Goal: Task Accomplishment & Management: Complete application form

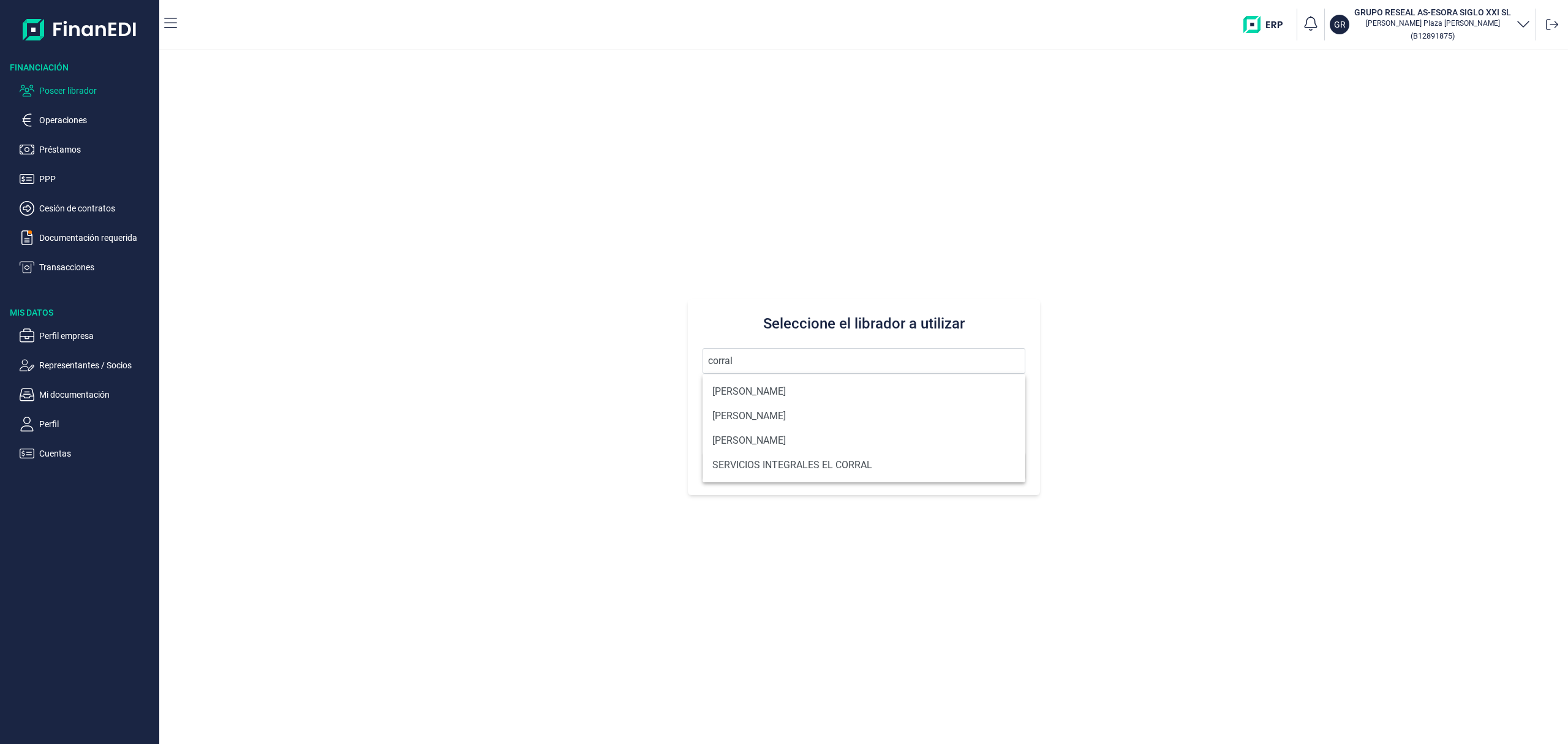
drag, startPoint x: 748, startPoint y: 358, endPoint x: 356, endPoint y: 260, distance: 404.1
click at [371, 282] on div "Seleccione el librador a utilizar corral Buscar" at bounding box center [863, 397] width 1409 height 693
click at [703, 451] on button "Buscar" at bounding box center [864, 465] width 323 height 29
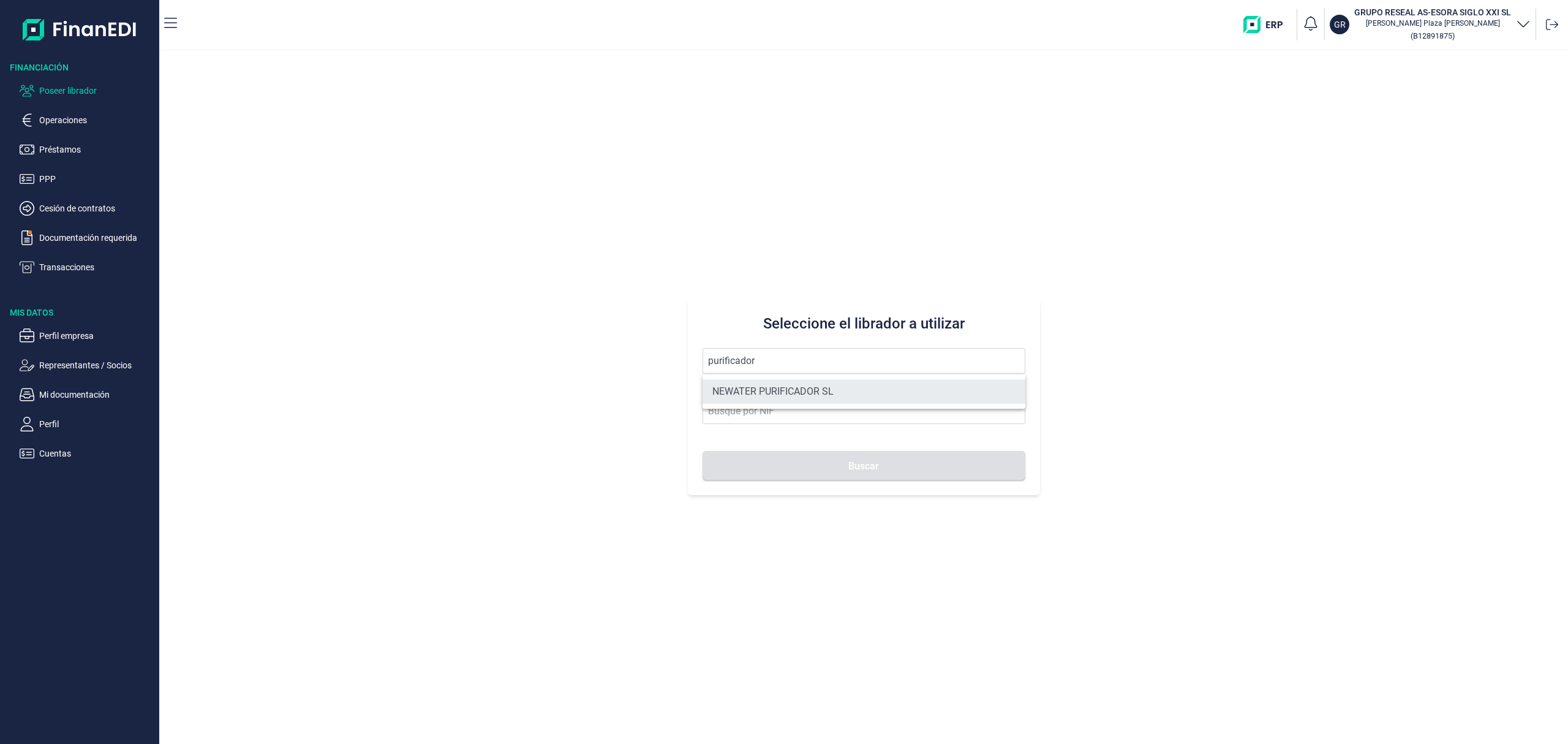
click at [772, 379] on li "NEWATER PURIFICADOR SL" at bounding box center [864, 392] width 323 height 25
type input "NEWATER PURIFICADOR SL"
type input "B90213133"
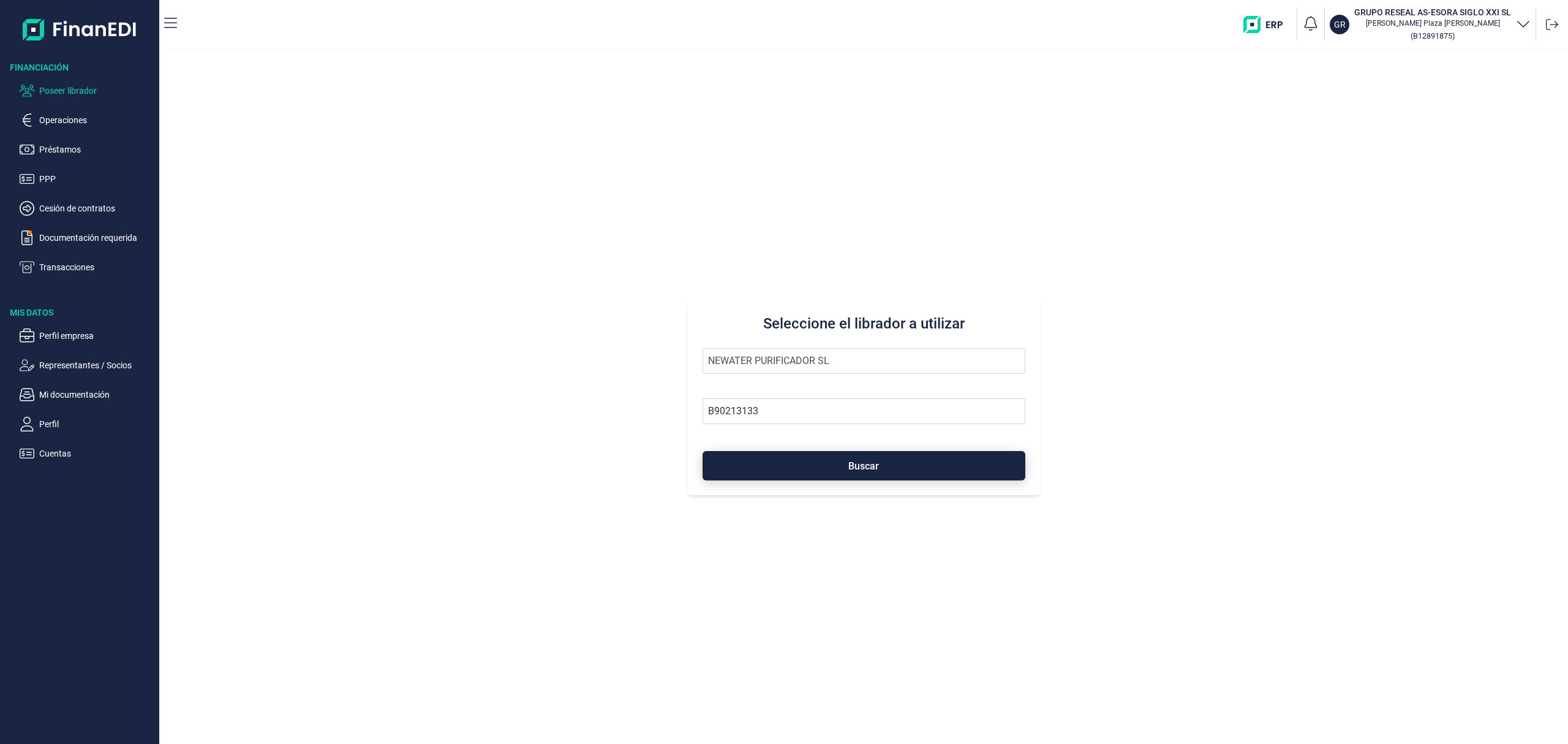
click at [816, 464] on button "Buscar" at bounding box center [864, 465] width 323 height 29
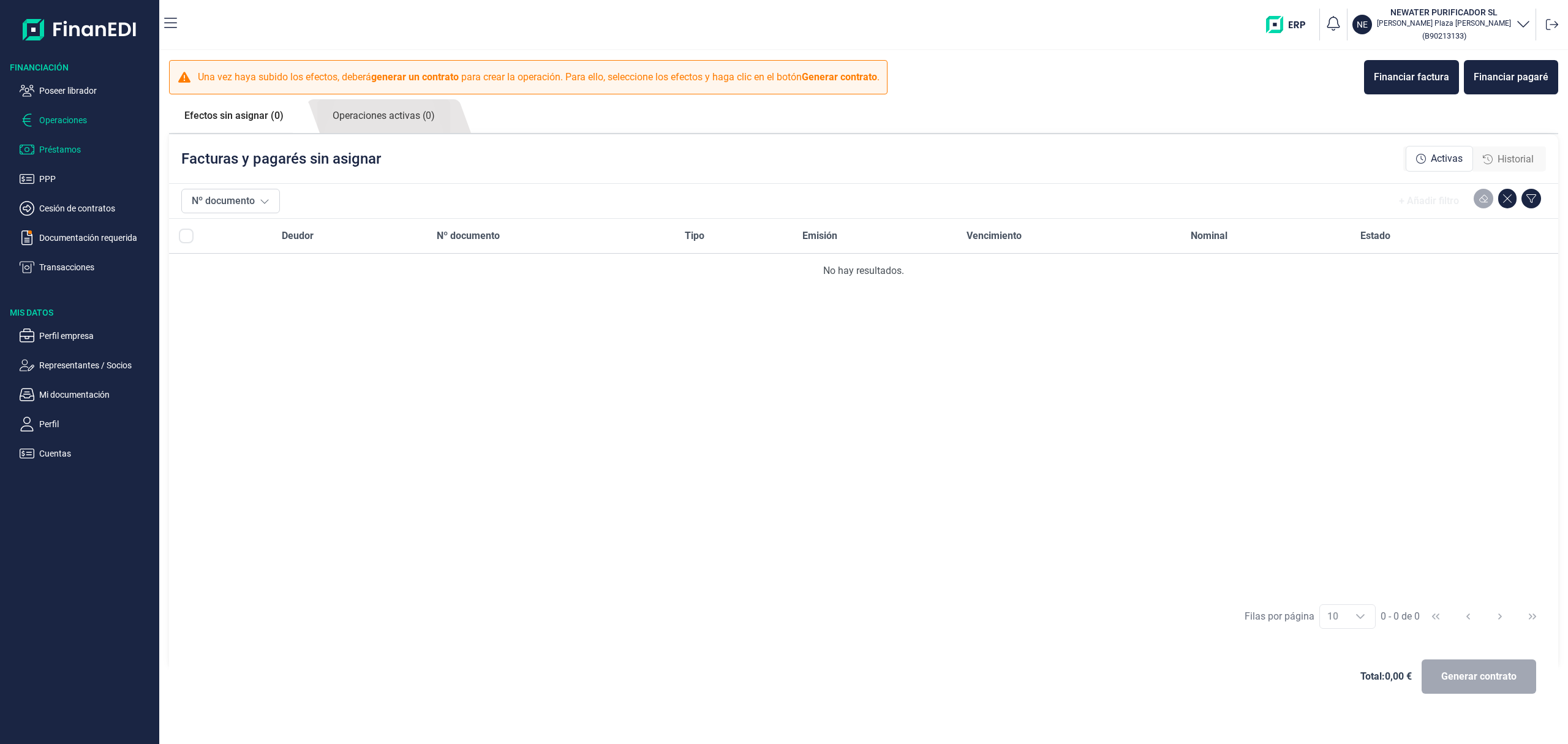
click at [60, 154] on p "Préstamos" at bounding box center [97, 149] width 115 height 15
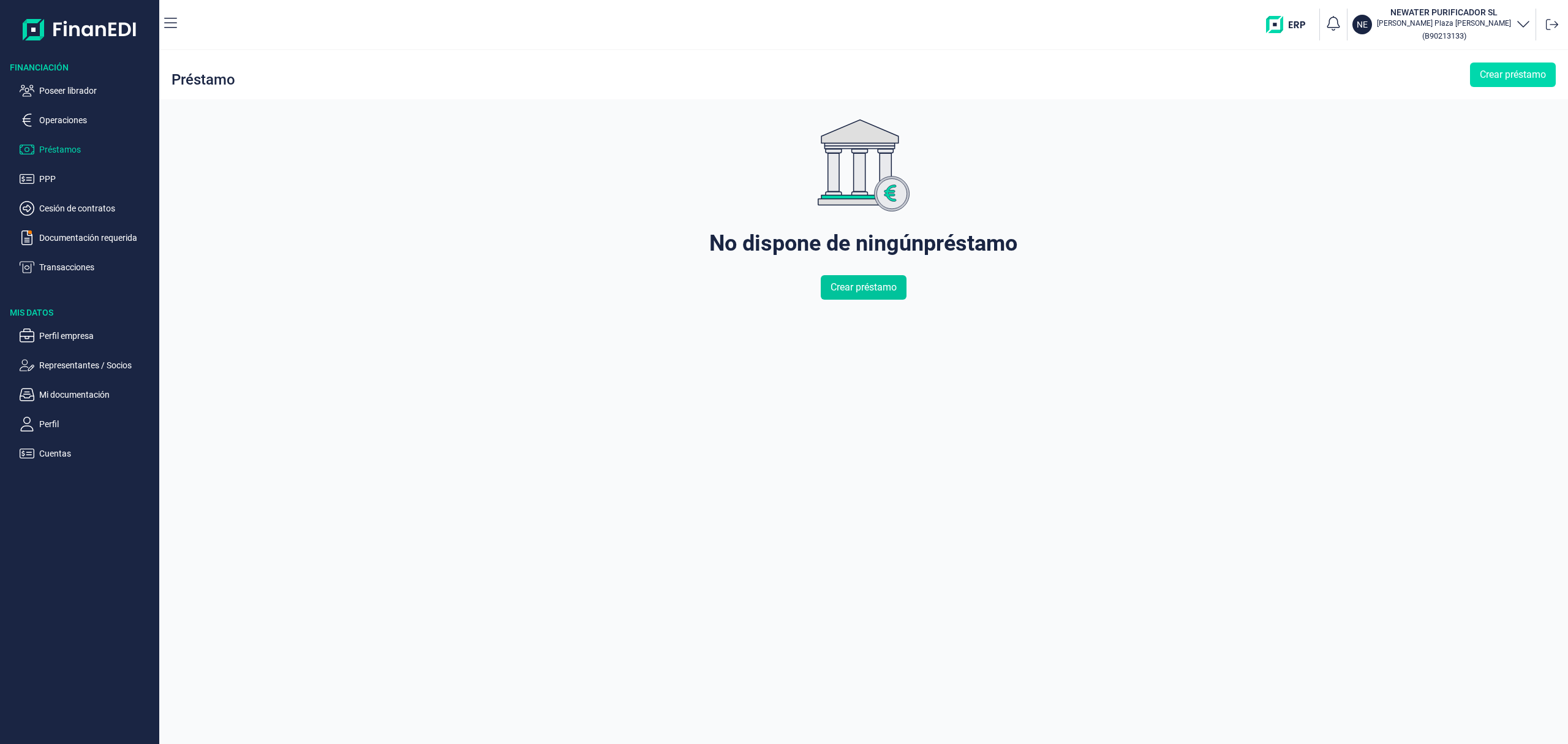
click at [846, 288] on span "Crear préstamo" at bounding box center [863, 287] width 67 height 15
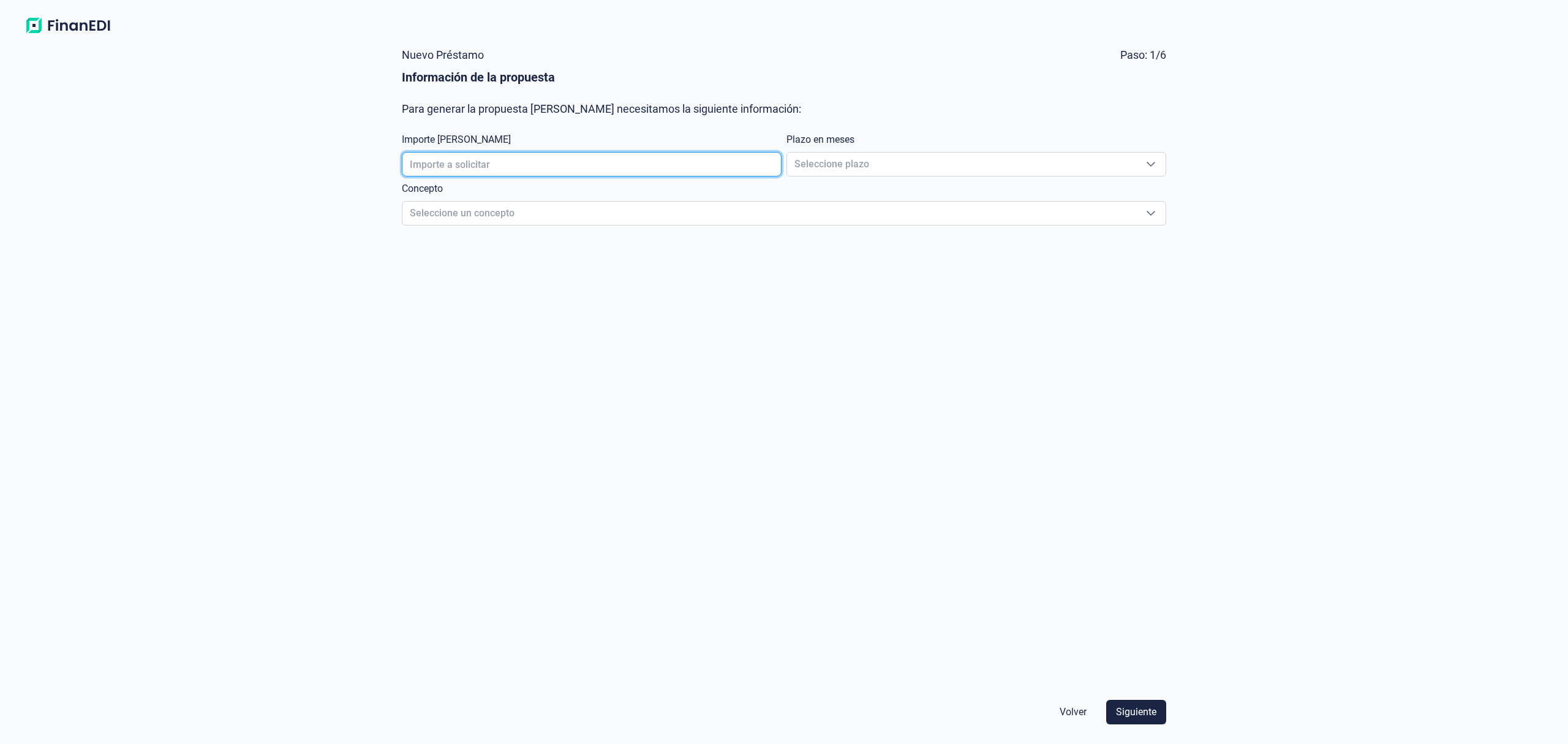
click at [579, 167] on input "text" at bounding box center [592, 164] width 380 height 25
type input "300.000,00 €"
click at [866, 163] on span "Seleccione plazo" at bounding box center [961, 164] width 349 height 23
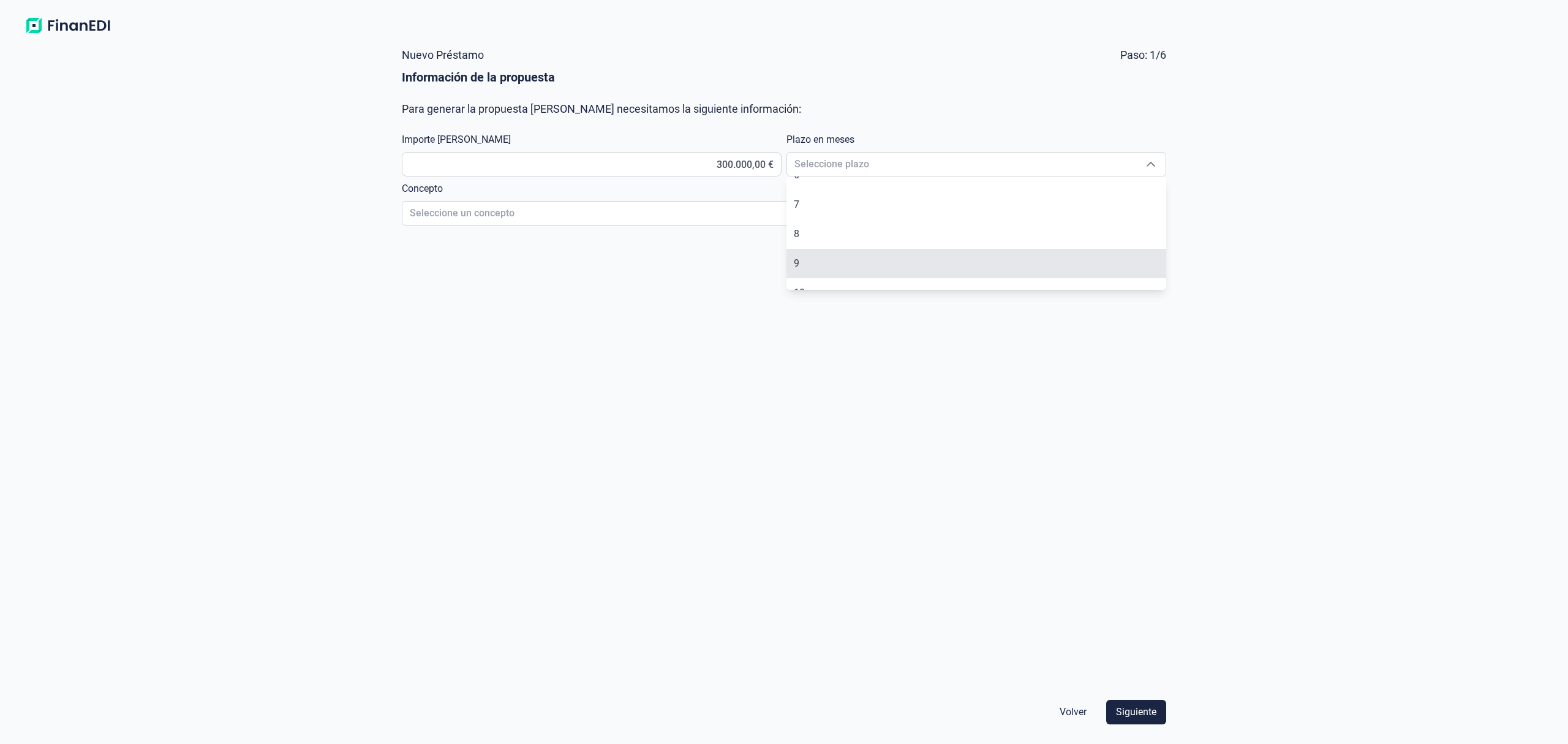
scroll to position [239, 0]
click at [816, 275] on li "12" at bounding box center [976, 275] width 380 height 29
type input "12"
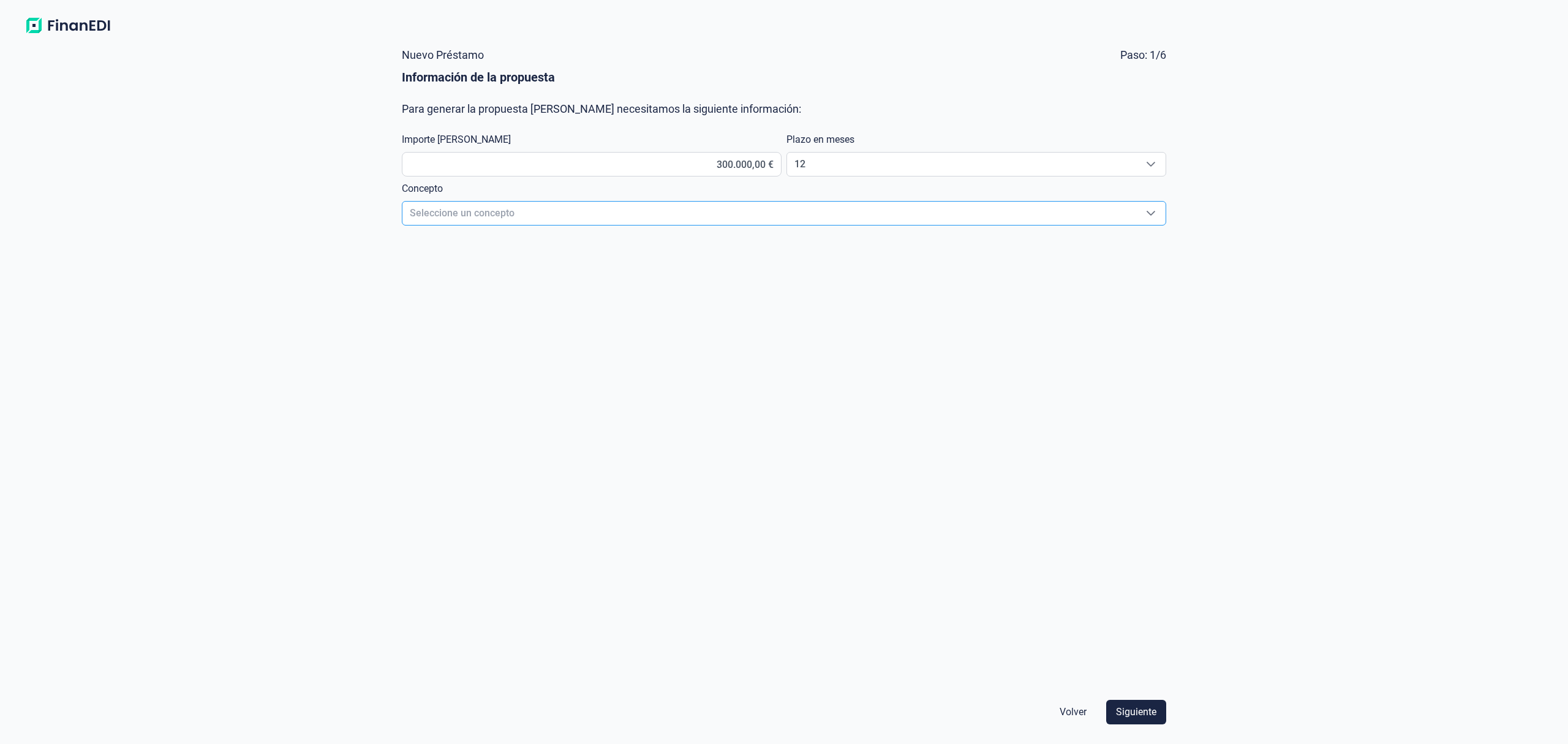
click at [594, 214] on span "Seleccione un concepto" at bounding box center [768, 213] width 734 height 23
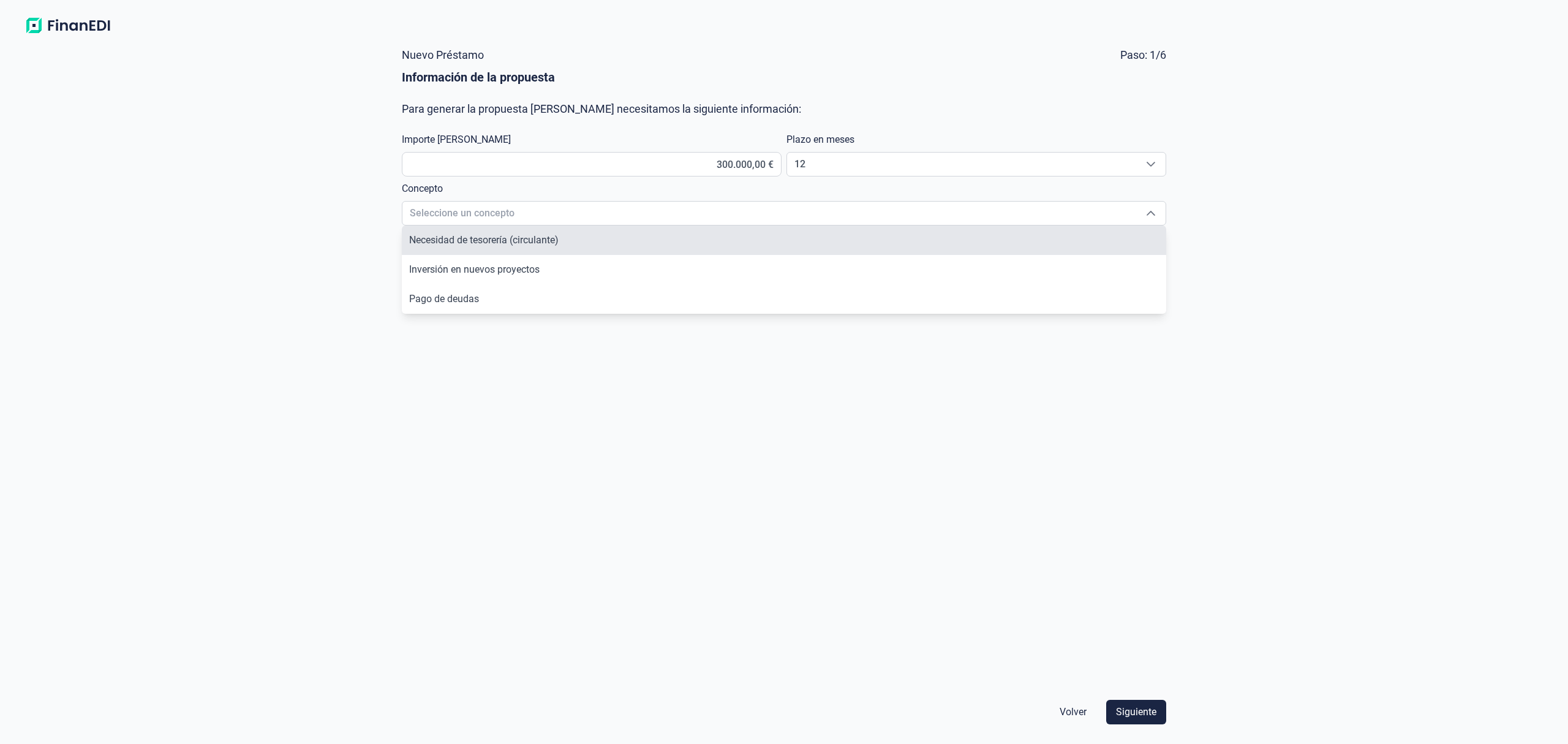
click at [588, 235] on li "Necesidad de tesorería (circulante)" at bounding box center [784, 240] width 764 height 29
type input "Necesidad de tesorería (circulante)"
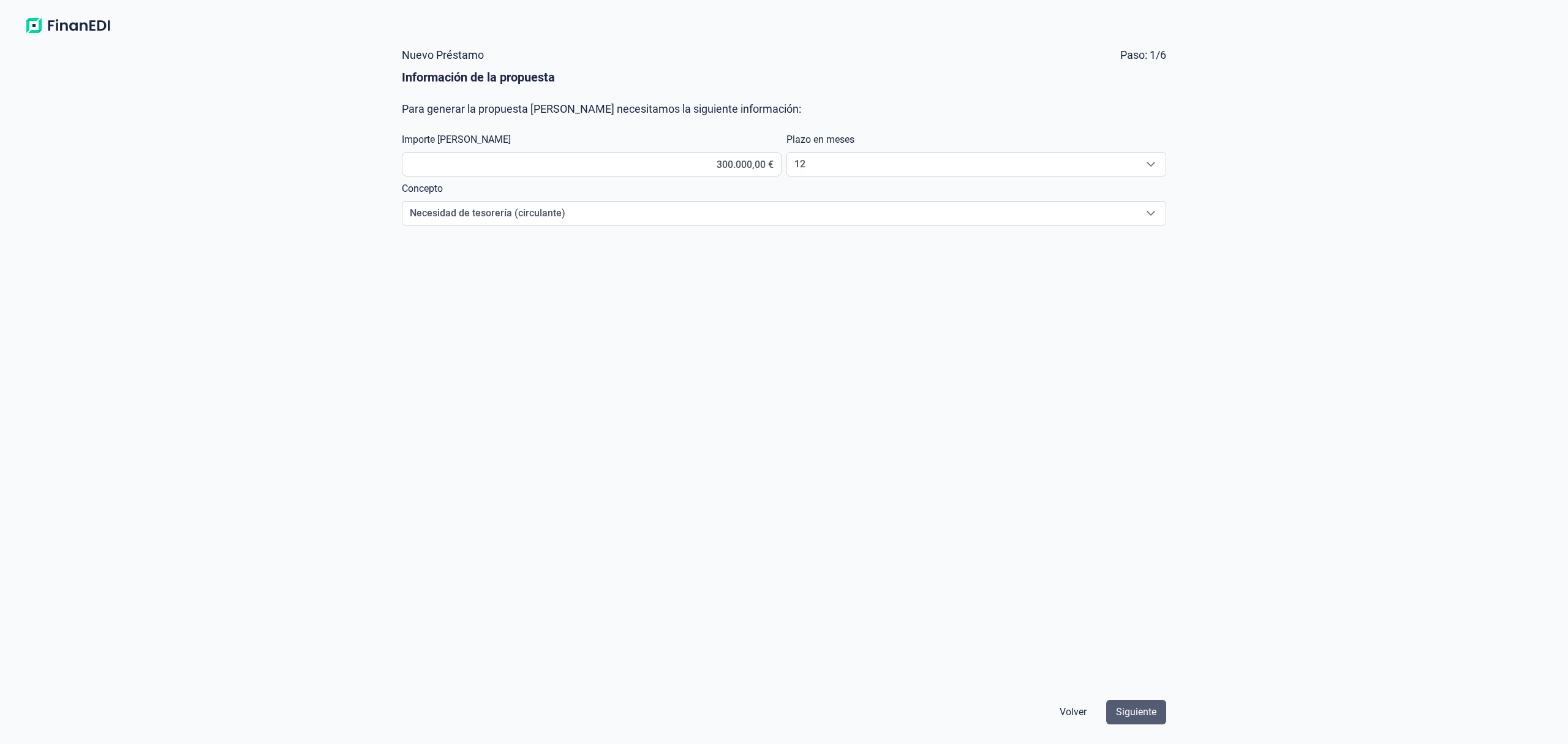
click at [1120, 712] on span "Siguiente" at bounding box center [1137, 712] width 41 height 15
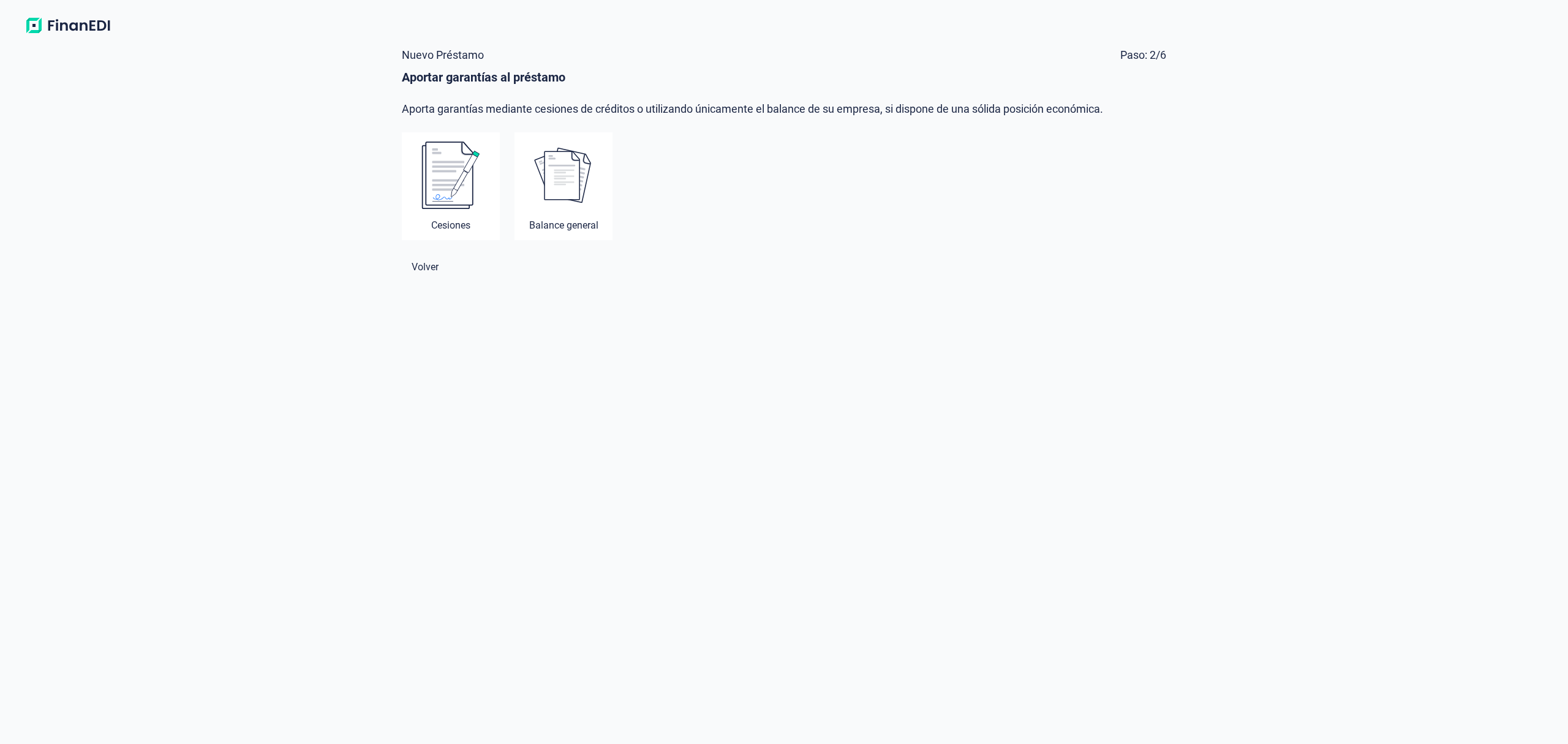
click at [430, 164] on img at bounding box center [451, 175] width 59 height 68
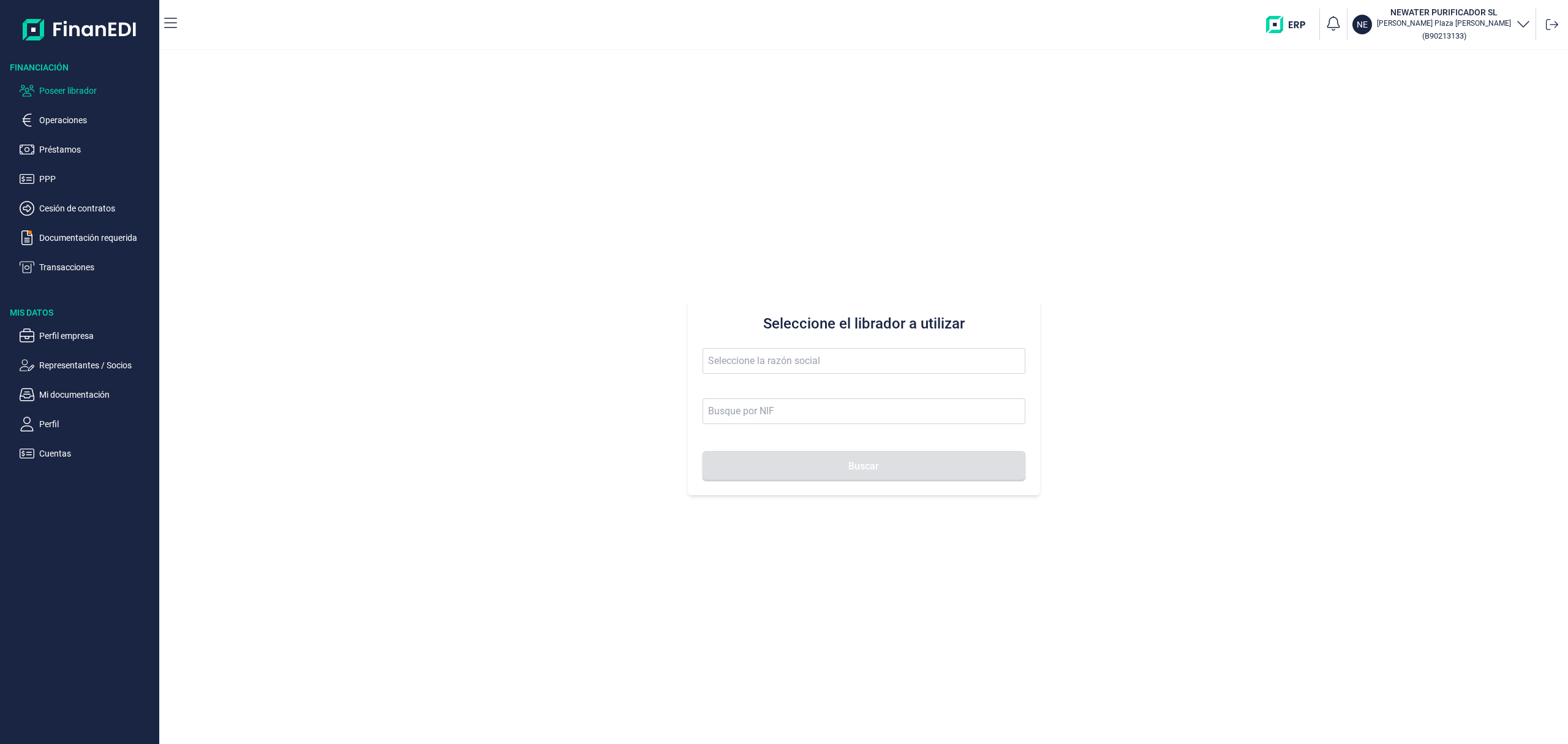
click at [76, 87] on p "Poseer librador" at bounding box center [97, 91] width 115 height 15
click at [752, 360] on input "text" at bounding box center [864, 360] width 323 height 26
drag, startPoint x: 782, startPoint y: 366, endPoint x: 473, endPoint y: 297, distance: 316.6
click at [474, 297] on div "Seleccione el librador a utilizar cabello Buscar" at bounding box center [863, 397] width 1409 height 693
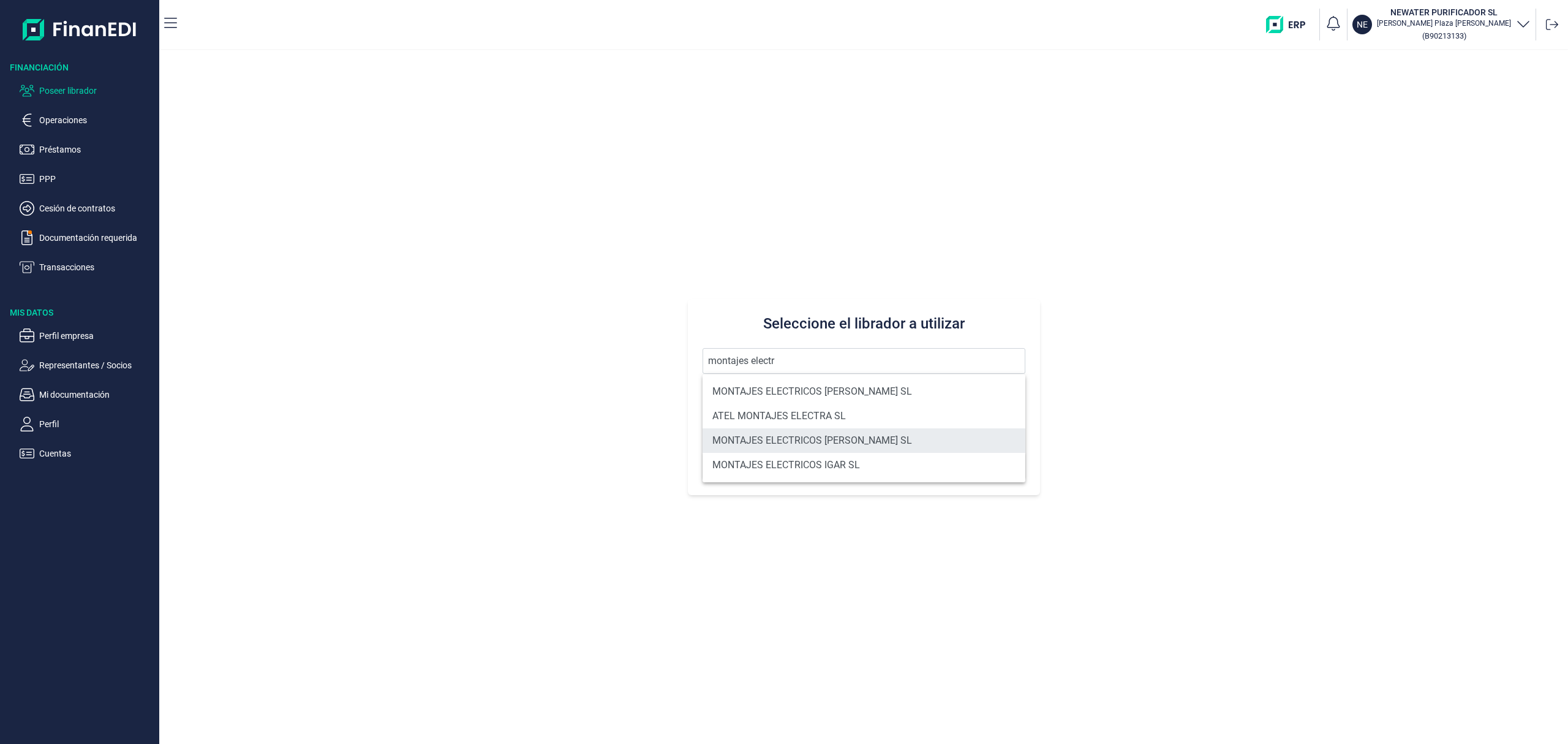
click at [857, 436] on li "MONTAJES ELECTRICOS CASTELLON SL" at bounding box center [864, 440] width 323 height 25
type input "MONTAJES ELECTRICOS CASTELLON SL"
type input "B12028478"
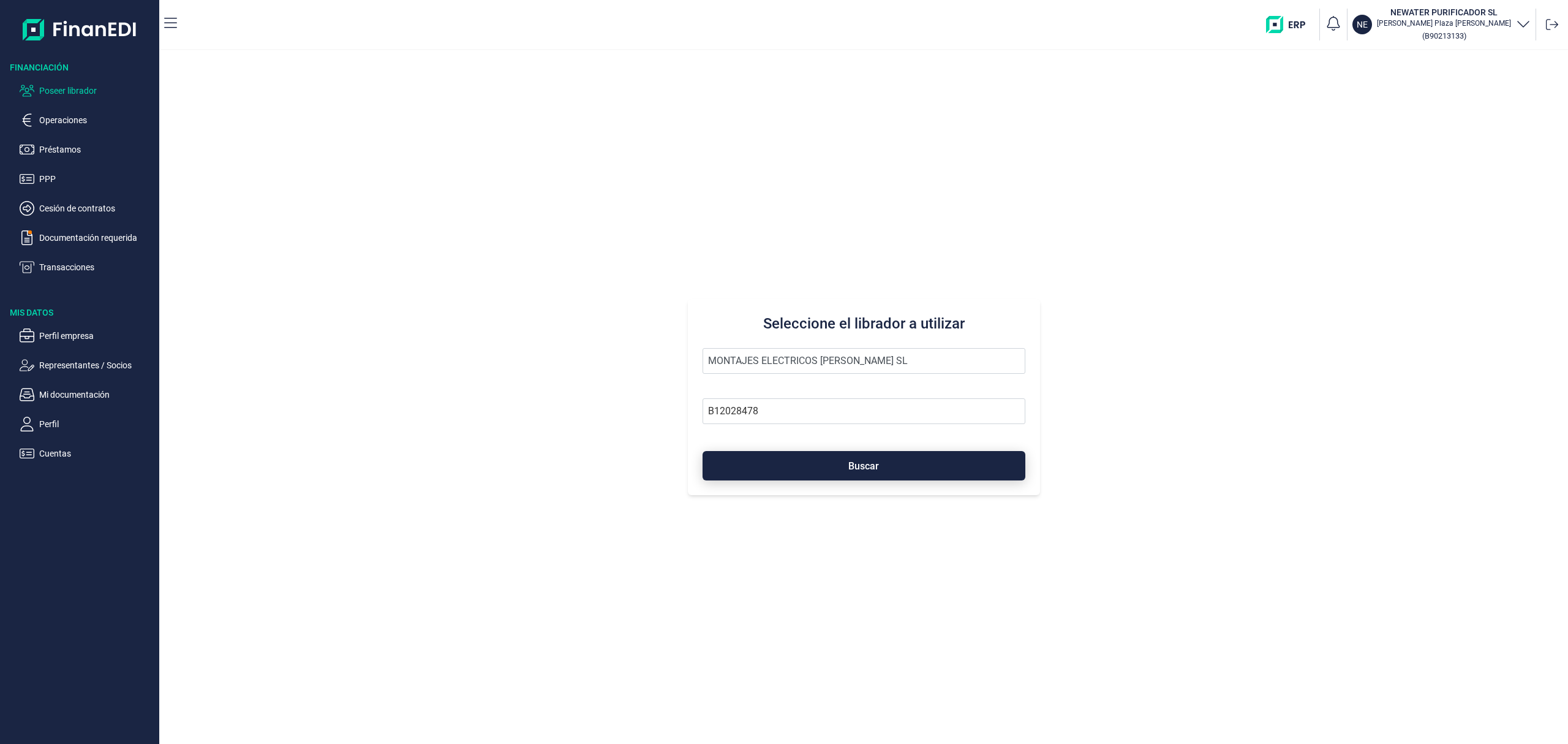
click at [823, 479] on button "Buscar" at bounding box center [864, 465] width 323 height 29
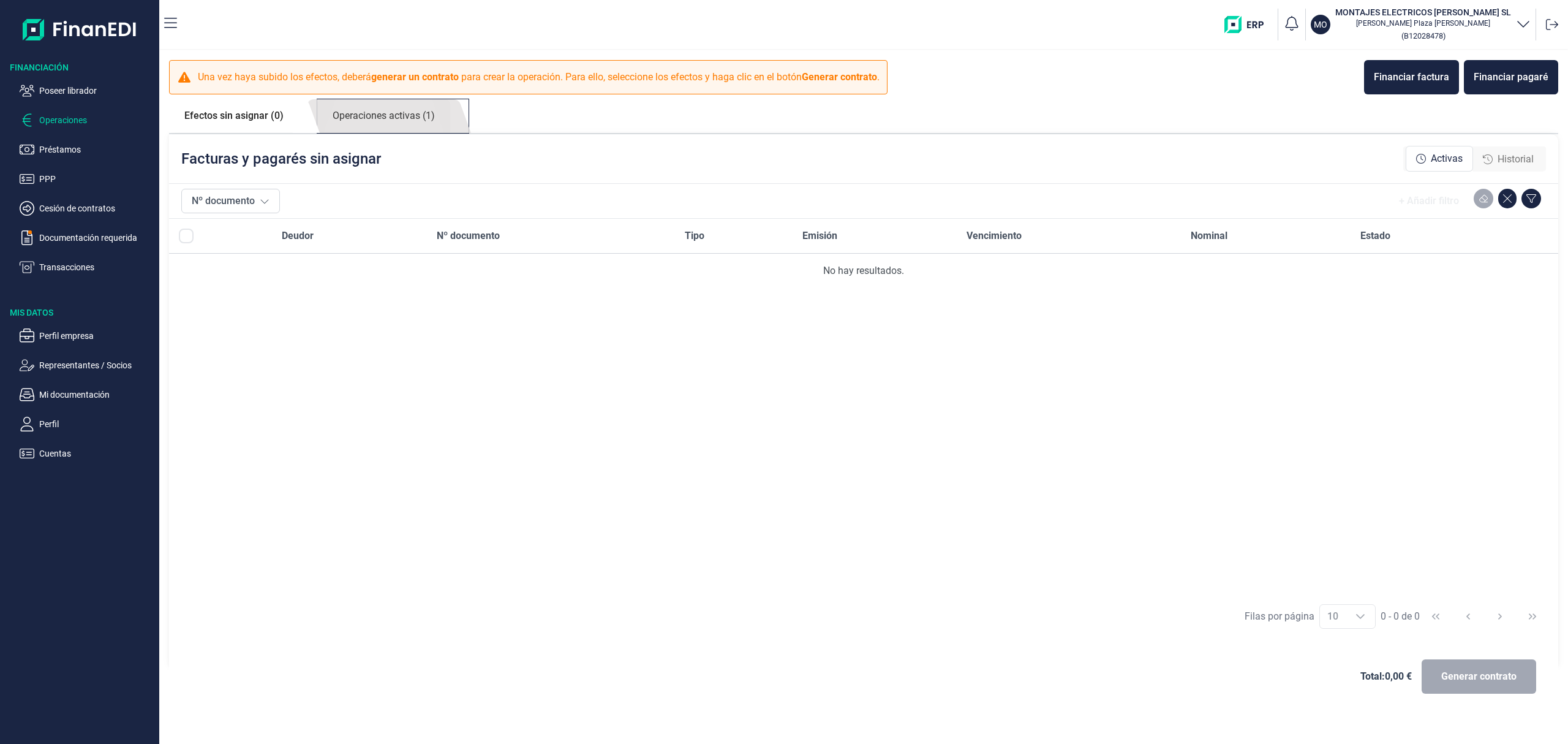
drag, startPoint x: 397, startPoint y: 112, endPoint x: 430, endPoint y: 123, distance: 34.8
click at [398, 111] on link "Operaciones activas (1)" at bounding box center [384, 116] width 133 height 34
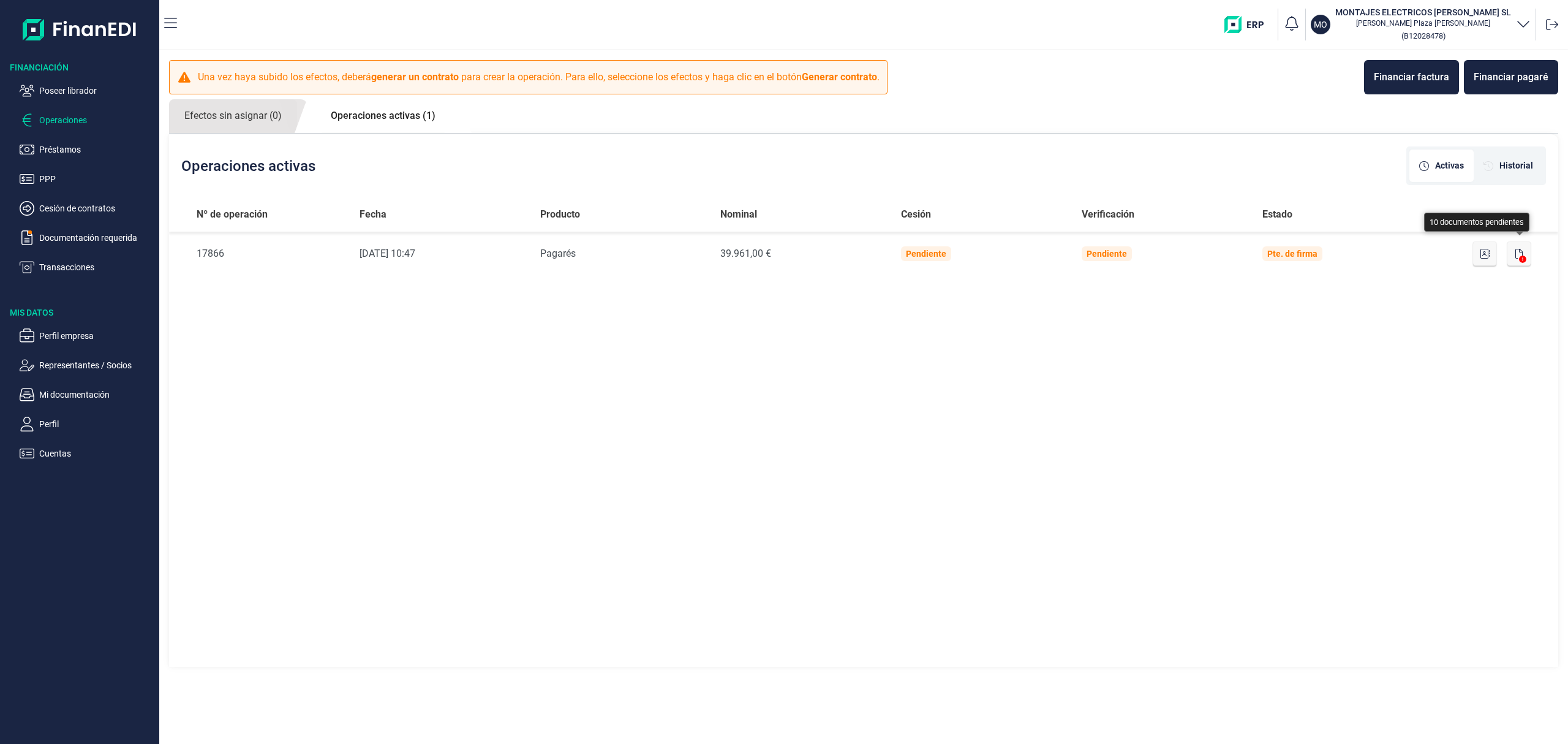
click at [1519, 250] on button "button" at bounding box center [1519, 254] width 23 height 25
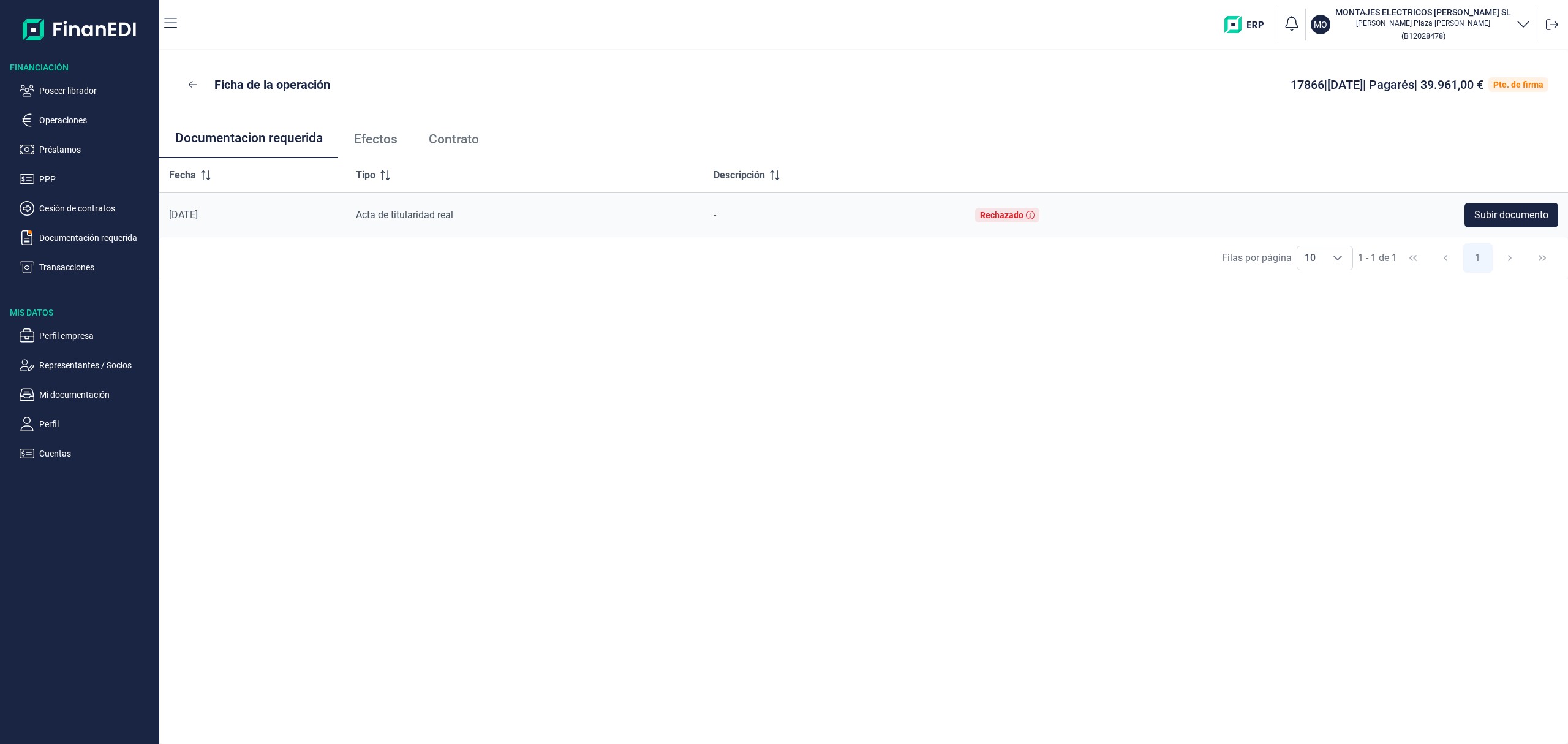
drag, startPoint x: 358, startPoint y: 135, endPoint x: 375, endPoint y: 143, distance: 18.8
click at [358, 133] on span "Efectos" at bounding box center [375, 139] width 43 height 12
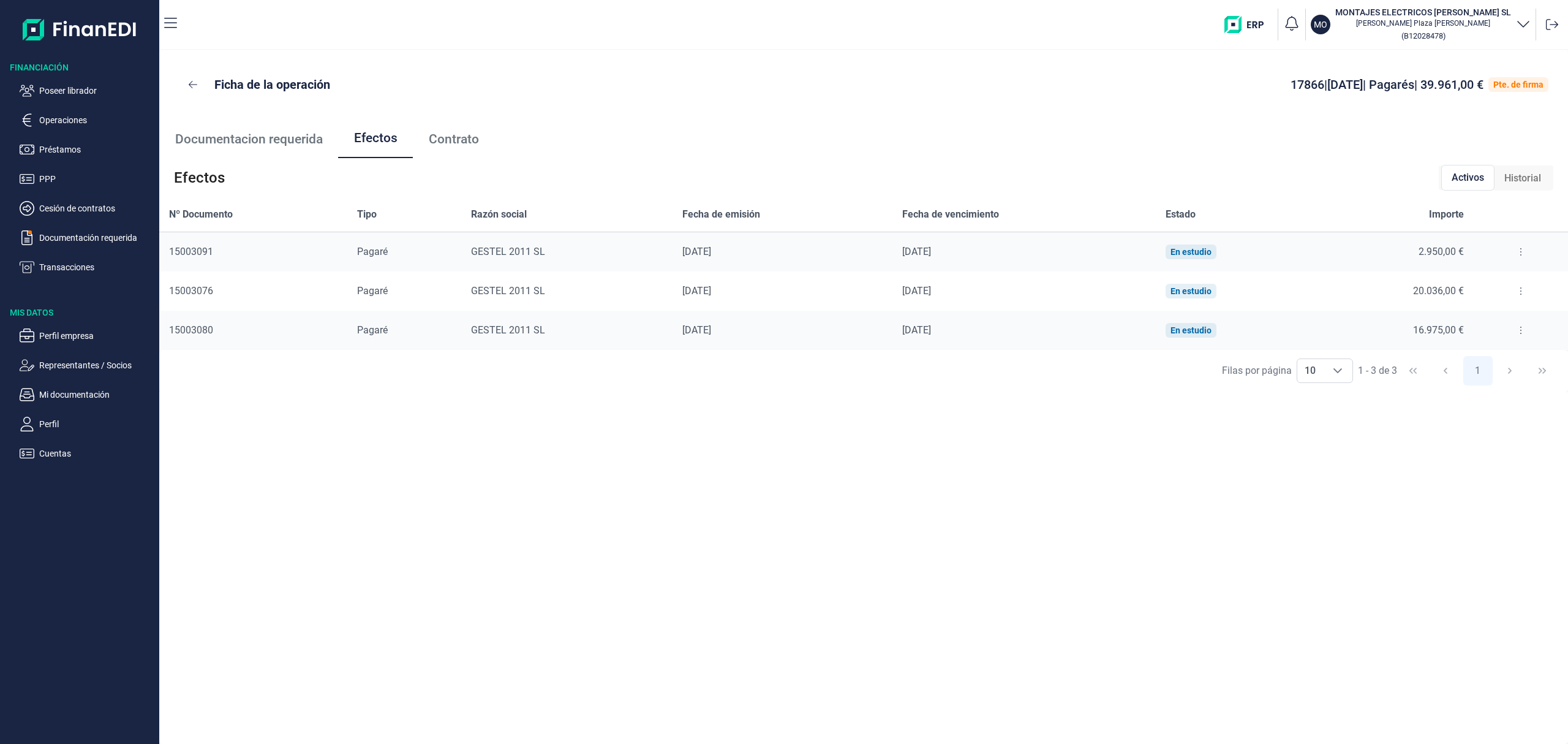
click at [1519, 253] on icon at bounding box center [1520, 251] width 3 height 10
click at [1495, 278] on span "Detalles efecto" at bounding box center [1480, 282] width 56 height 12
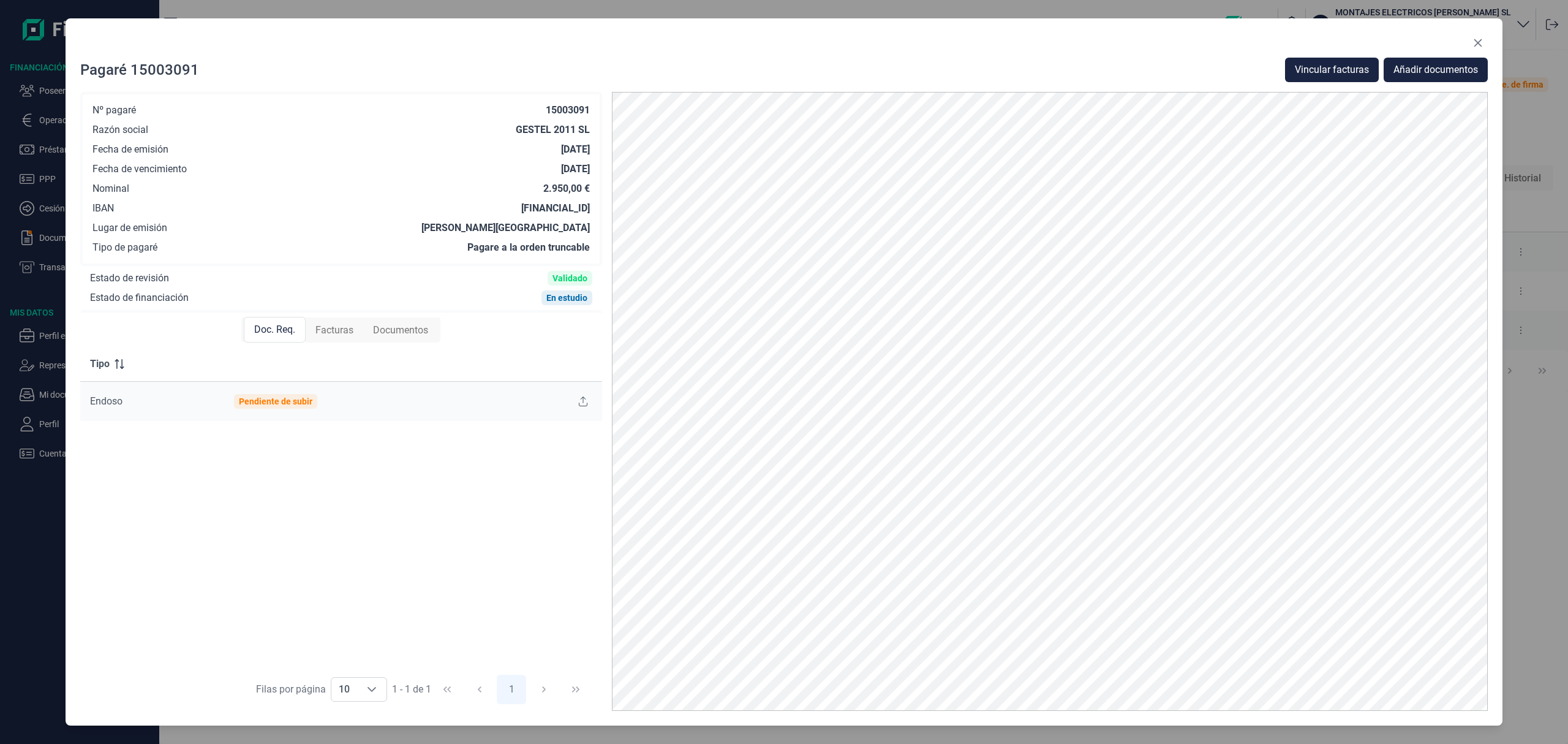
click at [339, 334] on span "Facturas" at bounding box center [334, 330] width 38 height 15
click at [1480, 43] on icon "Close" at bounding box center [1477, 43] width 10 height 10
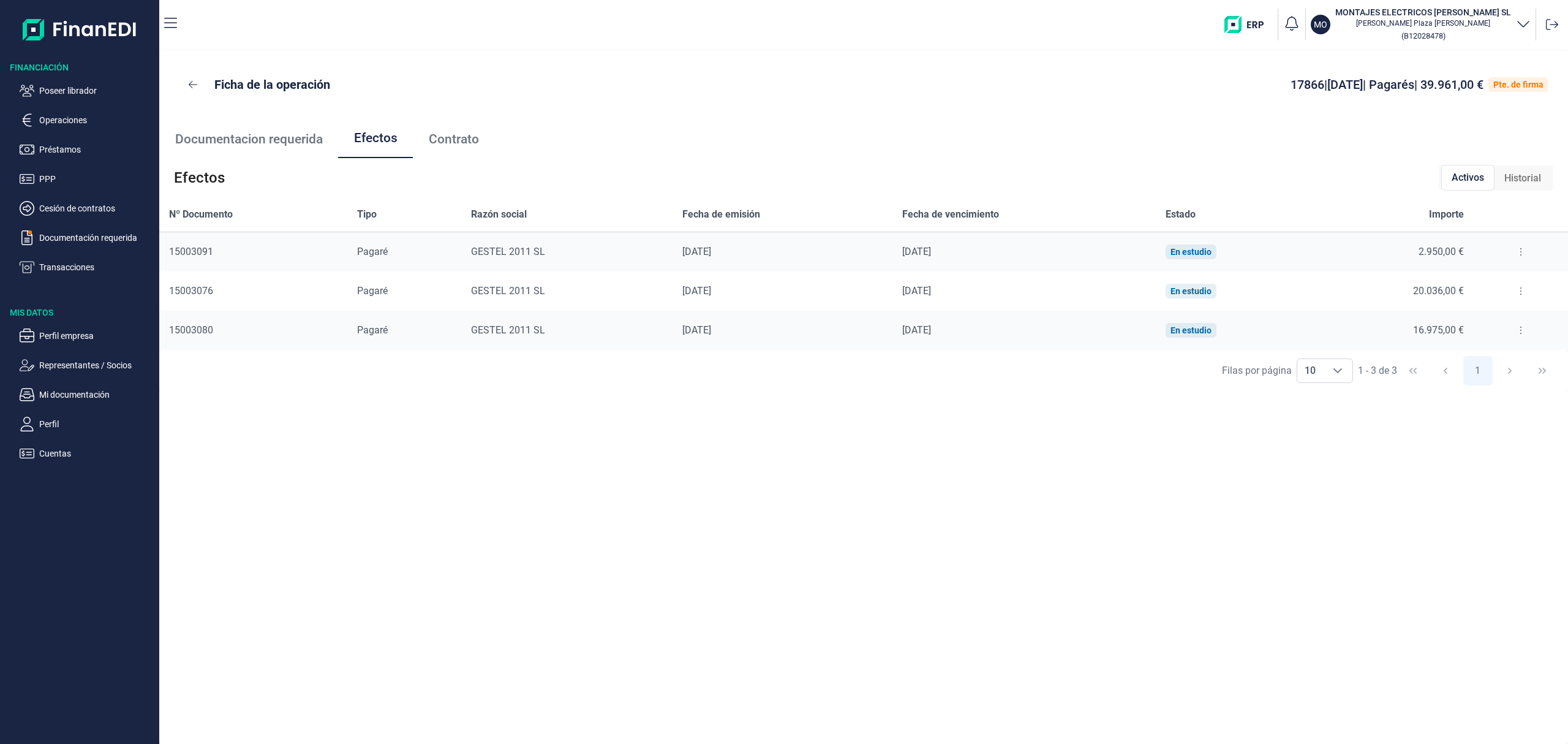
click at [1512, 292] on button at bounding box center [1520, 291] width 22 height 20
drag, startPoint x: 1500, startPoint y: 315, endPoint x: 1267, endPoint y: 312, distance: 233.0
click at [1500, 314] on li "Detalles efecto" at bounding box center [1476, 321] width 102 height 22
click at [1493, 319] on span "Detalles efecto" at bounding box center [1480, 321] width 56 height 12
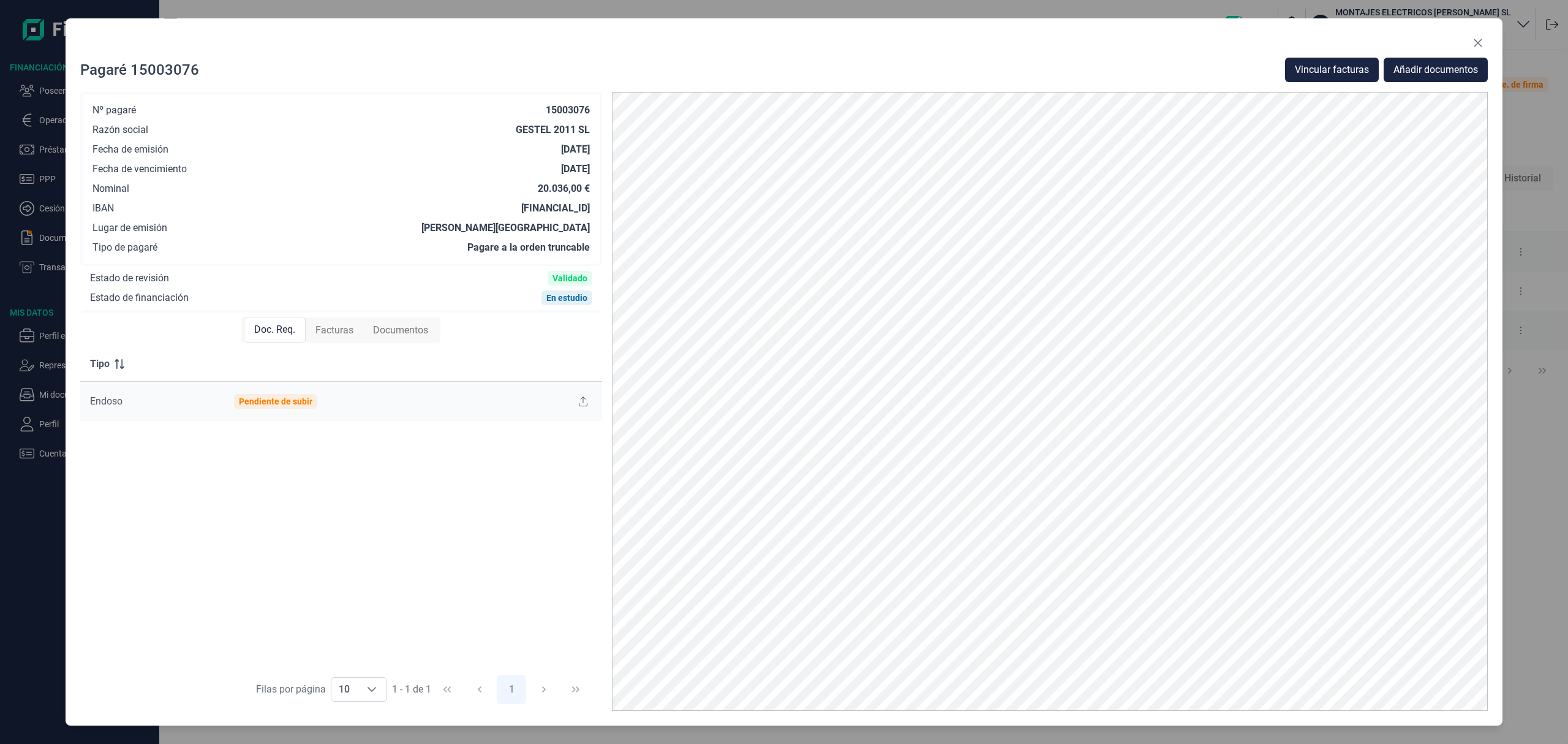
click at [332, 329] on span "Facturas" at bounding box center [334, 330] width 38 height 15
click at [1314, 67] on span "Vincular facturas" at bounding box center [1332, 69] width 75 height 15
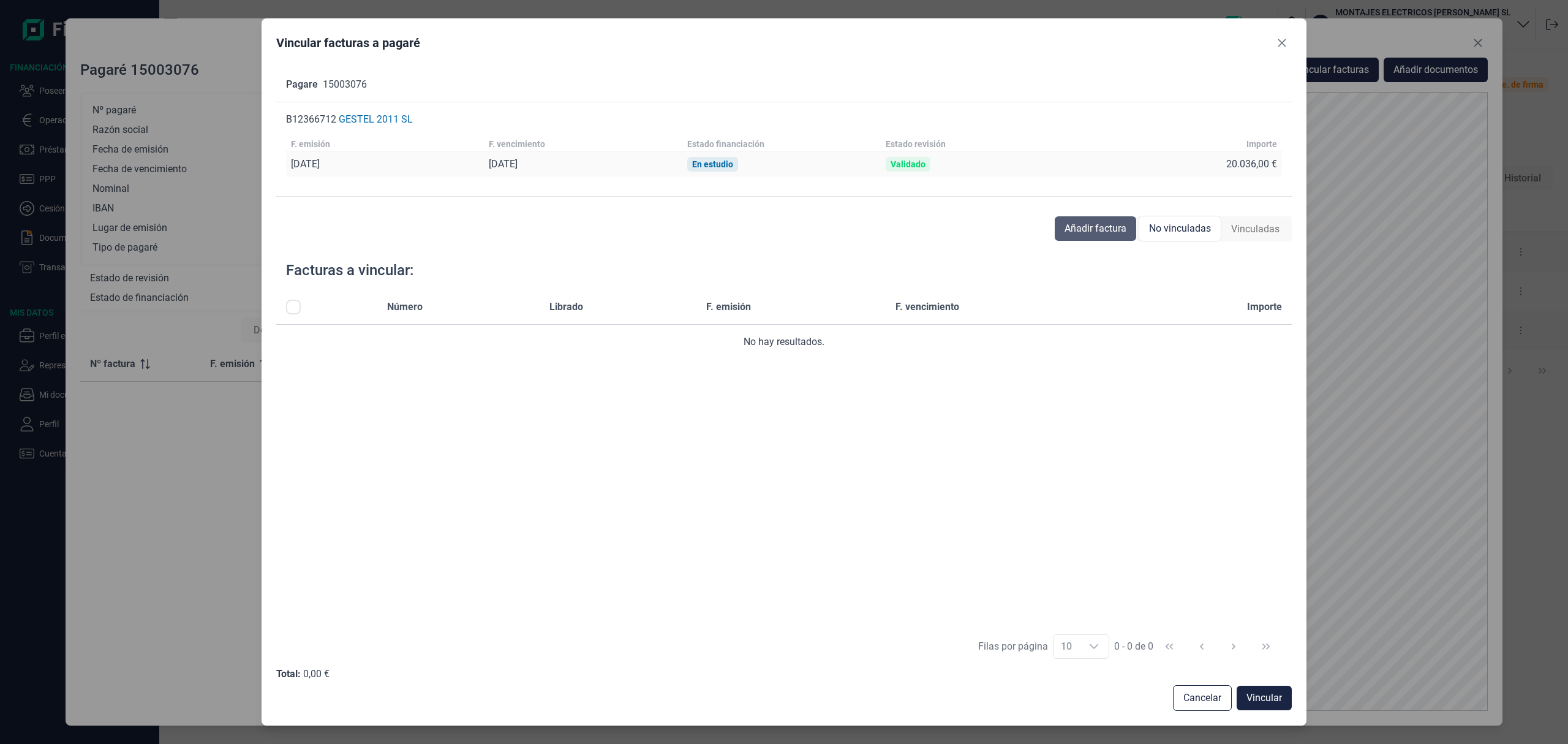
click at [1100, 226] on span "Añadir factura" at bounding box center [1096, 228] width 62 height 15
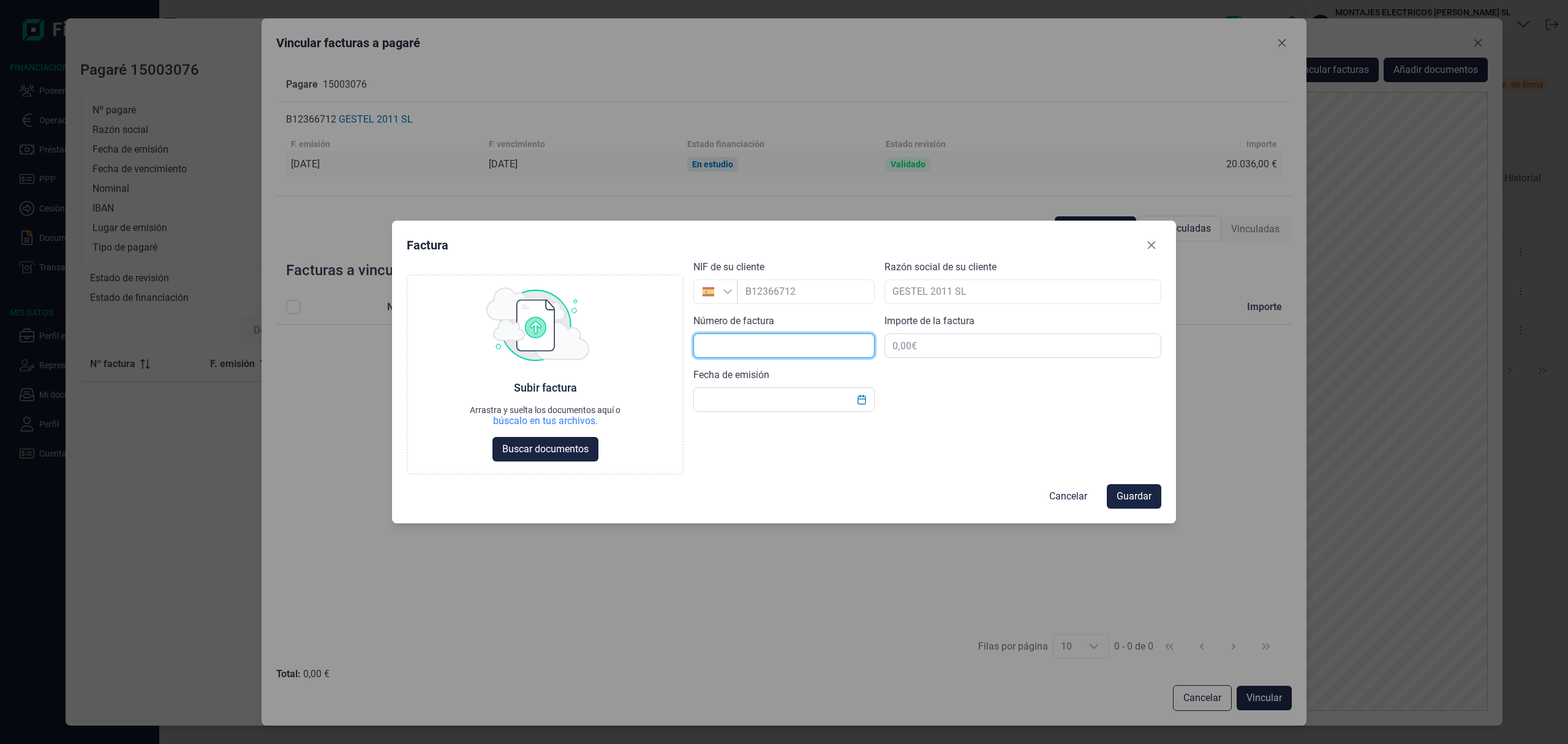
click at [745, 346] on input "text" at bounding box center [784, 345] width 181 height 25
click at [893, 352] on input "text" at bounding box center [1023, 345] width 277 height 25
type input "20.036,00 €"
click at [731, 342] on input "text" at bounding box center [784, 345] width 181 height 25
type input "2025/01"
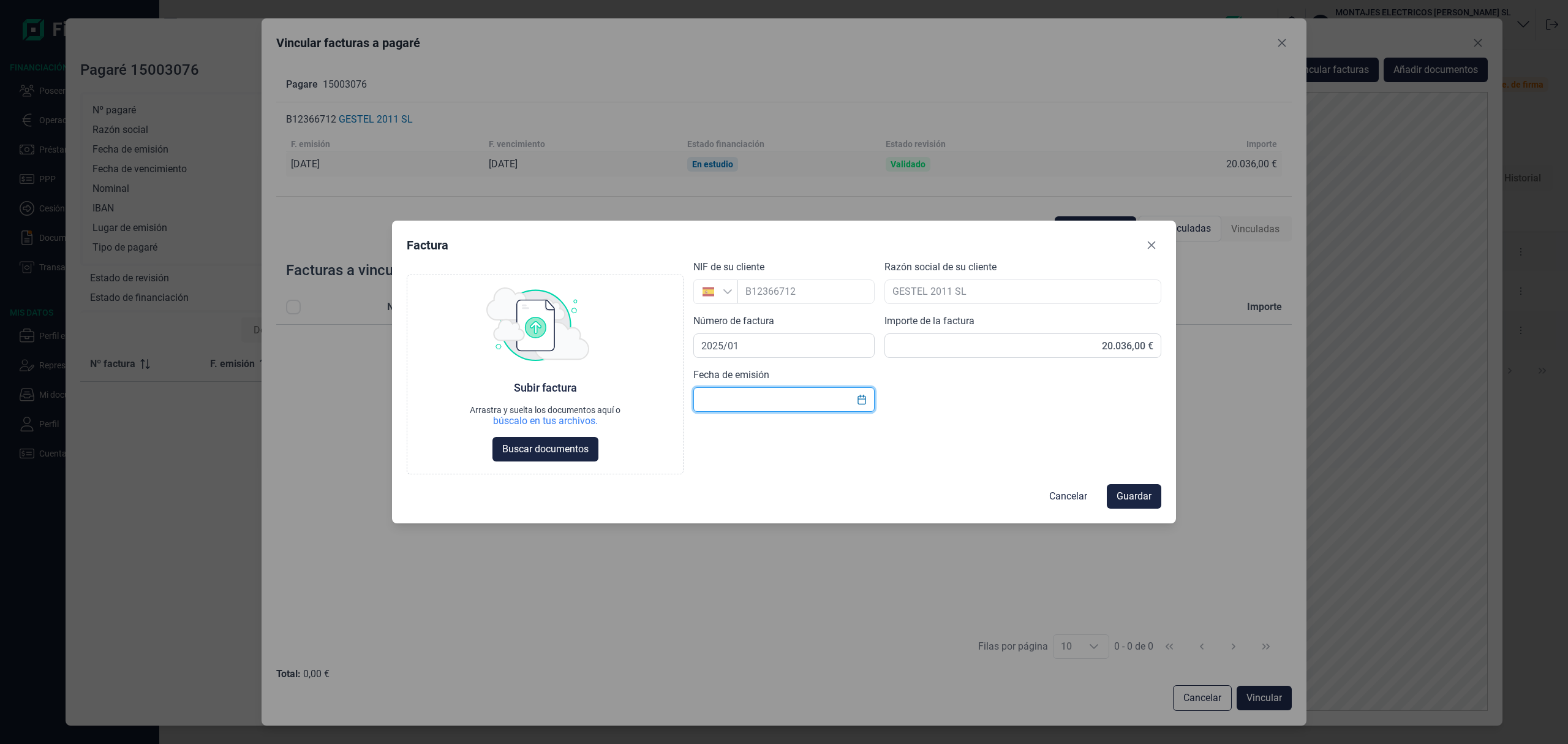
click at [743, 402] on input "text" at bounding box center [784, 400] width 181 height 25
click at [863, 400] on icon "Choose Date" at bounding box center [862, 400] width 10 height 10
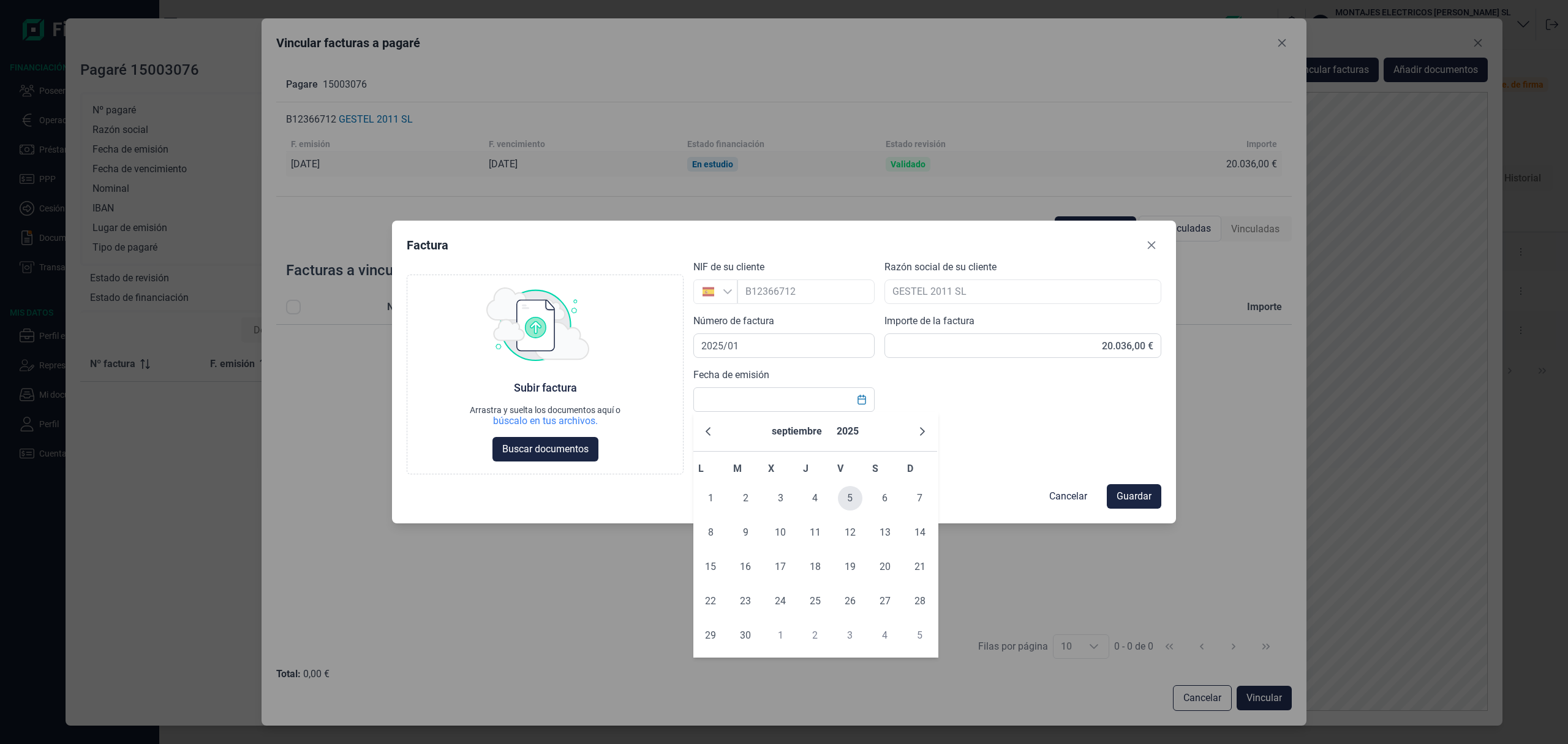
click at [855, 506] on span "5" at bounding box center [850, 498] width 25 height 25
type input "05/09/2025"
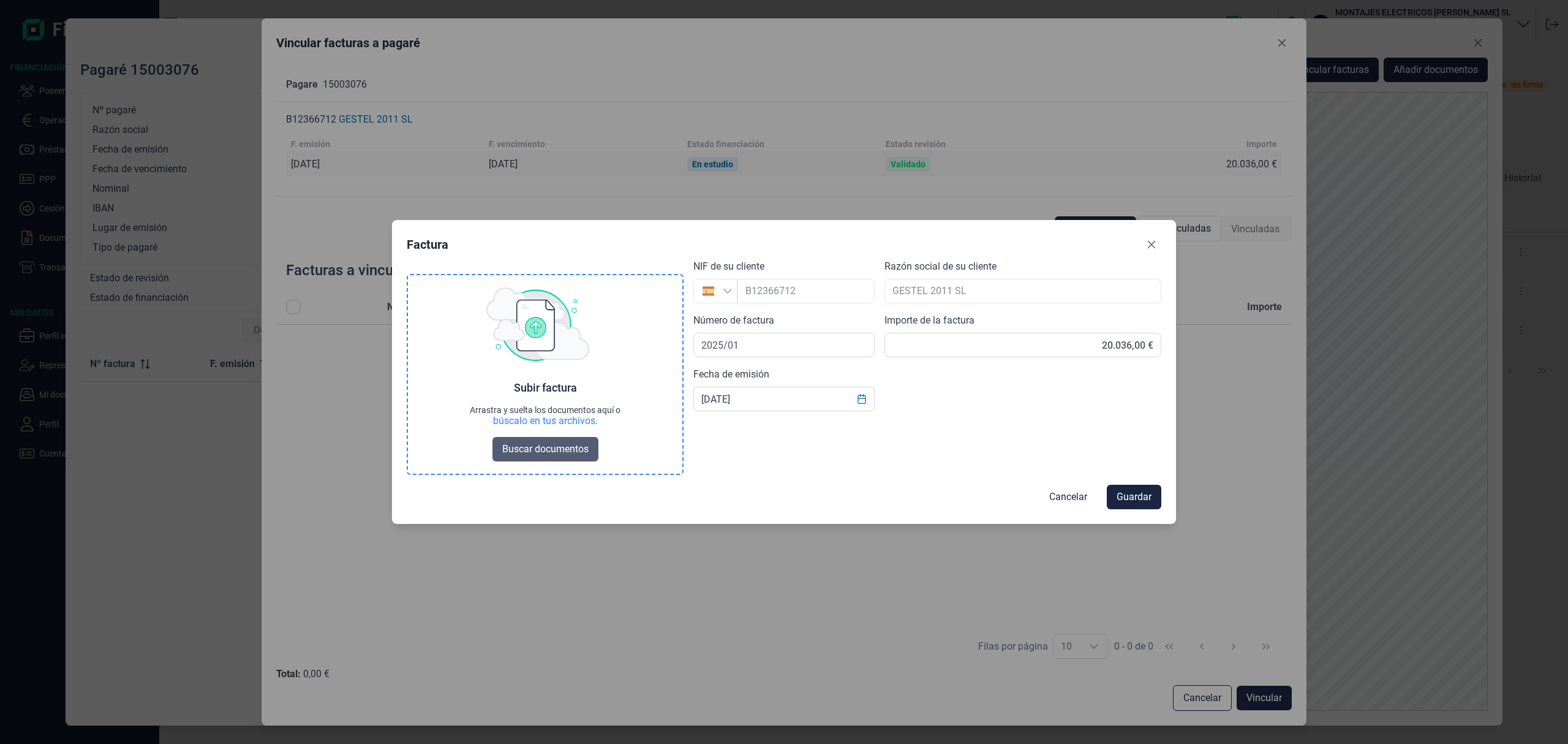
click at [577, 452] on span "Buscar documentos" at bounding box center [545, 449] width 86 height 15
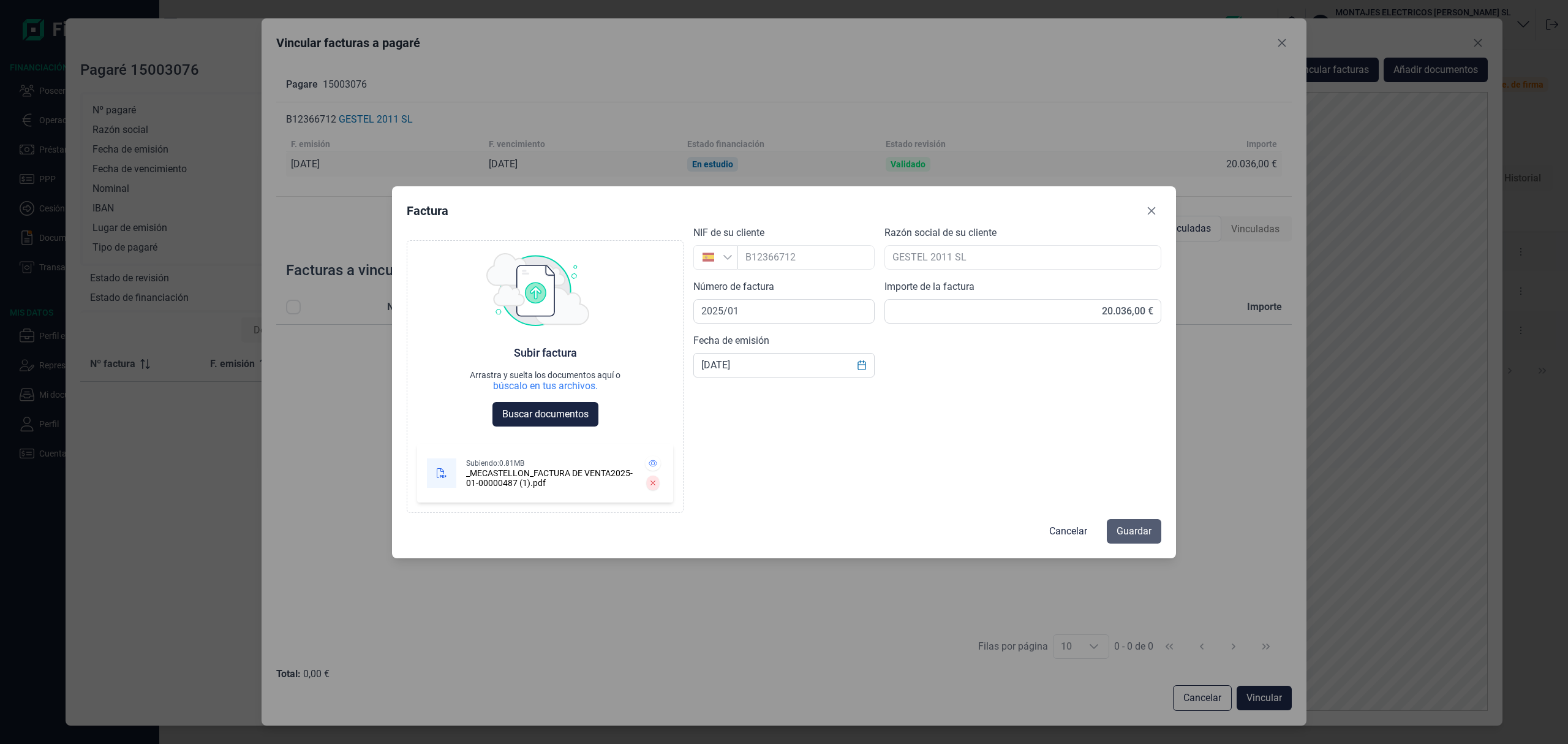
click at [1121, 533] on span "Guardar" at bounding box center [1133, 531] width 35 height 15
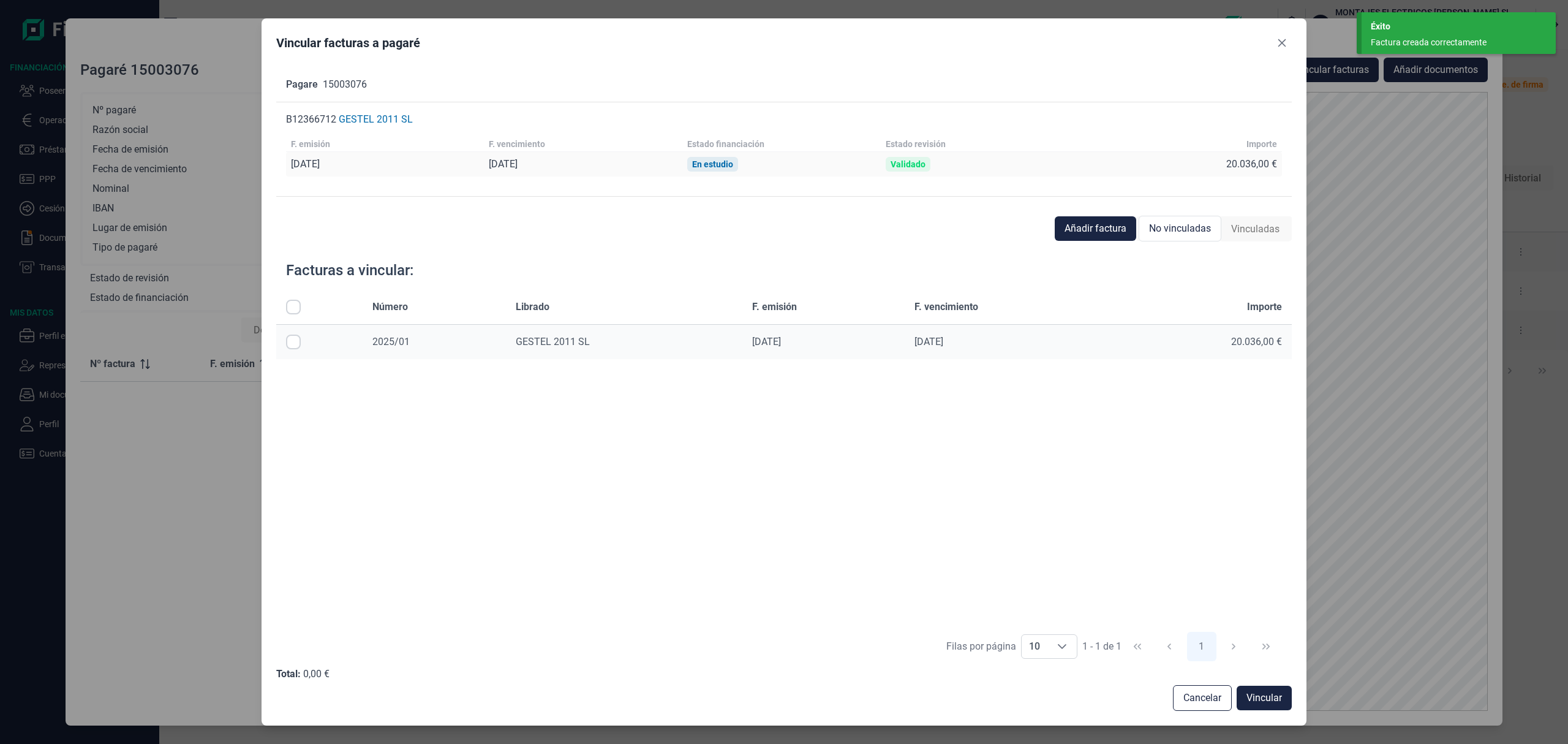
drag, startPoint x: 297, startPoint y: 339, endPoint x: 343, endPoint y: 347, distance: 46.7
click at [300, 338] on input "Row Selected null" at bounding box center [293, 342] width 15 height 15
checkbox input "true"
click at [1260, 696] on span "Vincular" at bounding box center [1265, 698] width 35 height 15
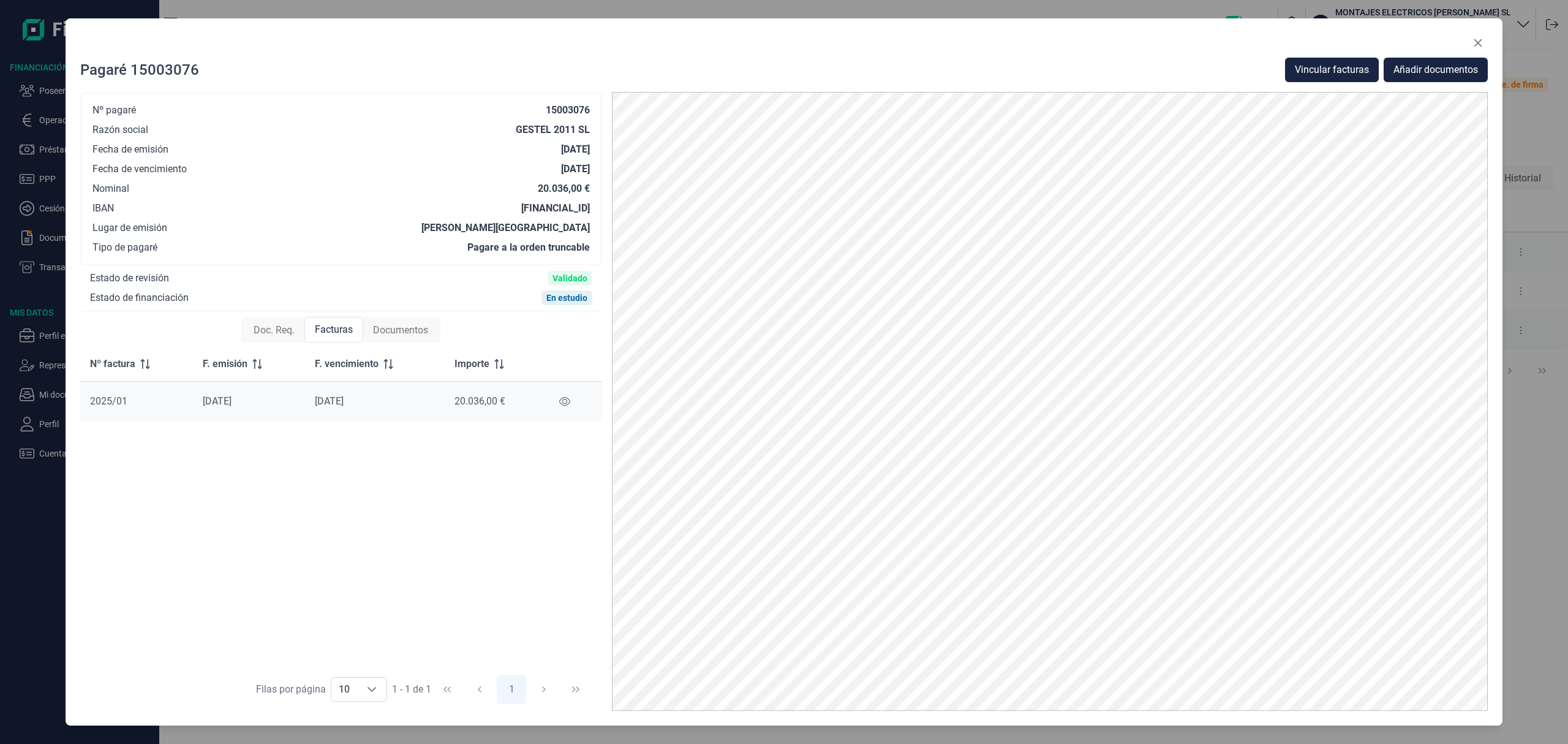
click at [387, 332] on span "Documentos" at bounding box center [400, 330] width 55 height 15
click at [331, 328] on span "Facturas" at bounding box center [333, 330] width 38 height 15
click at [1476, 42] on icon "Close" at bounding box center [1477, 43] width 10 height 10
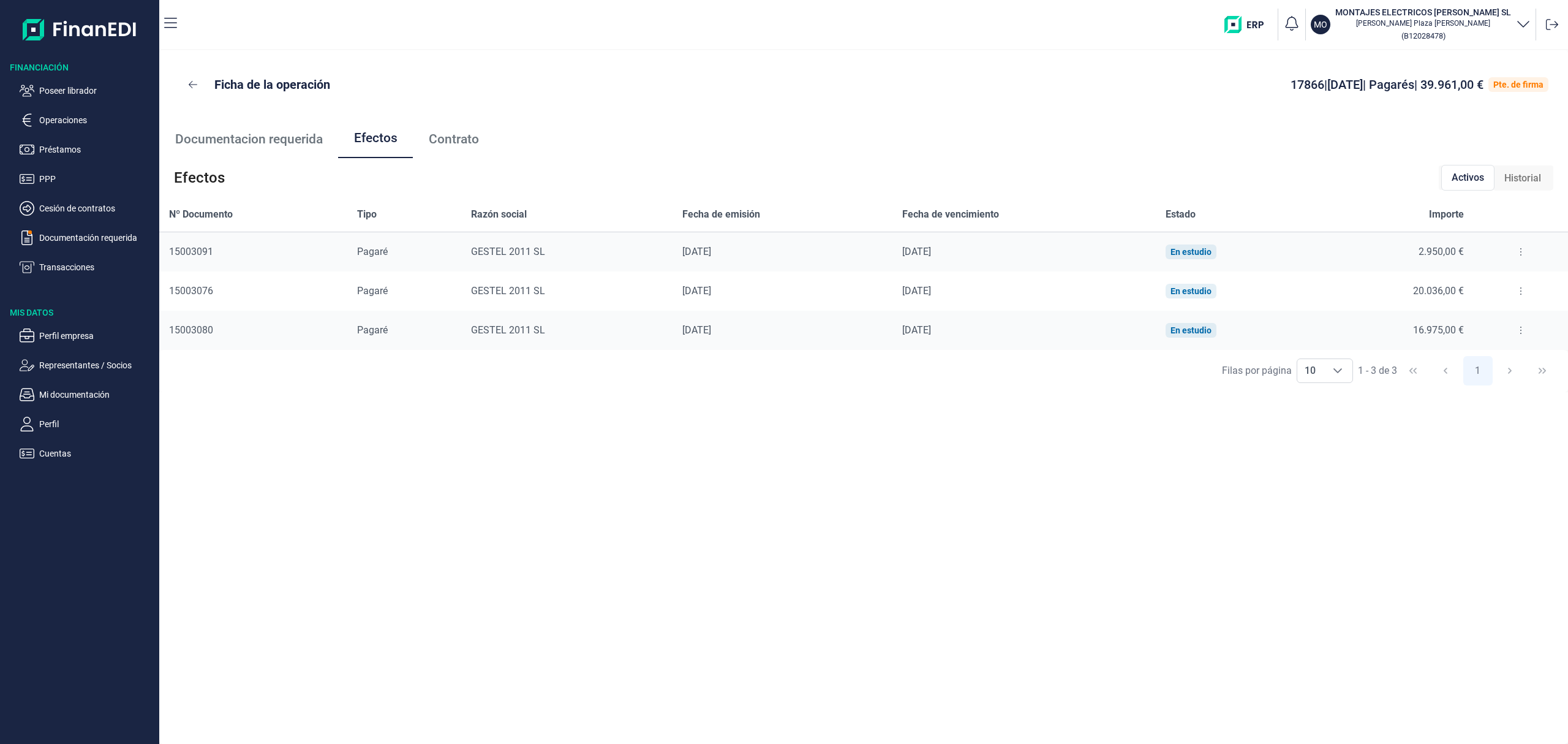
click at [1510, 333] on button at bounding box center [1520, 330] width 22 height 20
click at [1494, 361] on span "Detalles efecto" at bounding box center [1480, 361] width 56 height 12
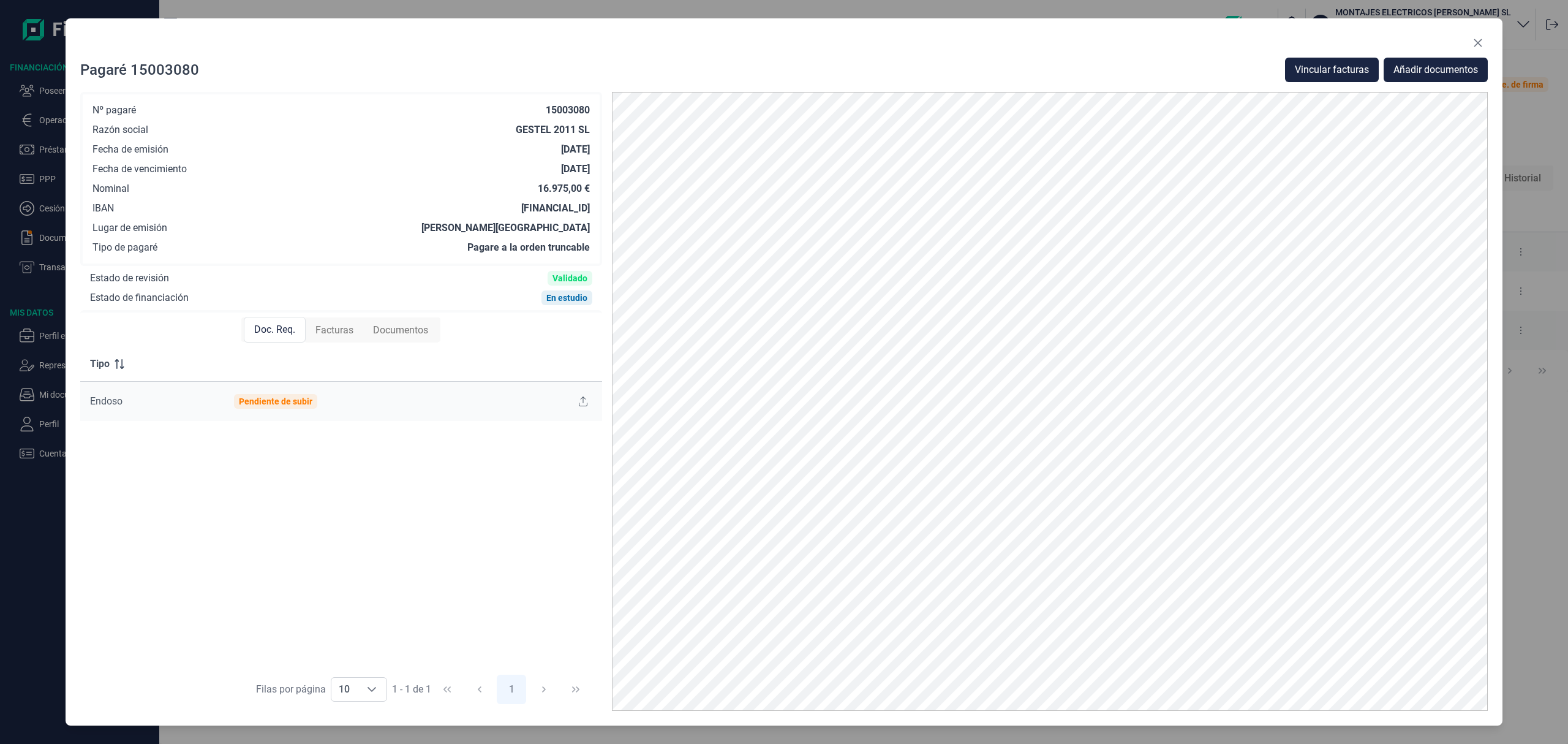
click at [339, 328] on span "Facturas" at bounding box center [334, 330] width 38 height 15
click at [1322, 60] on button "Vincular facturas" at bounding box center [1332, 70] width 94 height 25
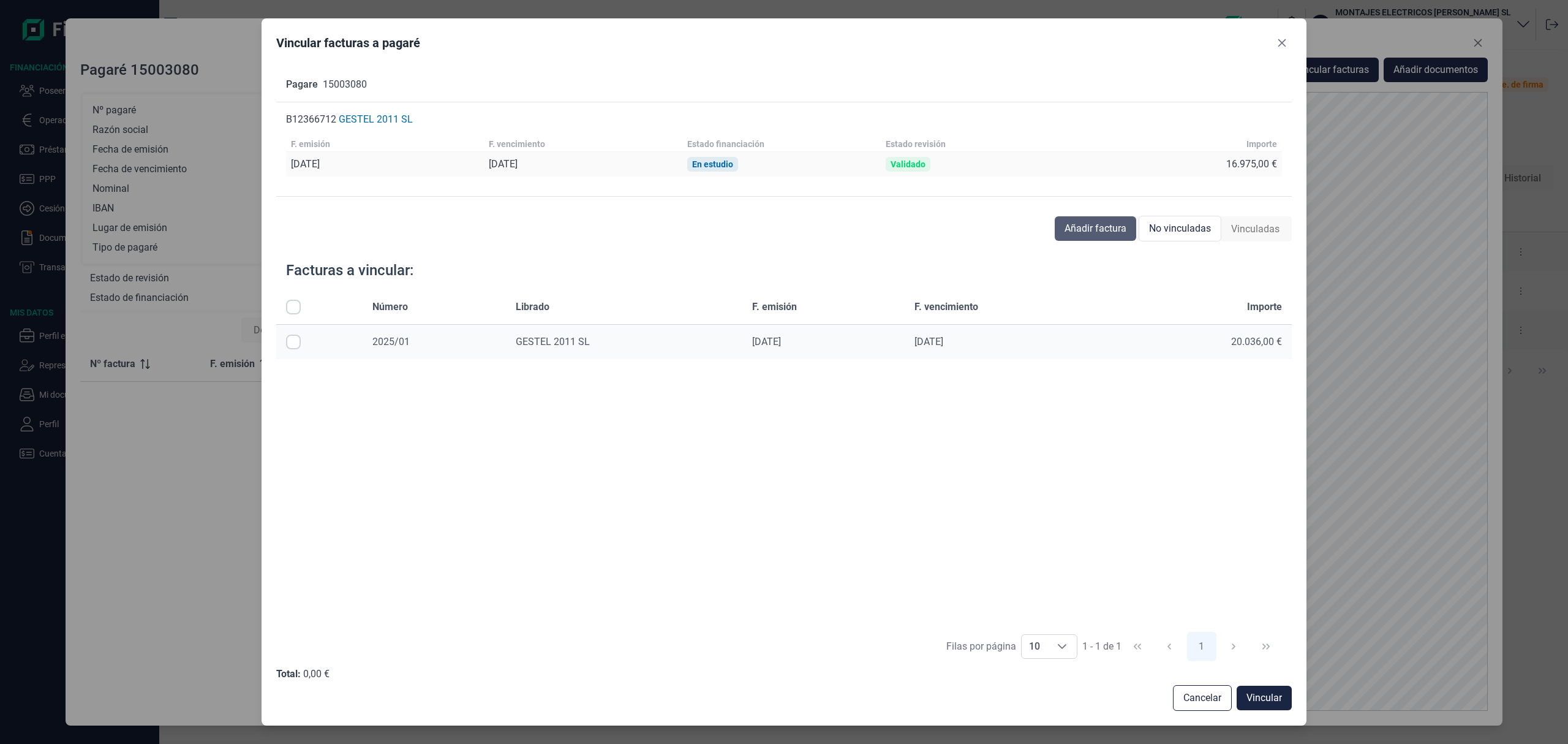
click at [1091, 231] on span "Añadir factura" at bounding box center [1096, 228] width 62 height 15
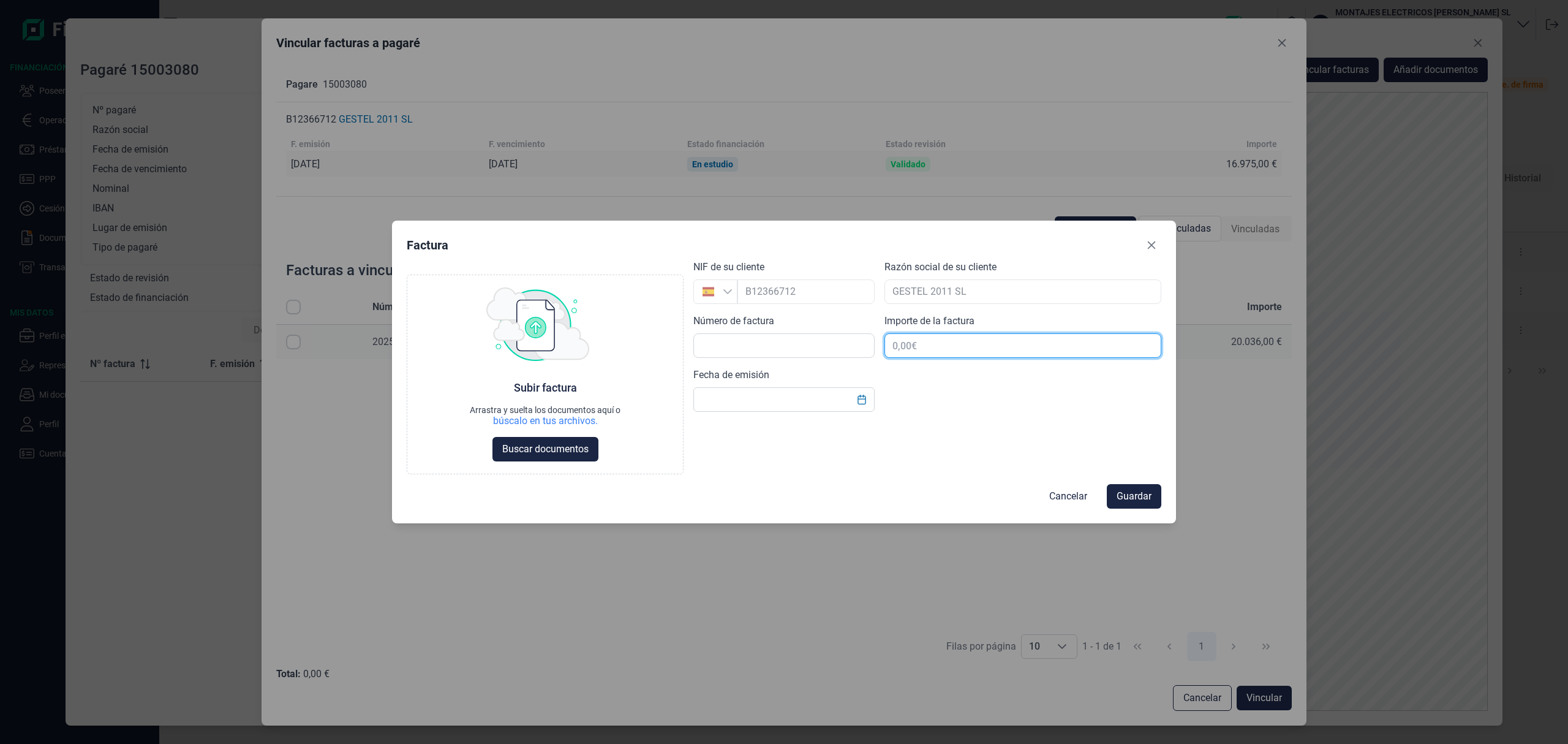
click at [946, 354] on input "text" at bounding box center [1023, 345] width 277 height 25
type input "19.925,00 €"
click at [831, 324] on div "Número de factura" at bounding box center [784, 336] width 181 height 44
click at [829, 339] on input "text" at bounding box center [784, 345] width 181 height 25
drag, startPoint x: 755, startPoint y: 346, endPoint x: 503, endPoint y: 302, distance: 255.8
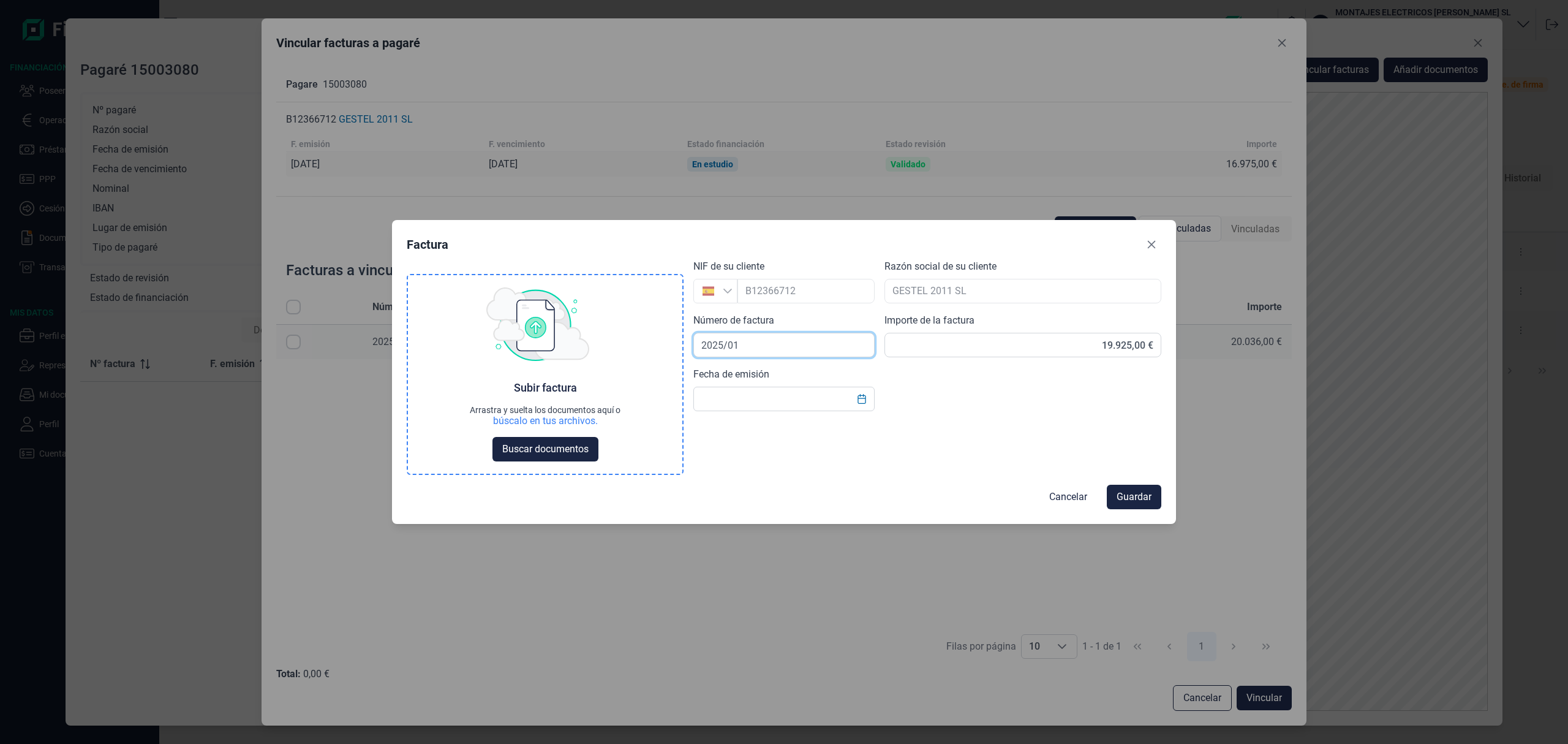
click at [503, 302] on div "Choose Subir factura Arrastra y suelta los documentos aquí o búscalo en tus arc…" at bounding box center [784, 367] width 754 height 216
type input "488"
click at [738, 393] on input "text" at bounding box center [784, 400] width 181 height 25
click at [860, 389] on button "Choose Date" at bounding box center [862, 400] width 23 height 22
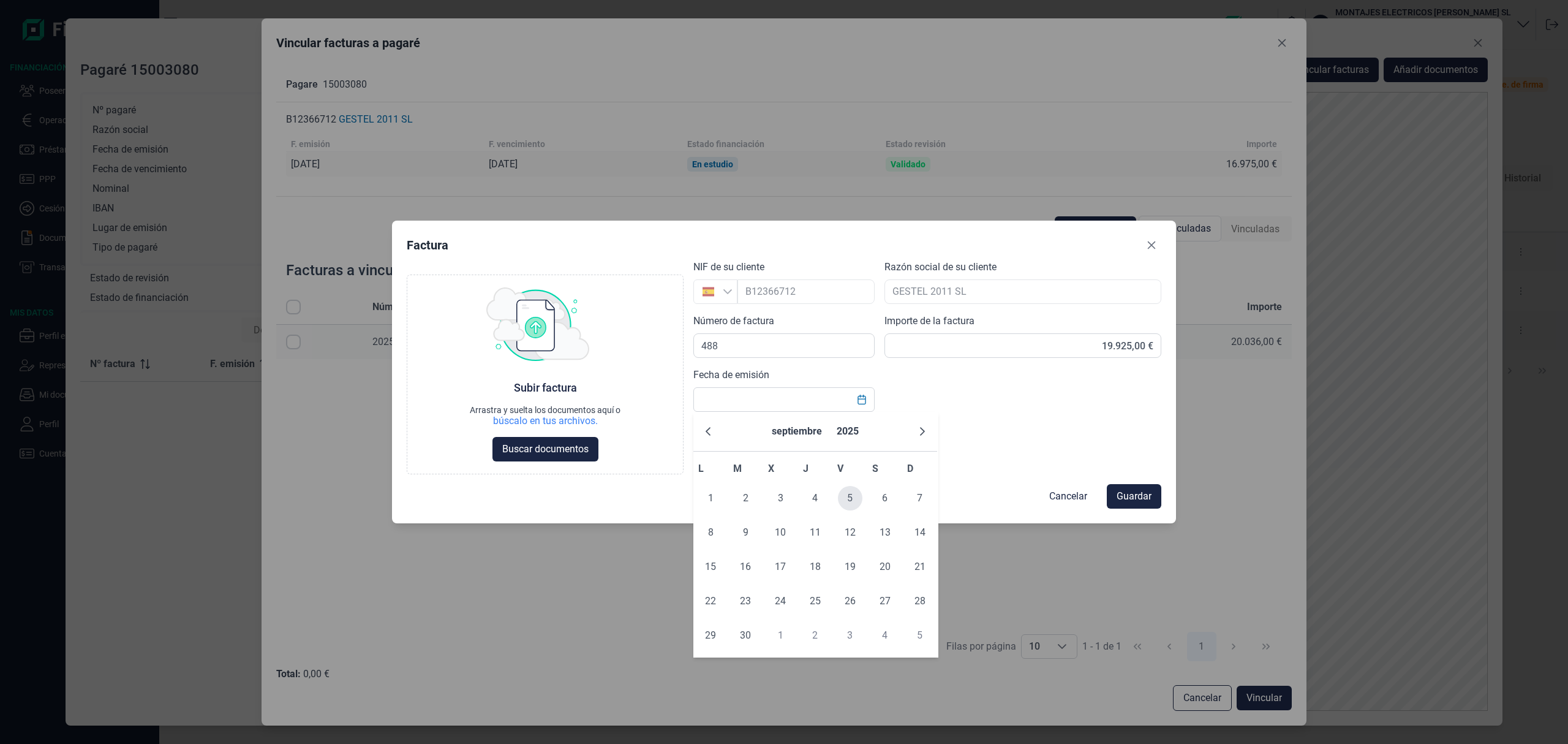
click at [851, 497] on span "5" at bounding box center [850, 498] width 25 height 25
type input "05/09/2025"
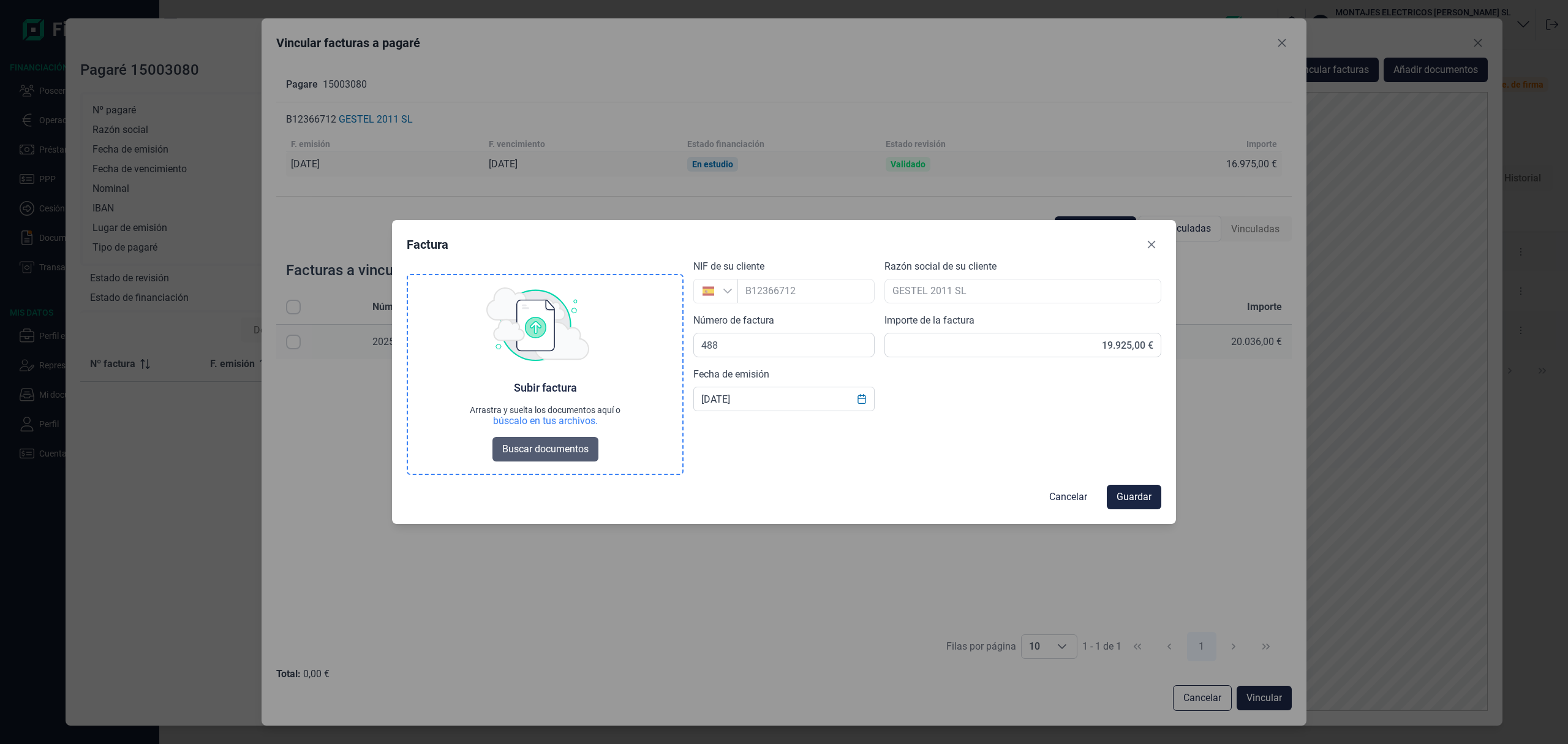
click at [534, 442] on span "Buscar documentos" at bounding box center [545, 449] width 86 height 15
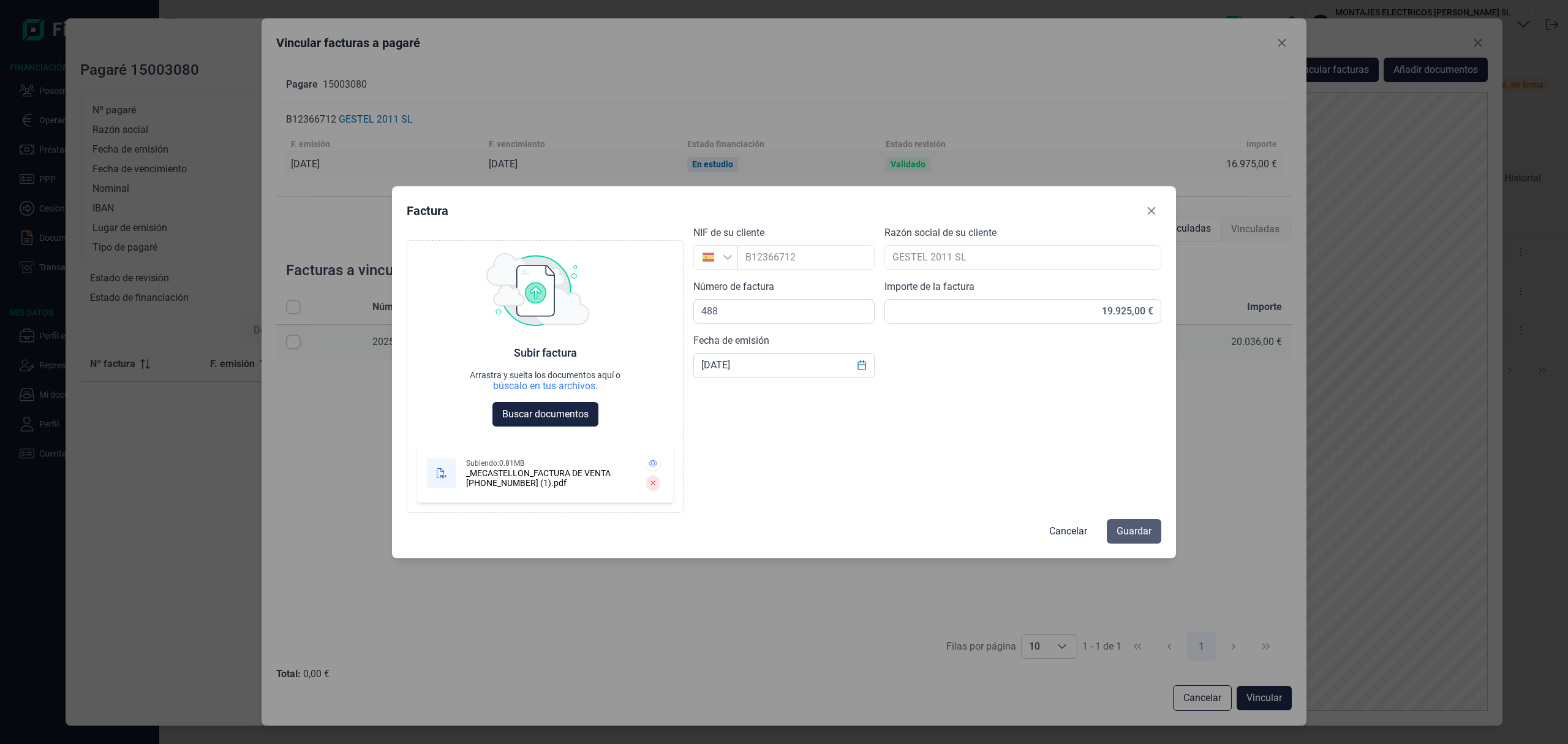
click at [1128, 531] on span "Guardar" at bounding box center [1133, 531] width 35 height 15
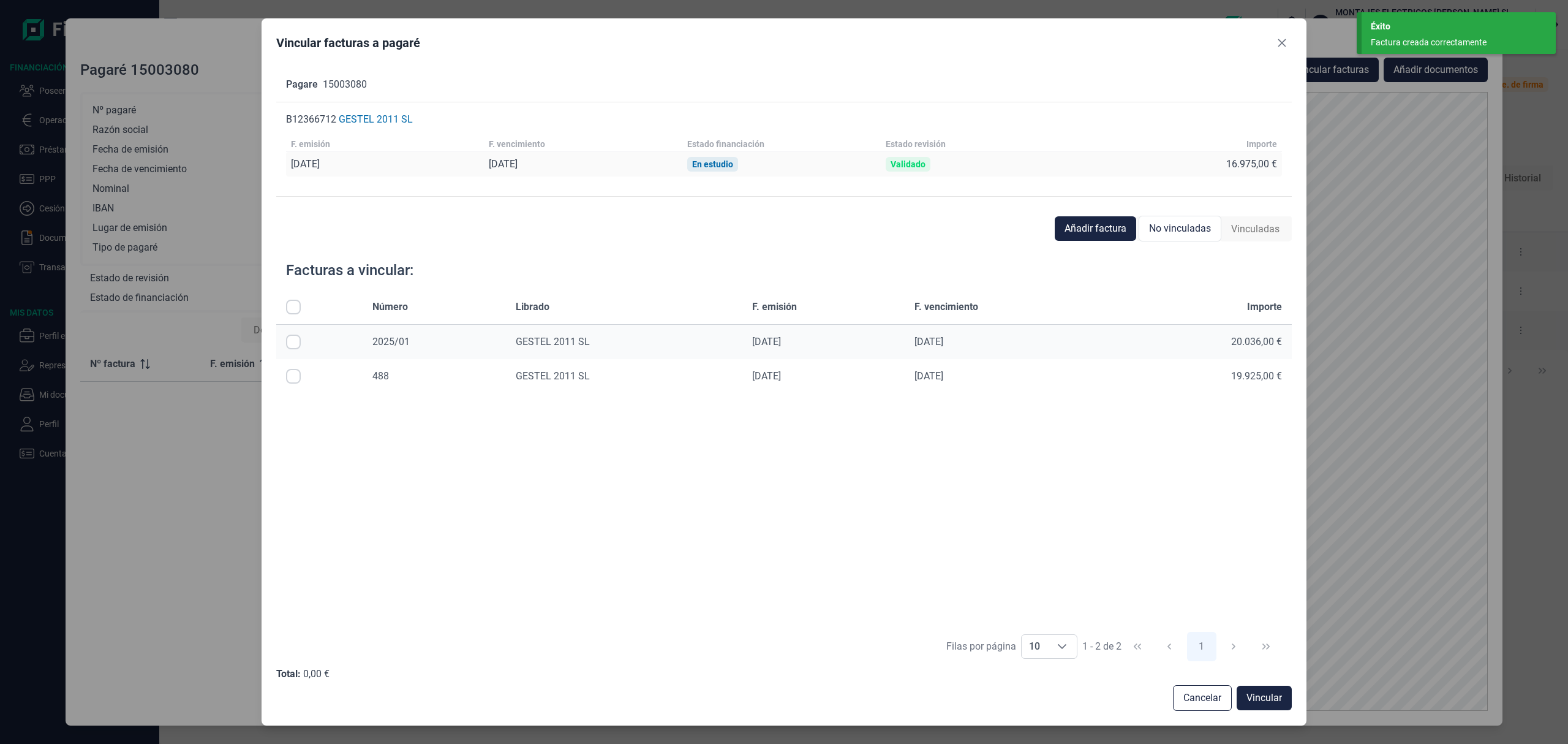
click at [283, 375] on td at bounding box center [319, 376] width 86 height 35
click at [295, 383] on input "Row Selected null" at bounding box center [293, 376] width 15 height 15
checkbox input "true"
click at [1257, 697] on span "Vincular" at bounding box center [1265, 698] width 35 height 15
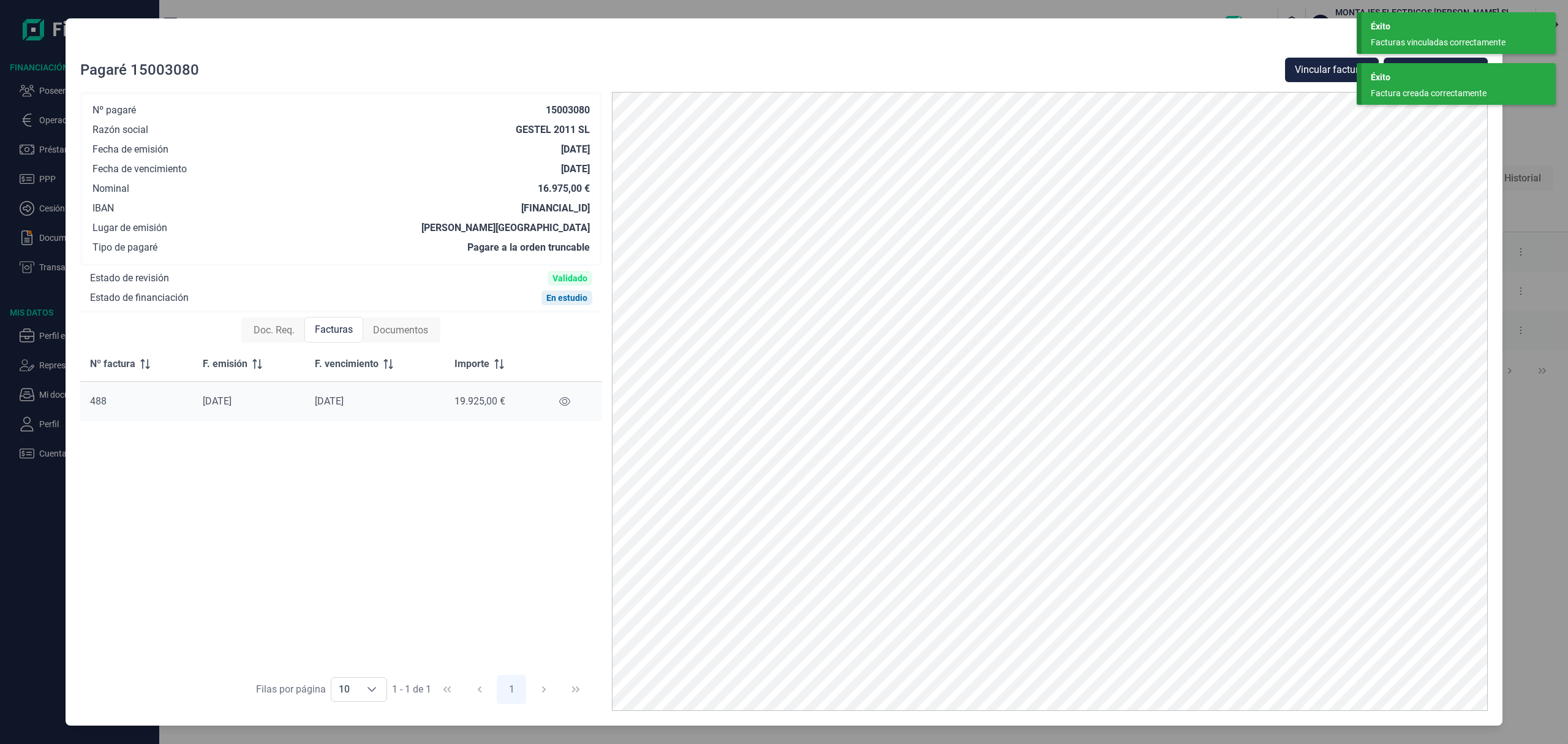
drag, startPoint x: 1426, startPoint y: 98, endPoint x: 1429, endPoint y: 75, distance: 23.2
click at [1427, 97] on div "Factura creada correctamente" at bounding box center [1454, 93] width 167 height 12
click at [1432, 27] on div "Éxito" at bounding box center [1459, 27] width 176 height 12
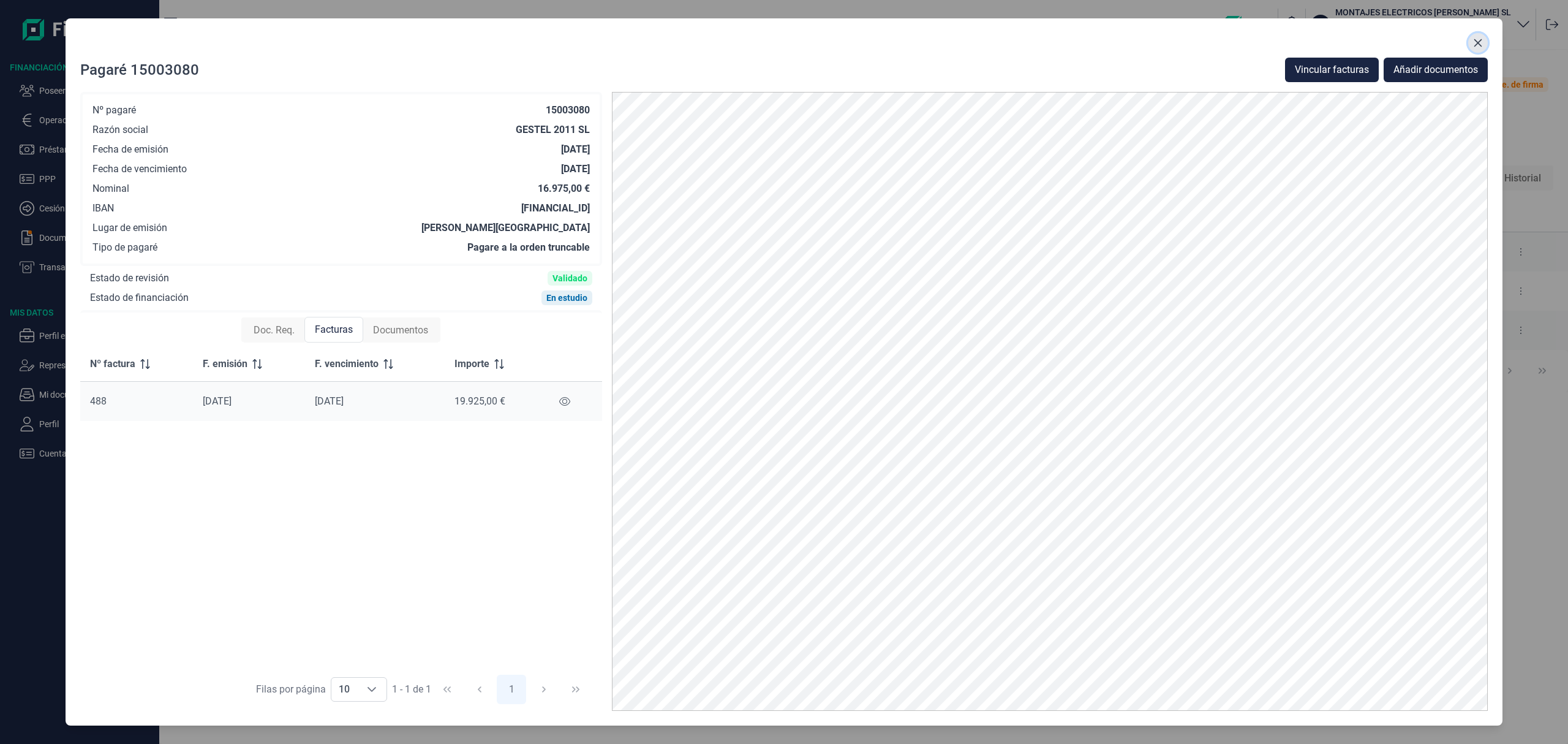
click at [1482, 40] on icon "Close" at bounding box center [1477, 43] width 10 height 10
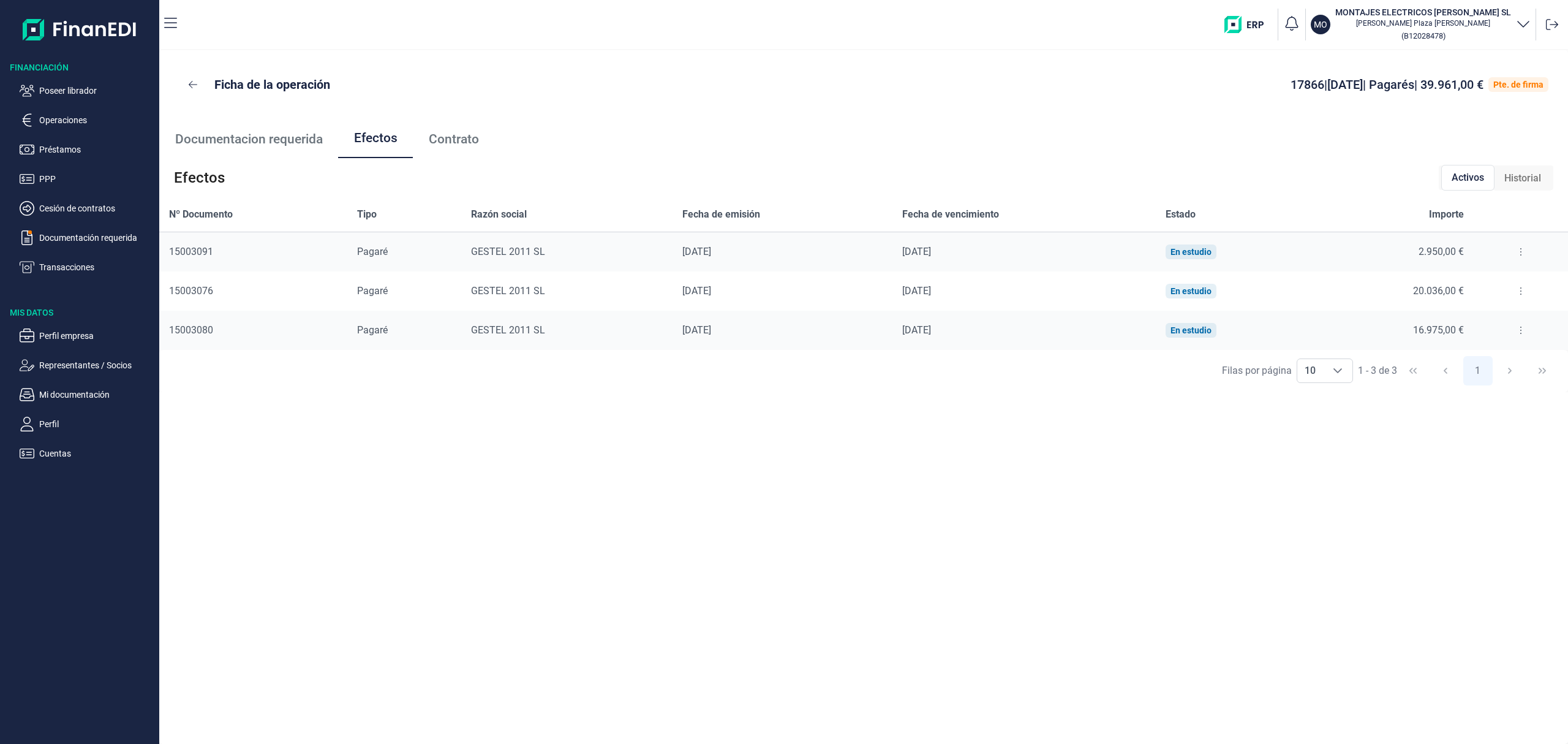
click at [1522, 252] on button at bounding box center [1520, 252] width 22 height 20
click at [1473, 282] on span "Detalles efecto" at bounding box center [1480, 282] width 56 height 12
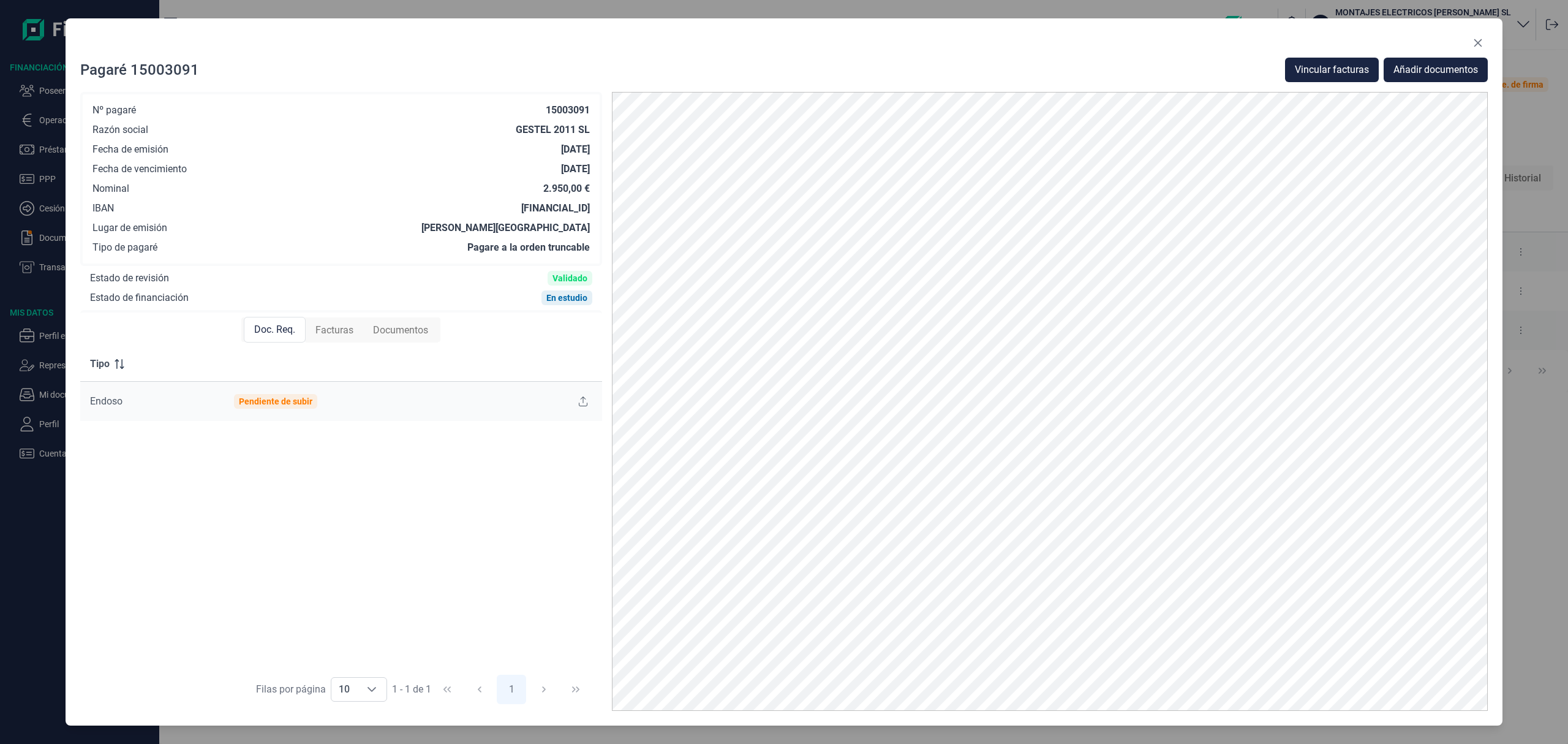
click at [322, 328] on span "Facturas" at bounding box center [334, 330] width 38 height 15
click at [1348, 69] on span "Vincular facturas" at bounding box center [1332, 69] width 75 height 15
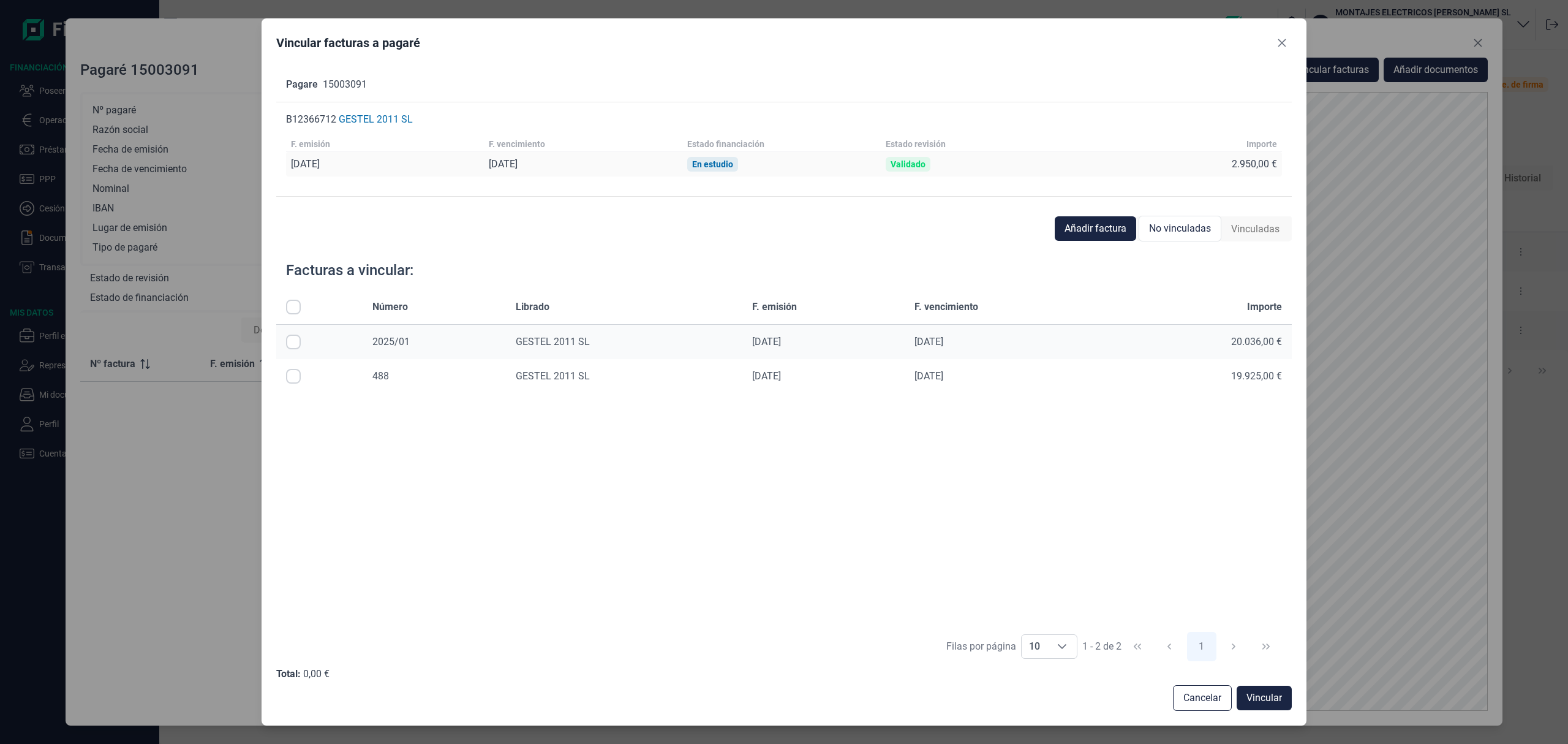
click at [295, 381] on input "Row Selected null" at bounding box center [293, 376] width 15 height 15
checkbox input "true"
click at [1280, 699] on span "Vincular" at bounding box center [1265, 698] width 35 height 15
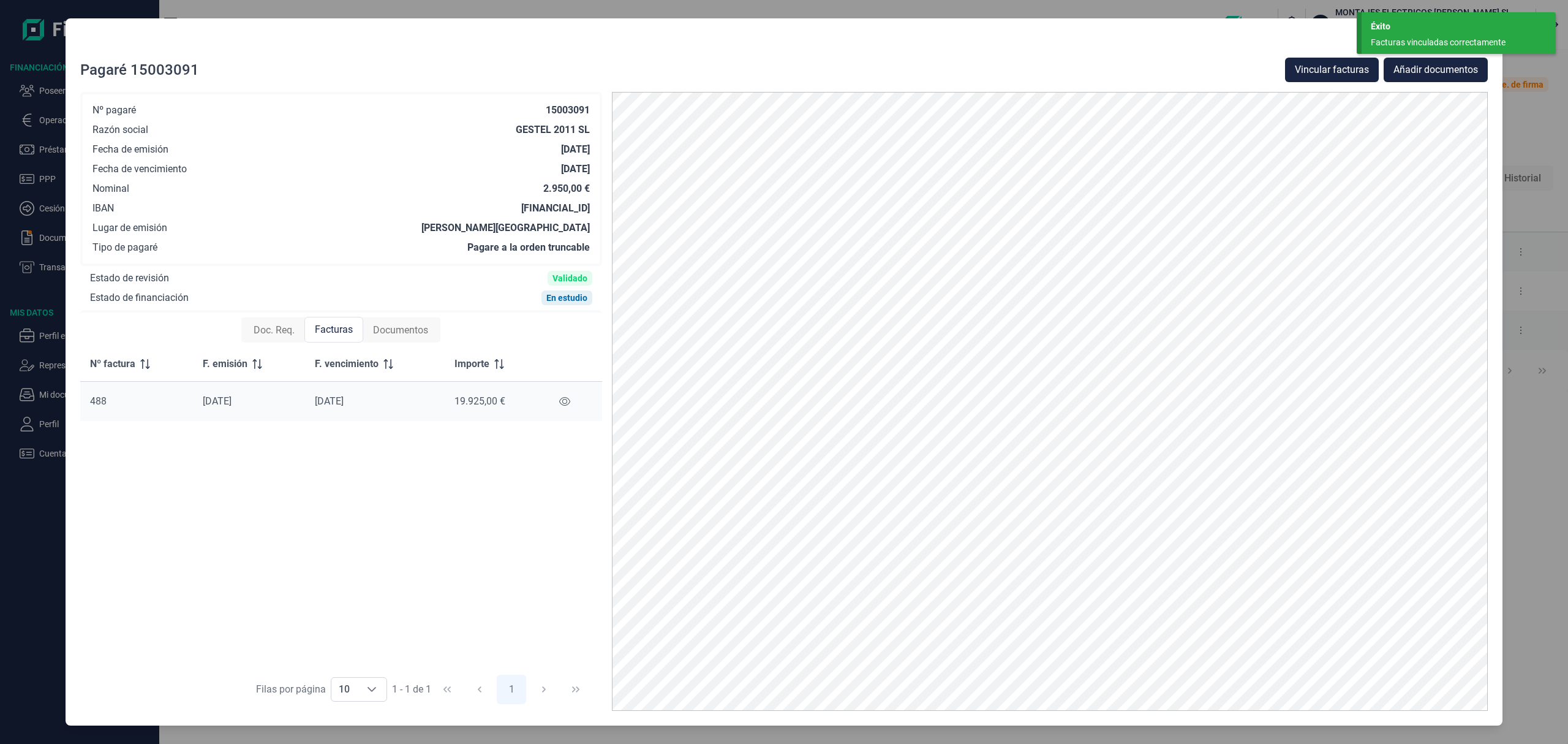
click at [1399, 33] on div "Éxito" at bounding box center [1459, 27] width 176 height 12
click at [1480, 43] on icon "Close" at bounding box center [1477, 43] width 10 height 10
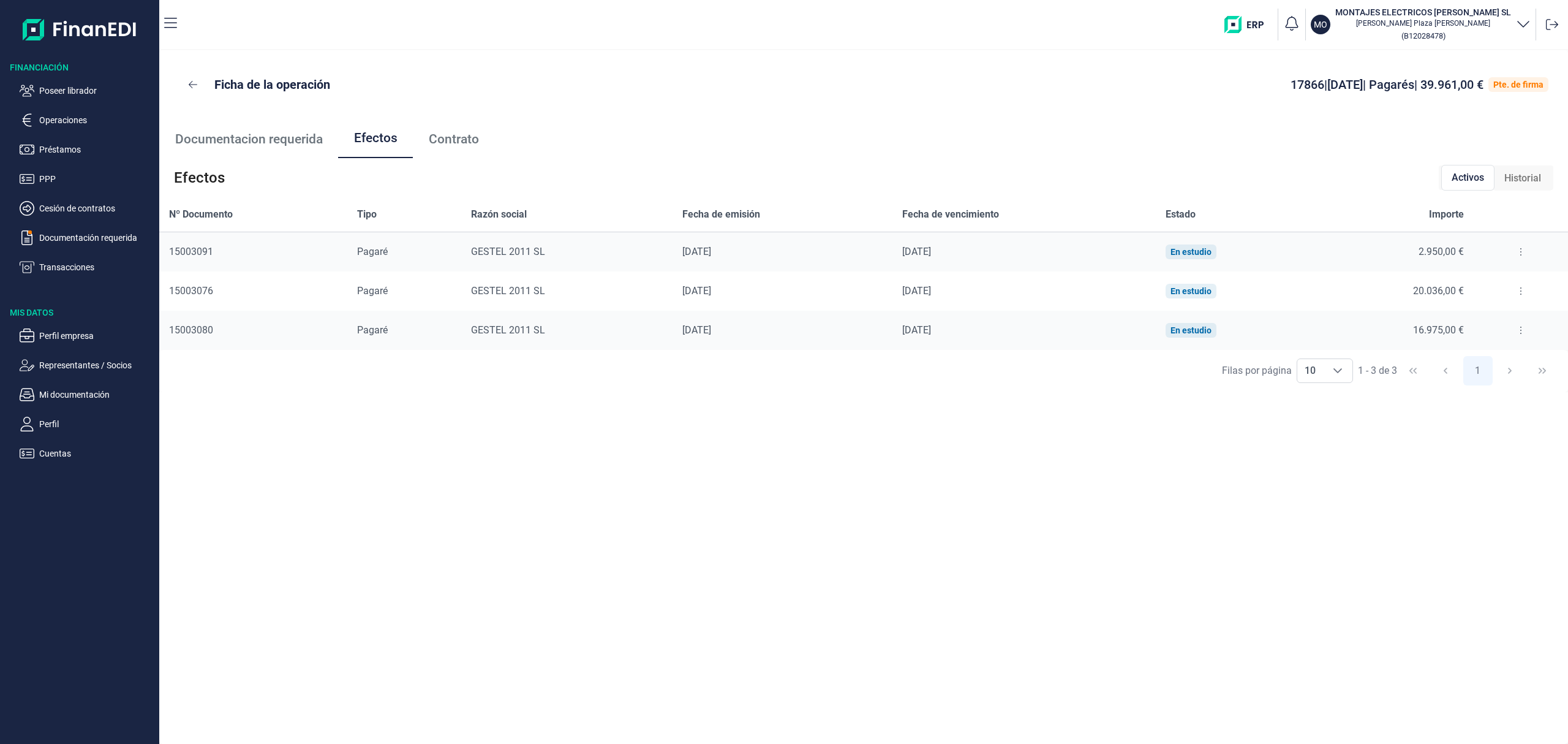
drag, startPoint x: 96, startPoint y: 84, endPoint x: 140, endPoint y: 103, distance: 47.9
click at [96, 84] on p "Poseer librador" at bounding box center [97, 91] width 115 height 15
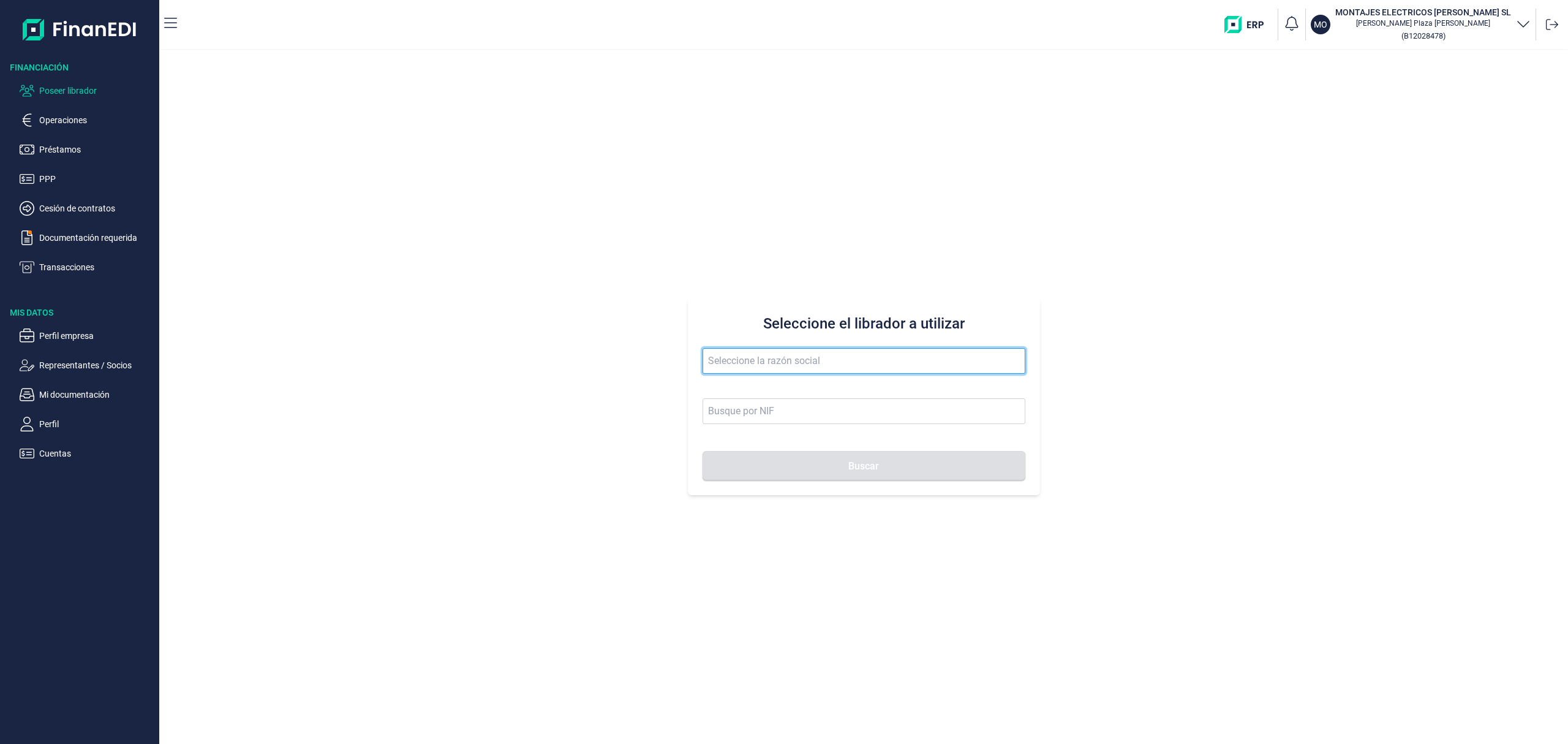
click at [725, 359] on input "text" at bounding box center [864, 360] width 323 height 26
drag, startPoint x: 768, startPoint y: 390, endPoint x: 815, endPoint y: 452, distance: 77.8
click at [770, 392] on li "DEEP DELAY MANAGEMENT SL" at bounding box center [864, 392] width 323 height 25
type input "DEEP DELAY MANAGEMENT SL"
type input "B99471518"
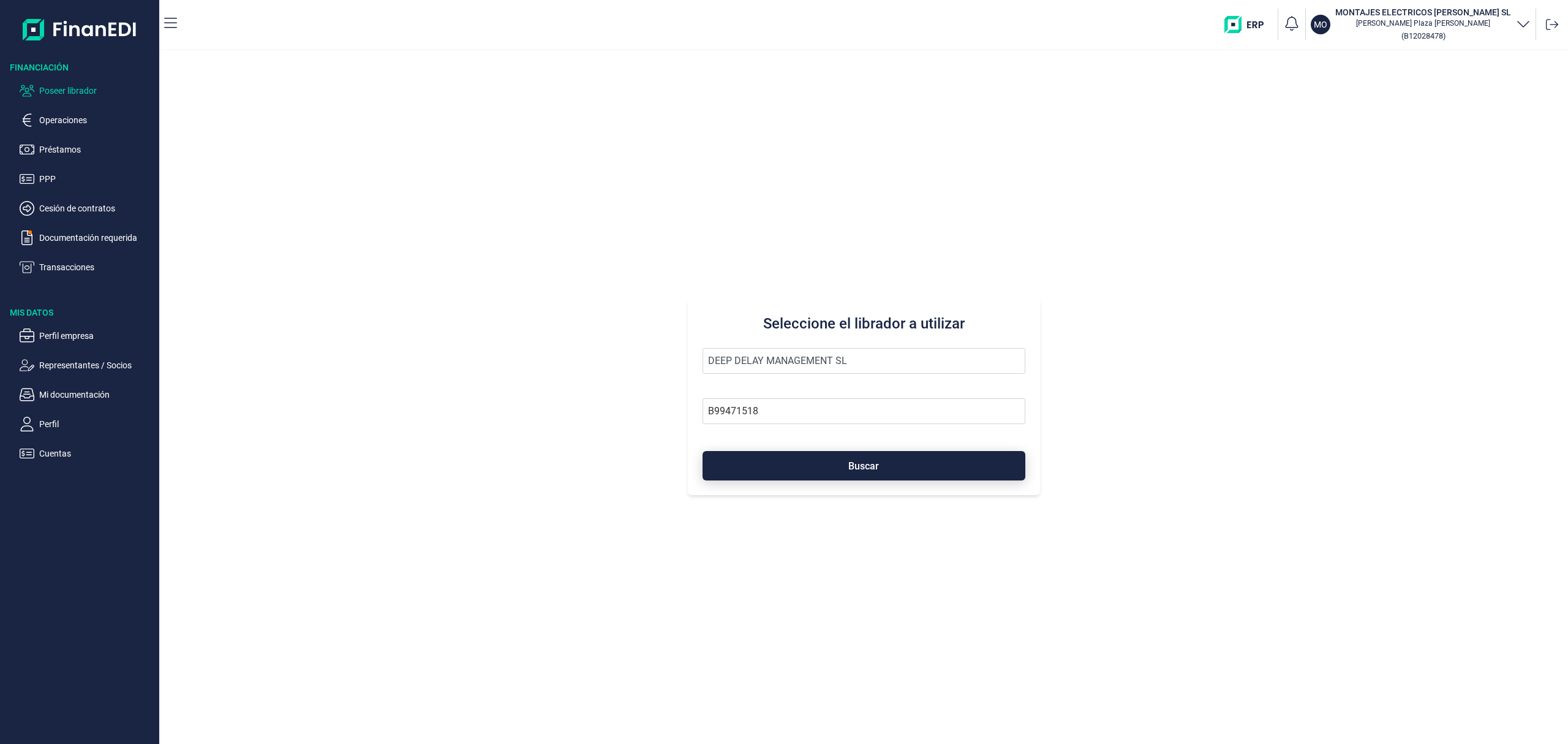
click at [815, 460] on button "Buscar" at bounding box center [864, 465] width 323 height 29
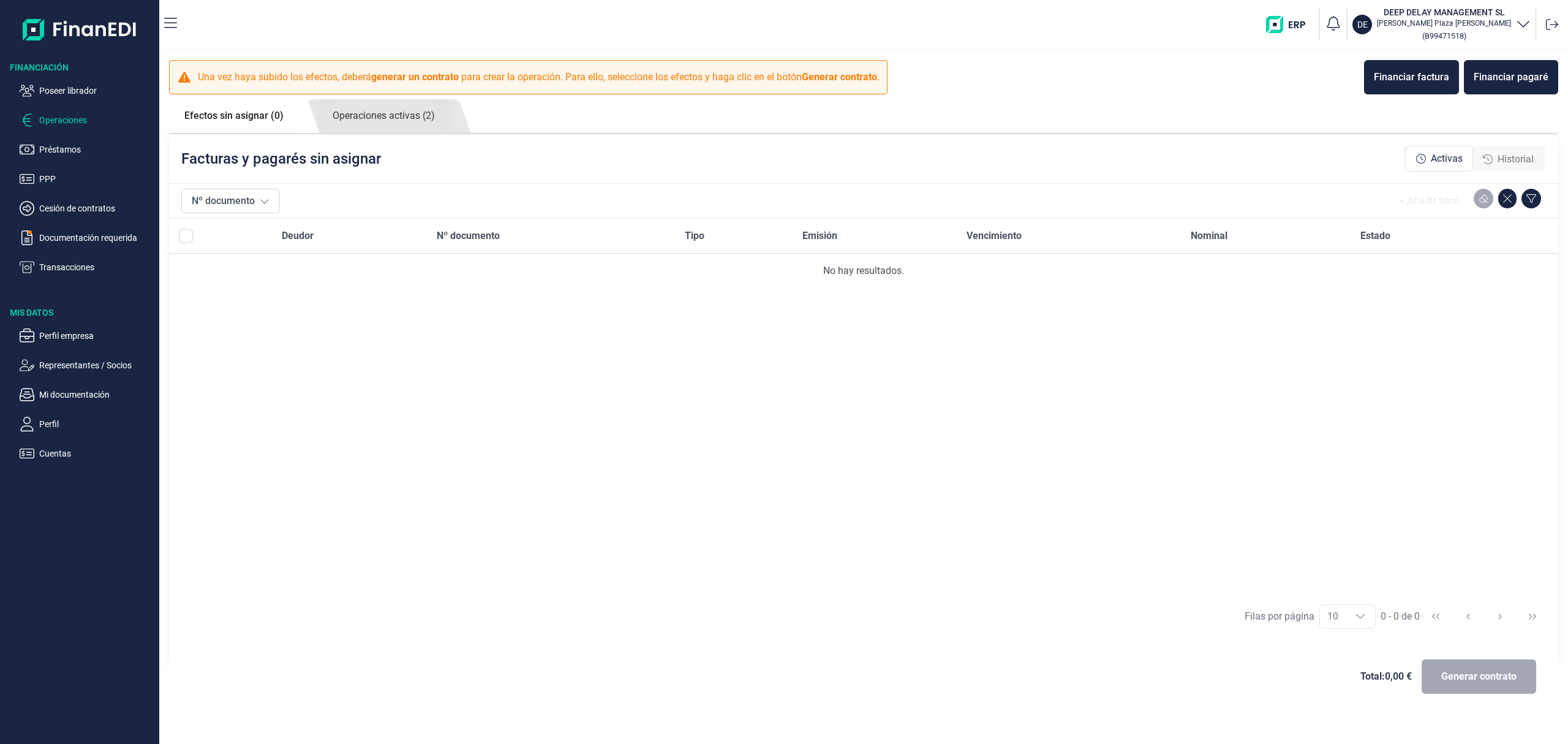
click at [408, 99] on div "Una vez haya subido los efectos, deberá generar un contrato para crear la opera…" at bounding box center [863, 363] width 1409 height 626
click at [405, 108] on link "Operaciones activas (2)" at bounding box center [384, 116] width 133 height 34
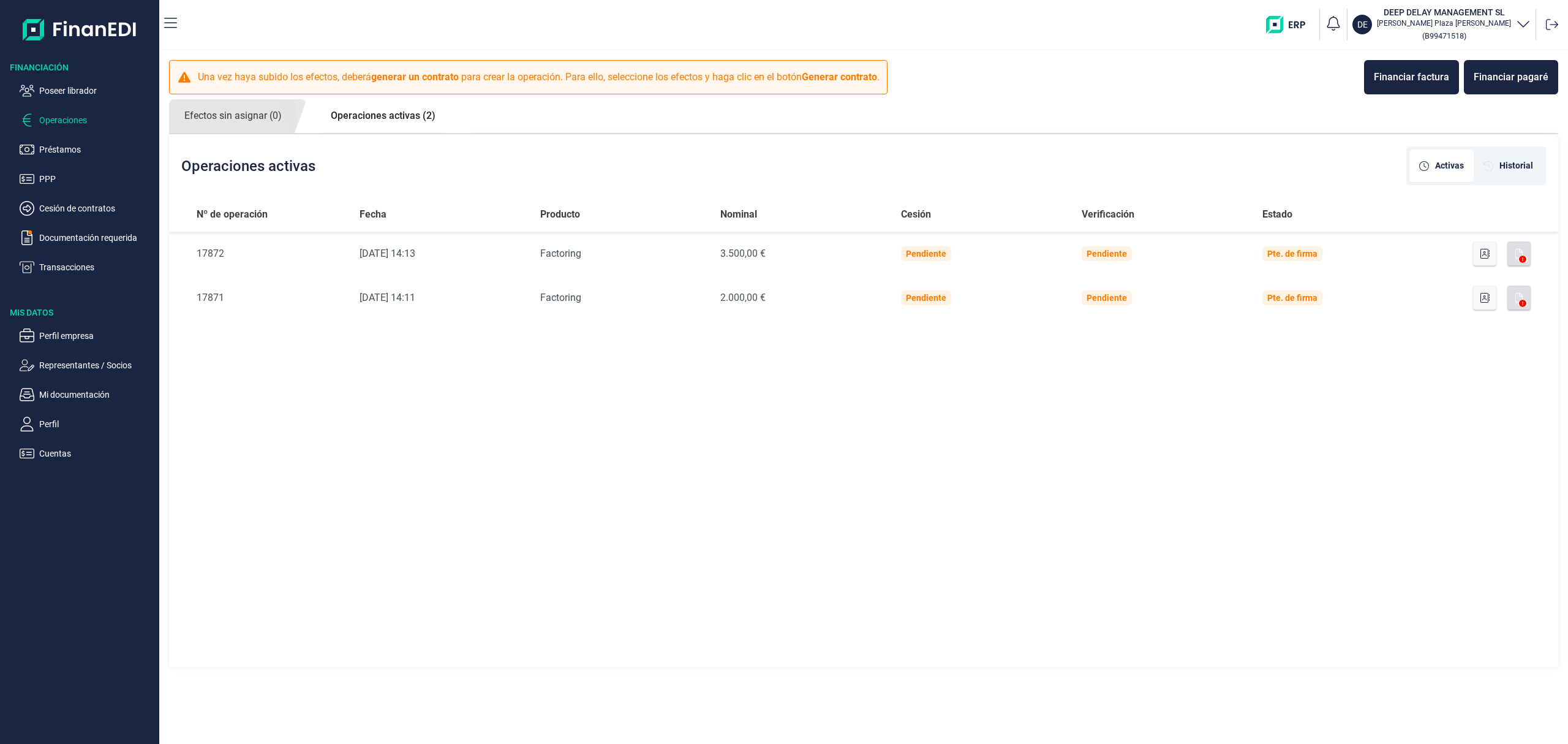
click at [93, 93] on p "Poseer librador" at bounding box center [97, 91] width 115 height 15
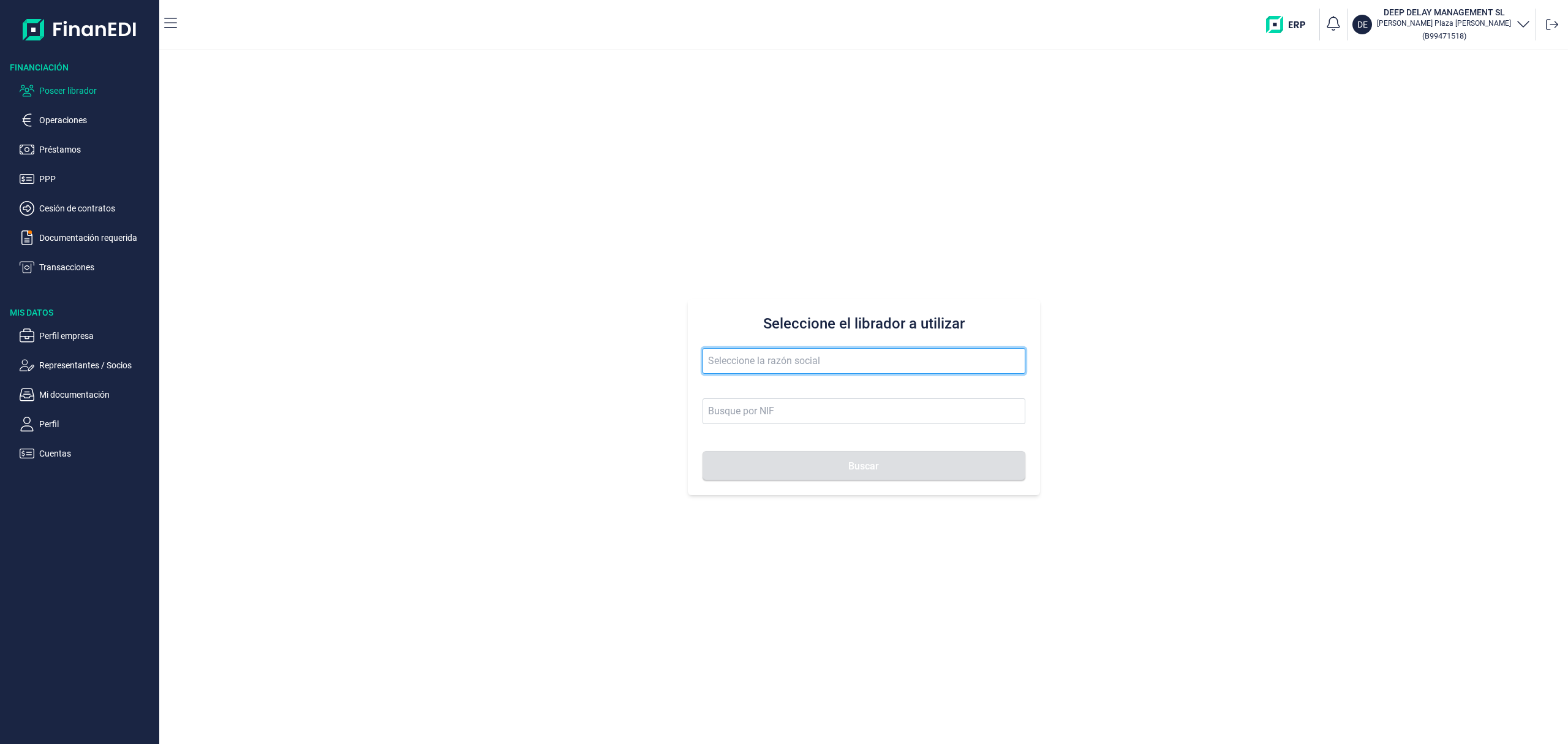
click at [721, 361] on input "text" at bounding box center [864, 360] width 323 height 26
click at [703, 451] on button "Buscar" at bounding box center [864, 465] width 323 height 29
click at [755, 386] on li "NEWATER PURIFICADOR SL" at bounding box center [864, 392] width 323 height 25
type input "NEWATER PURIFICADOR SL"
type input "B90213133"
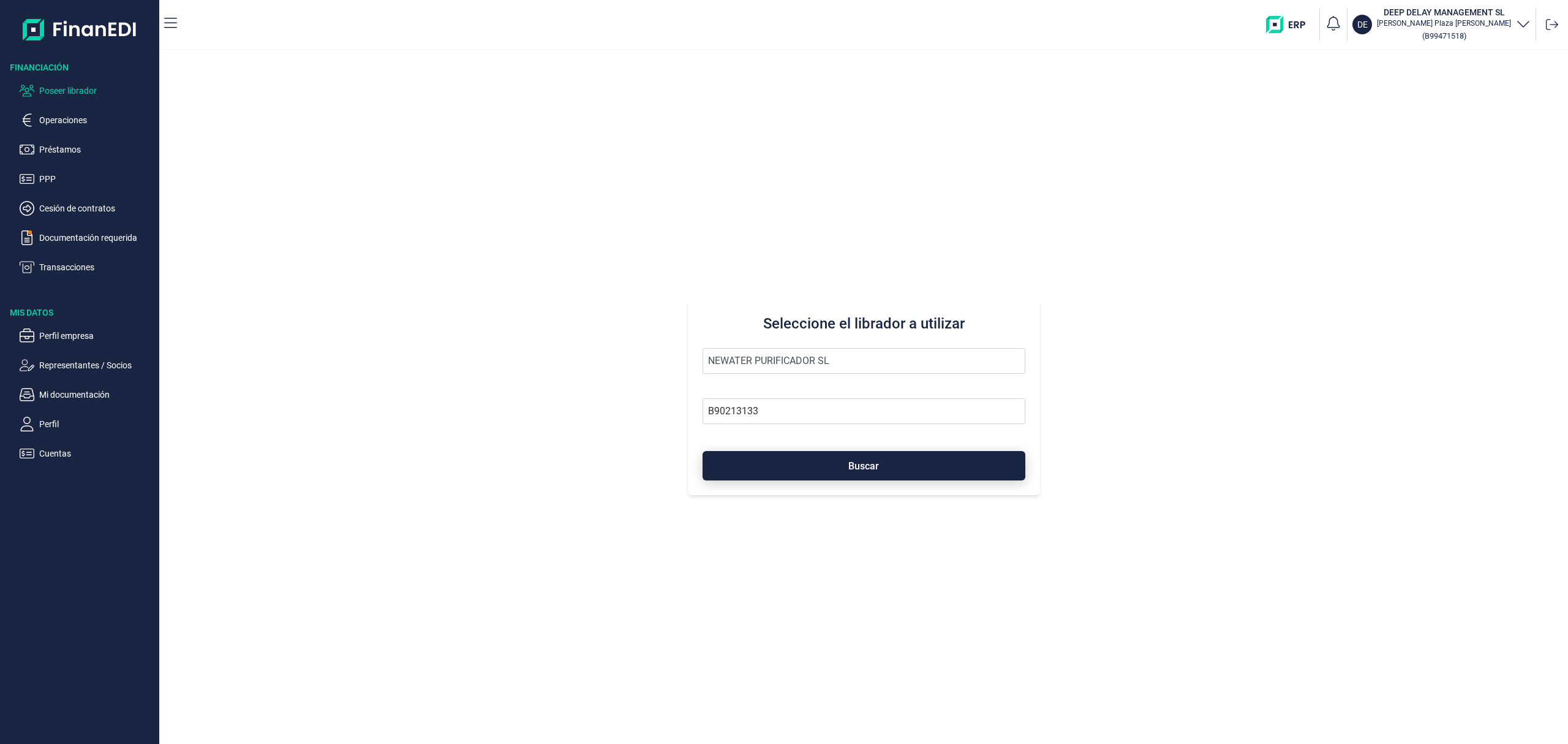
click at [809, 464] on button "Buscar" at bounding box center [864, 465] width 323 height 29
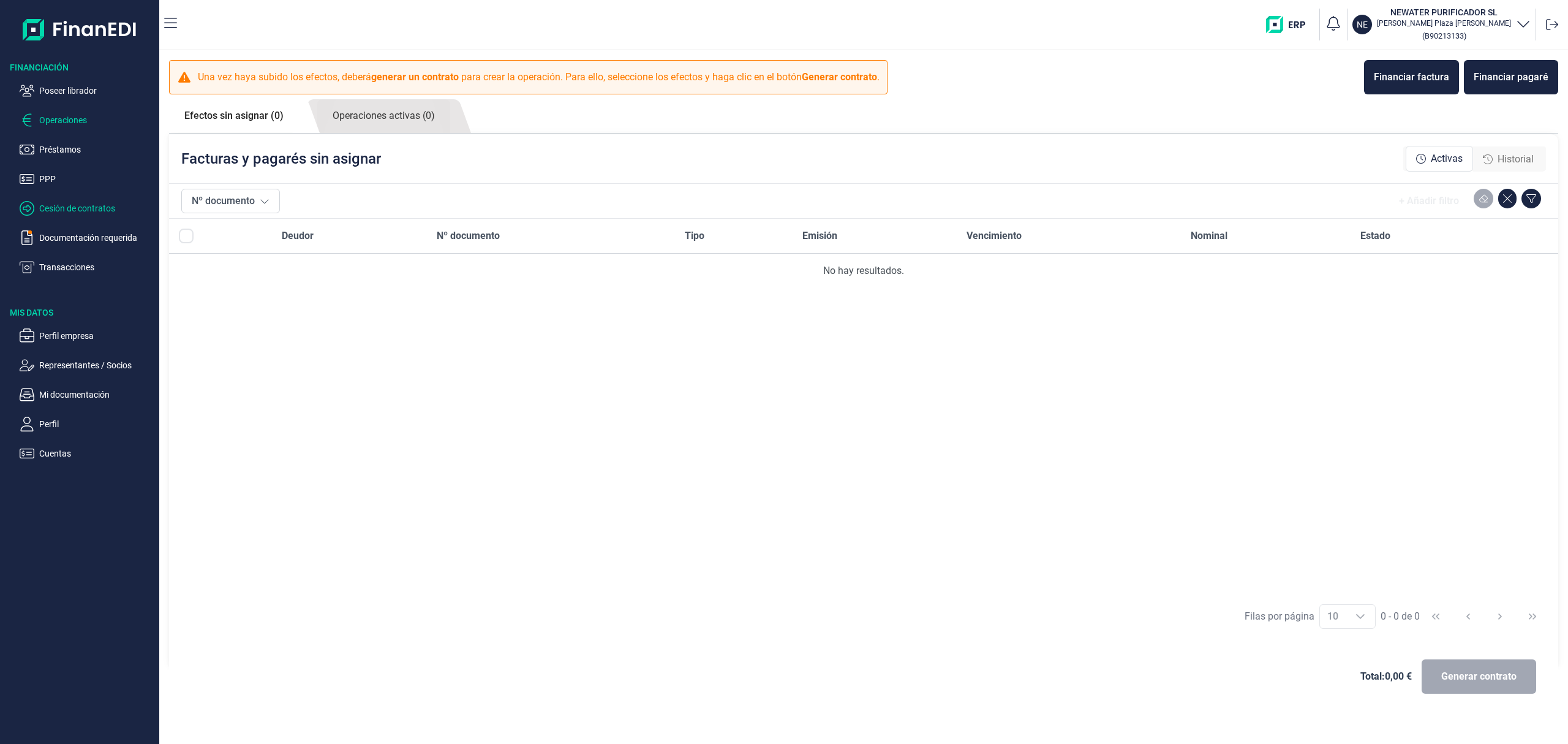
click at [76, 202] on p "Cesión de contratos" at bounding box center [97, 208] width 115 height 15
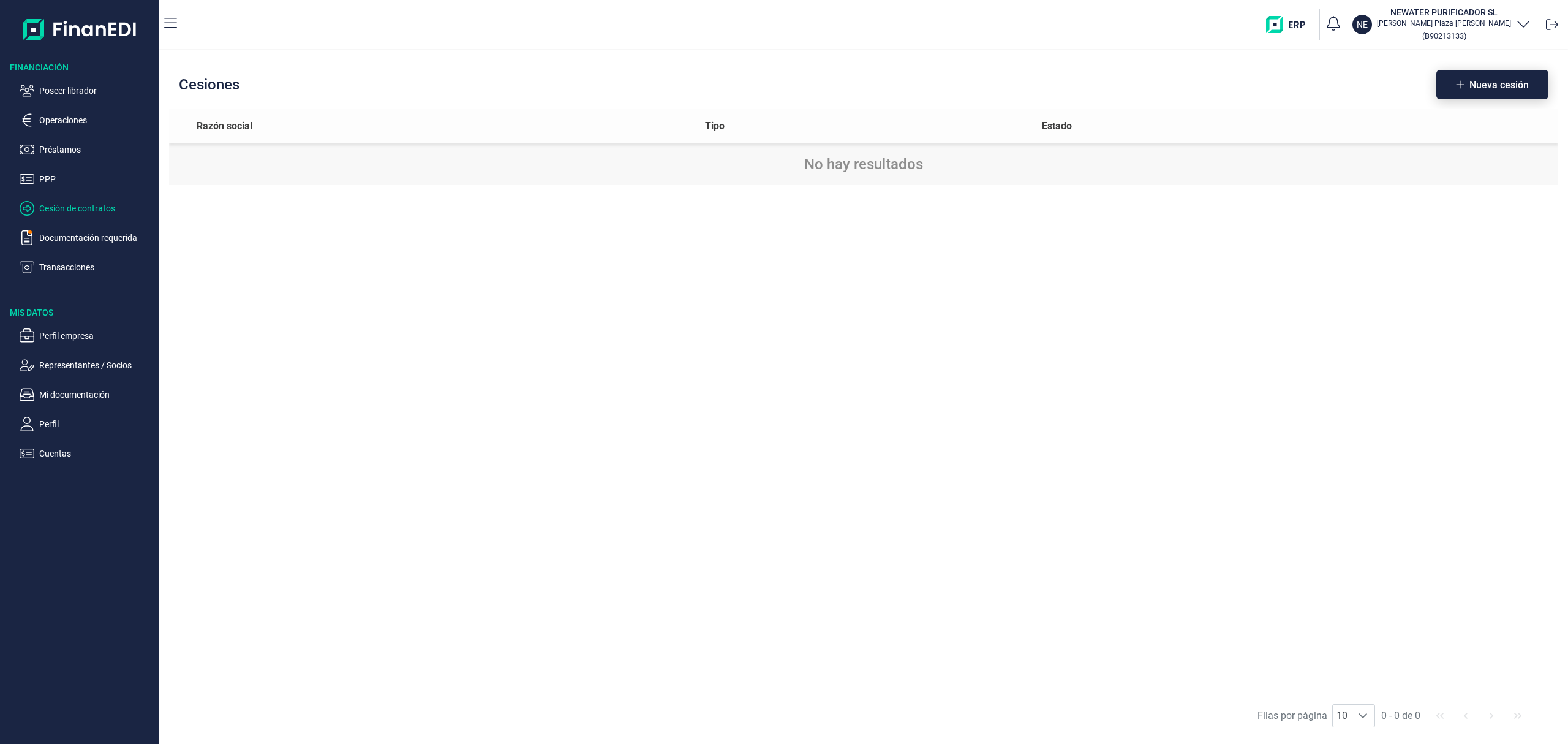
click at [1515, 75] on button "Nueva cesión" at bounding box center [1493, 84] width 112 height 29
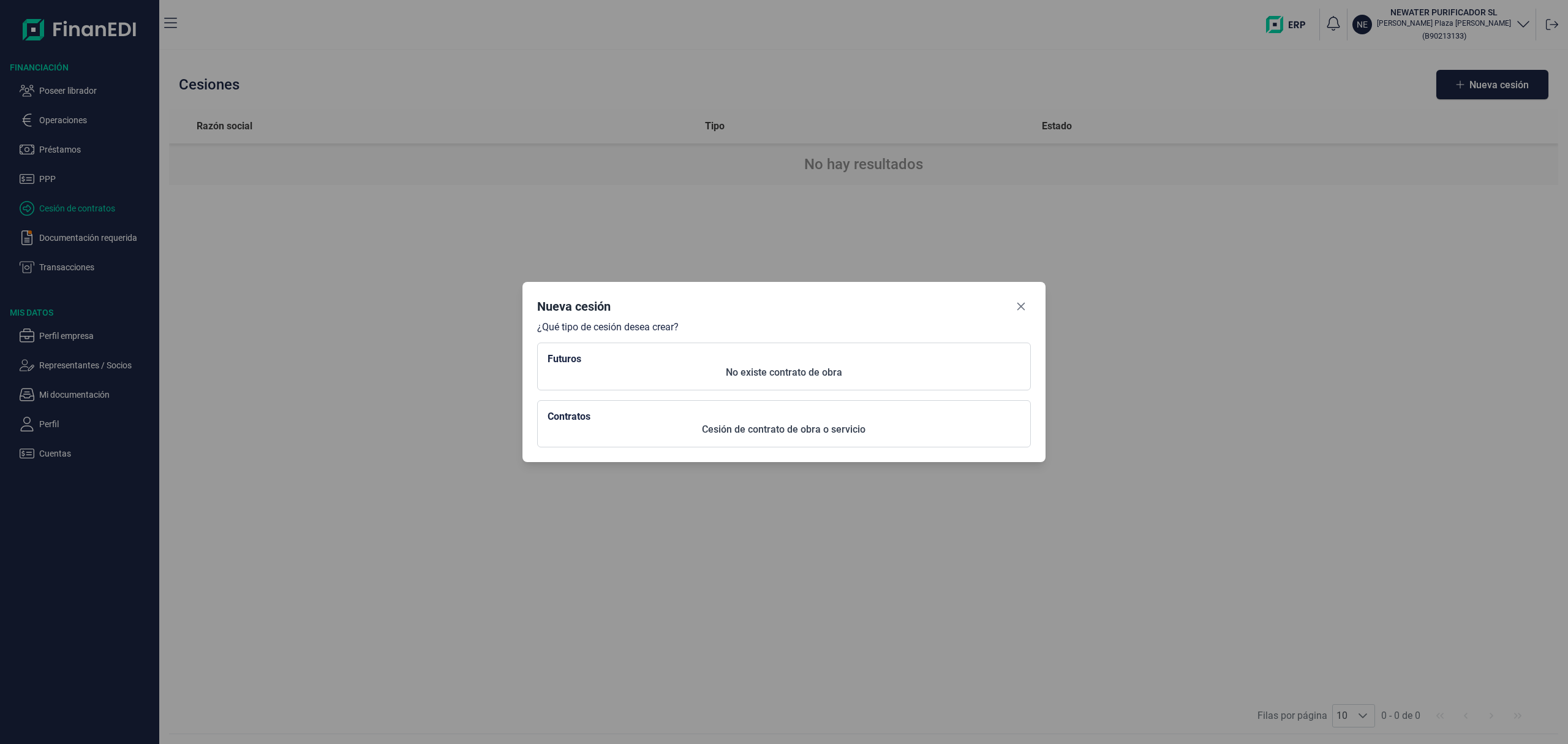
click at [666, 367] on button "Futuros No existe contrato de obra" at bounding box center [784, 366] width 493 height 47
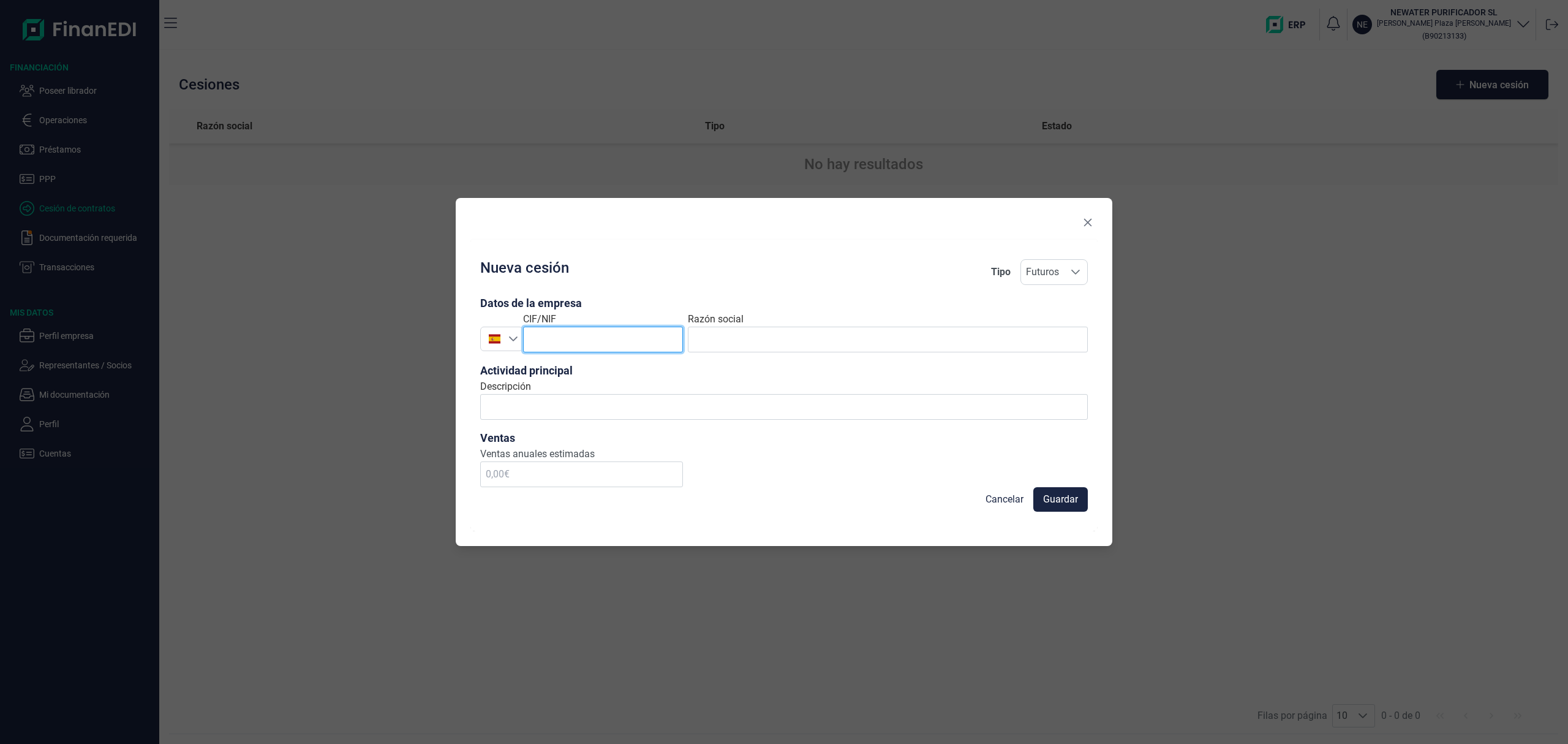
click at [605, 339] on input "text" at bounding box center [603, 339] width 160 height 26
paste input "BENIGNI TILES"
type input "BENIGNI TILES"
drag, startPoint x: 569, startPoint y: 341, endPoint x: 403, endPoint y: 289, distance: 174.0
click at [403, 289] on div "Nueva cesión Tipo Futuros Futuros Futuros Datos de la empresa España CIF/NIF BE…" at bounding box center [784, 372] width 1568 height 744
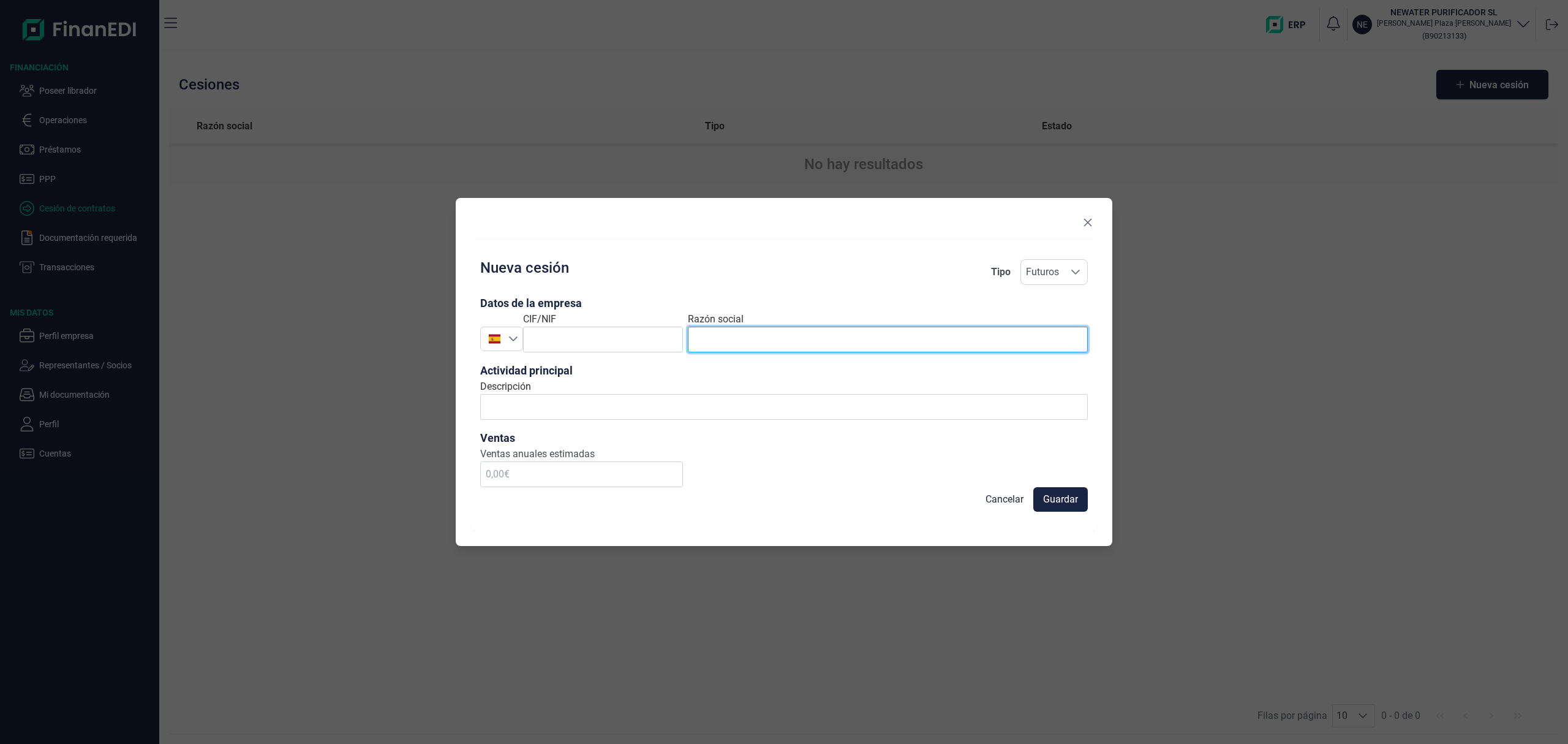
click at [744, 342] on input "text" at bounding box center [887, 339] width 400 height 26
paste input "BENIGNI TILES"
type input "BENIGNI TILES"
click at [495, 334] on img "ES" at bounding box center [494, 338] width 12 height 12
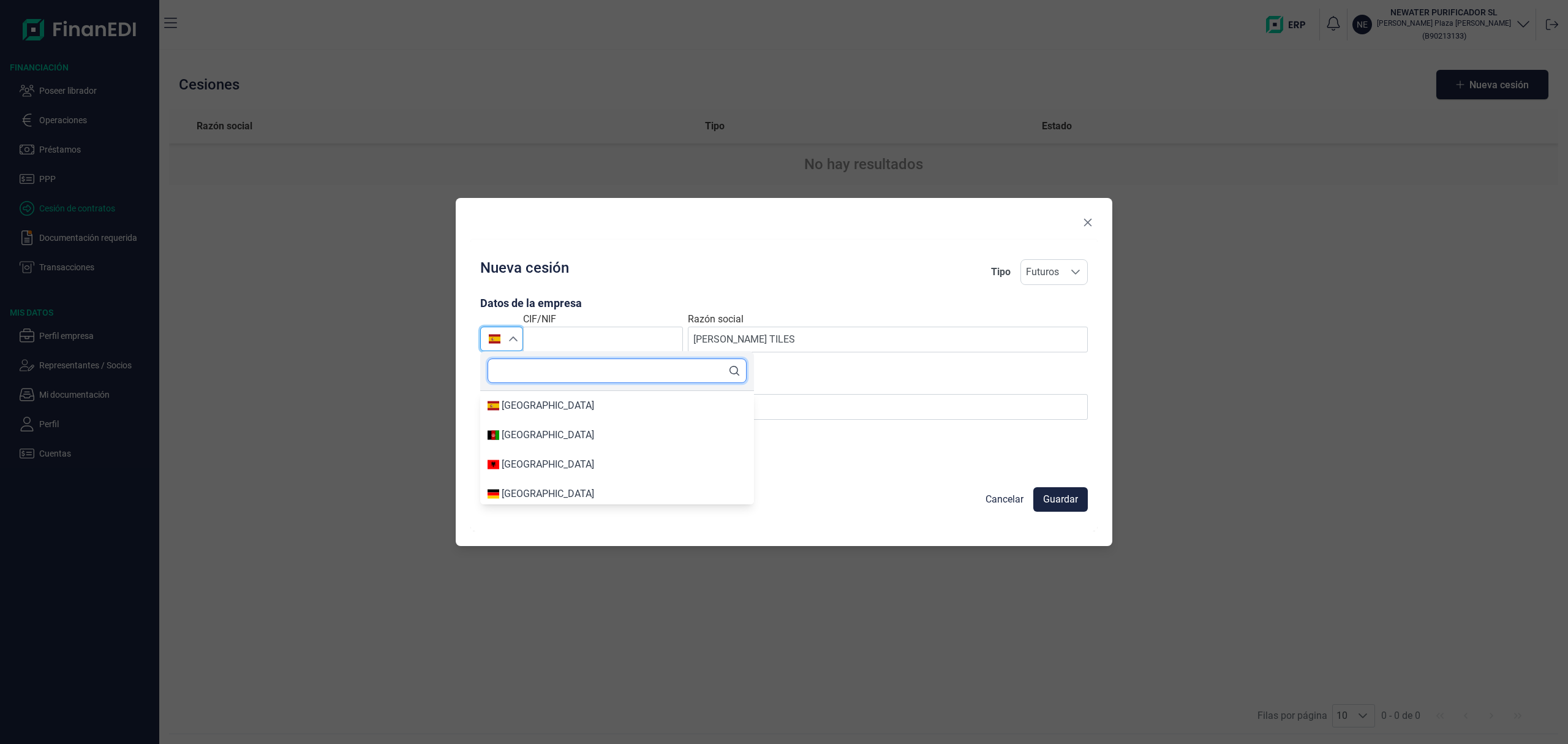
click at [520, 369] on input "text" at bounding box center [617, 371] width 259 height 25
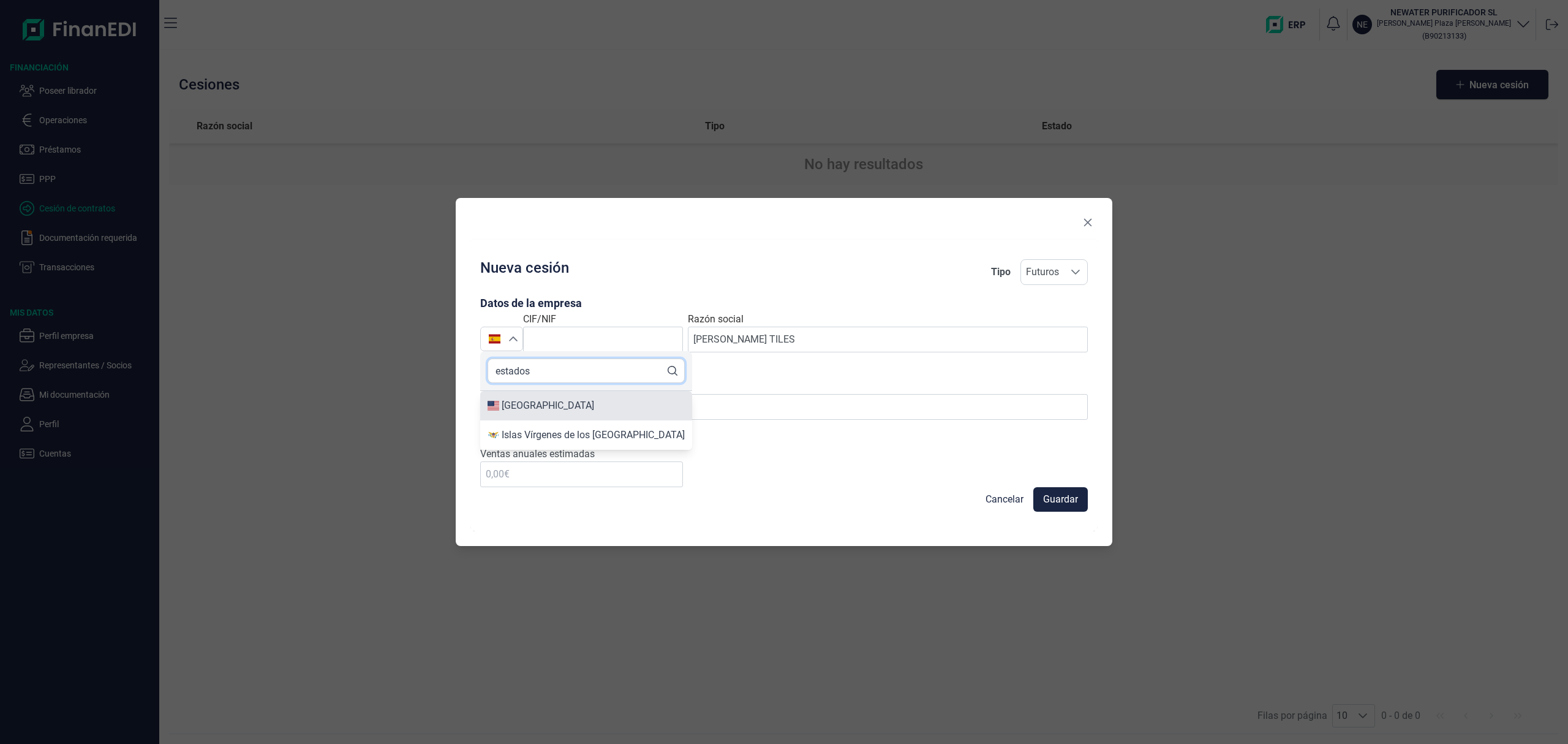
type input "estados"
click at [569, 405] on div "Estados Unidos de América" at bounding box center [548, 406] width 92 height 15
type input "Estados Unidos de América"
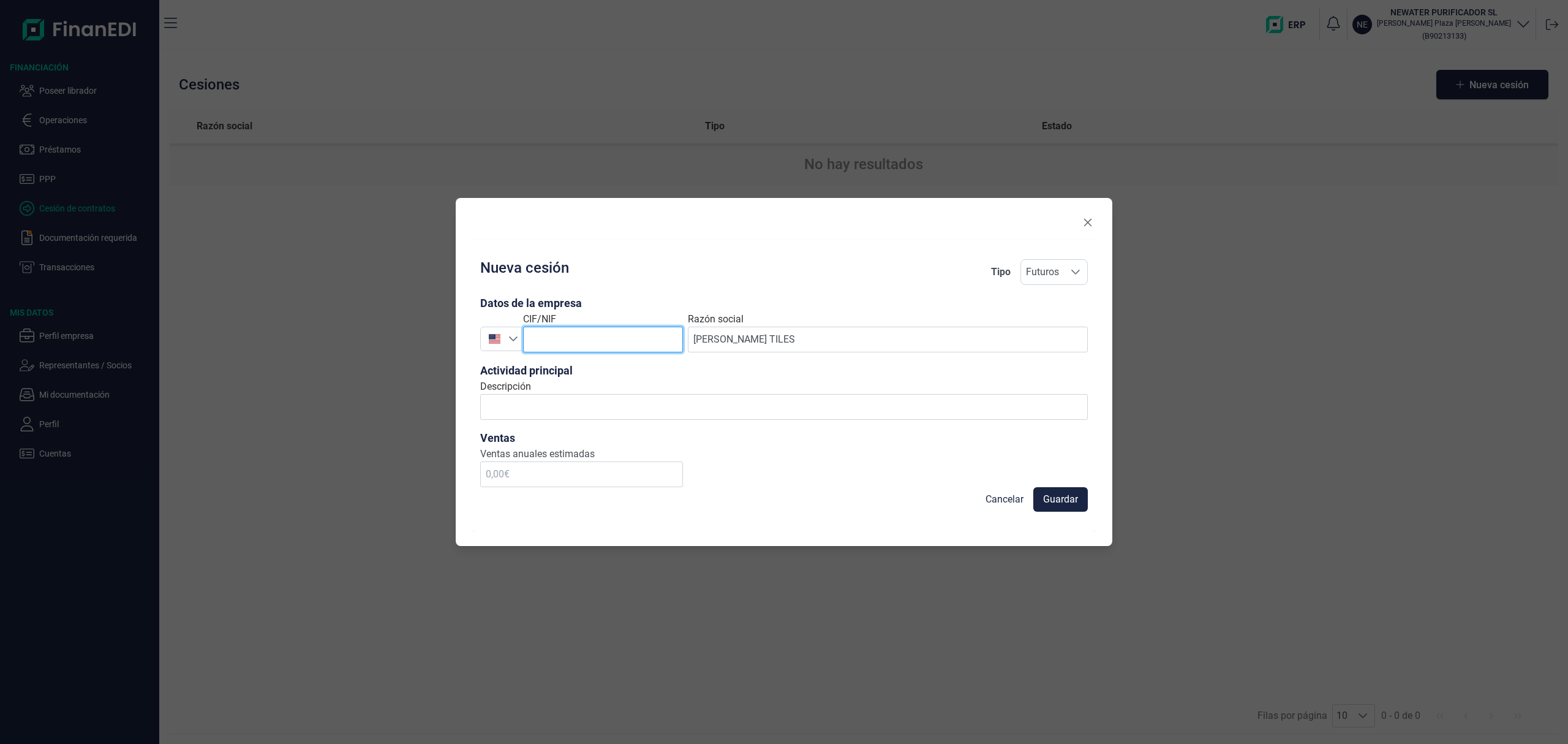
click at [557, 348] on input "text" at bounding box center [603, 339] width 160 height 26
click at [555, 324] on label "CIF/NIF" at bounding box center [539, 319] width 33 height 15
click at [549, 335] on input "text" at bounding box center [603, 339] width 160 height 26
paste input "92-2856737."
drag, startPoint x: 540, startPoint y: 337, endPoint x: 571, endPoint y: 359, distance: 38.0
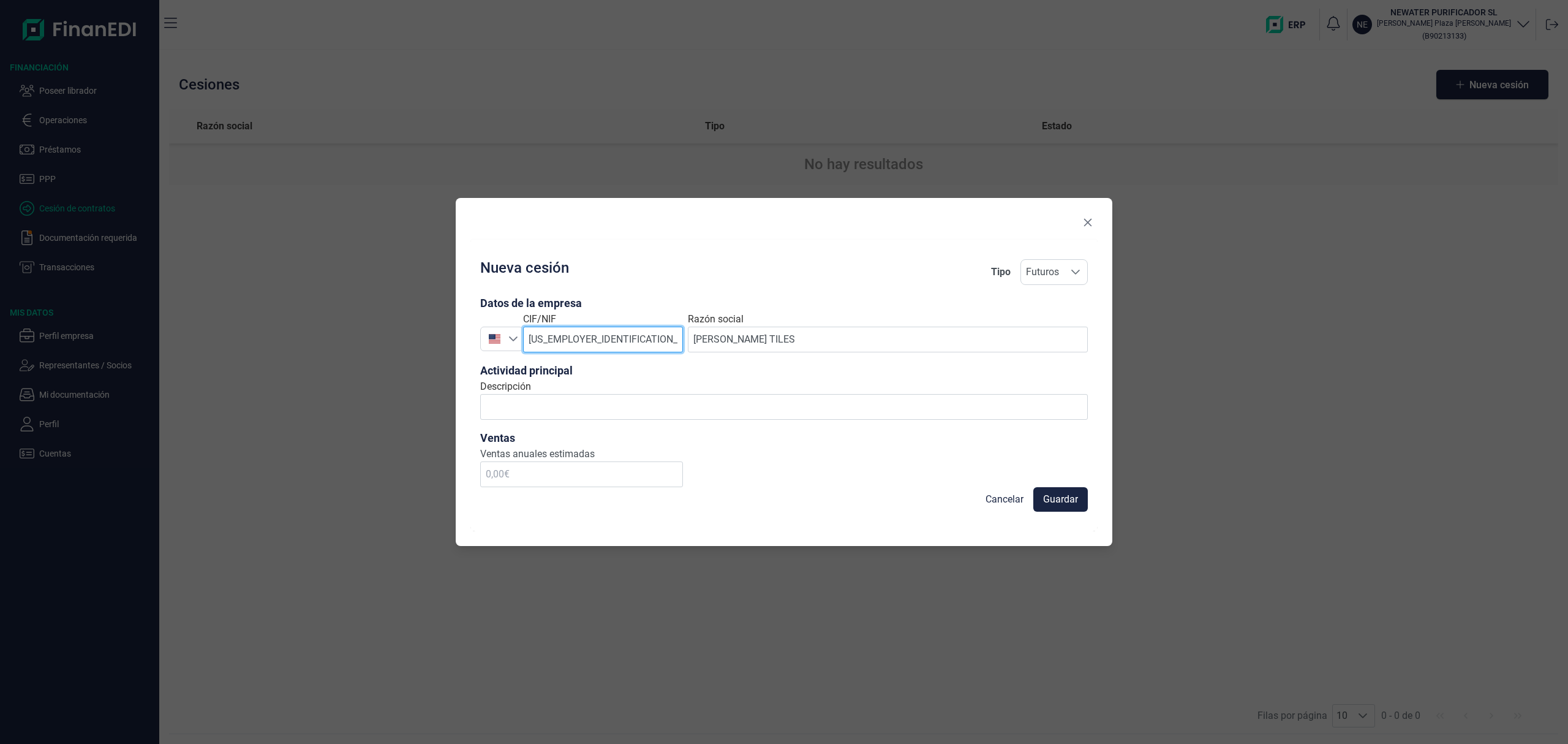
click at [543, 341] on input "92-2856737" at bounding box center [603, 339] width 160 height 26
type input "922856737"
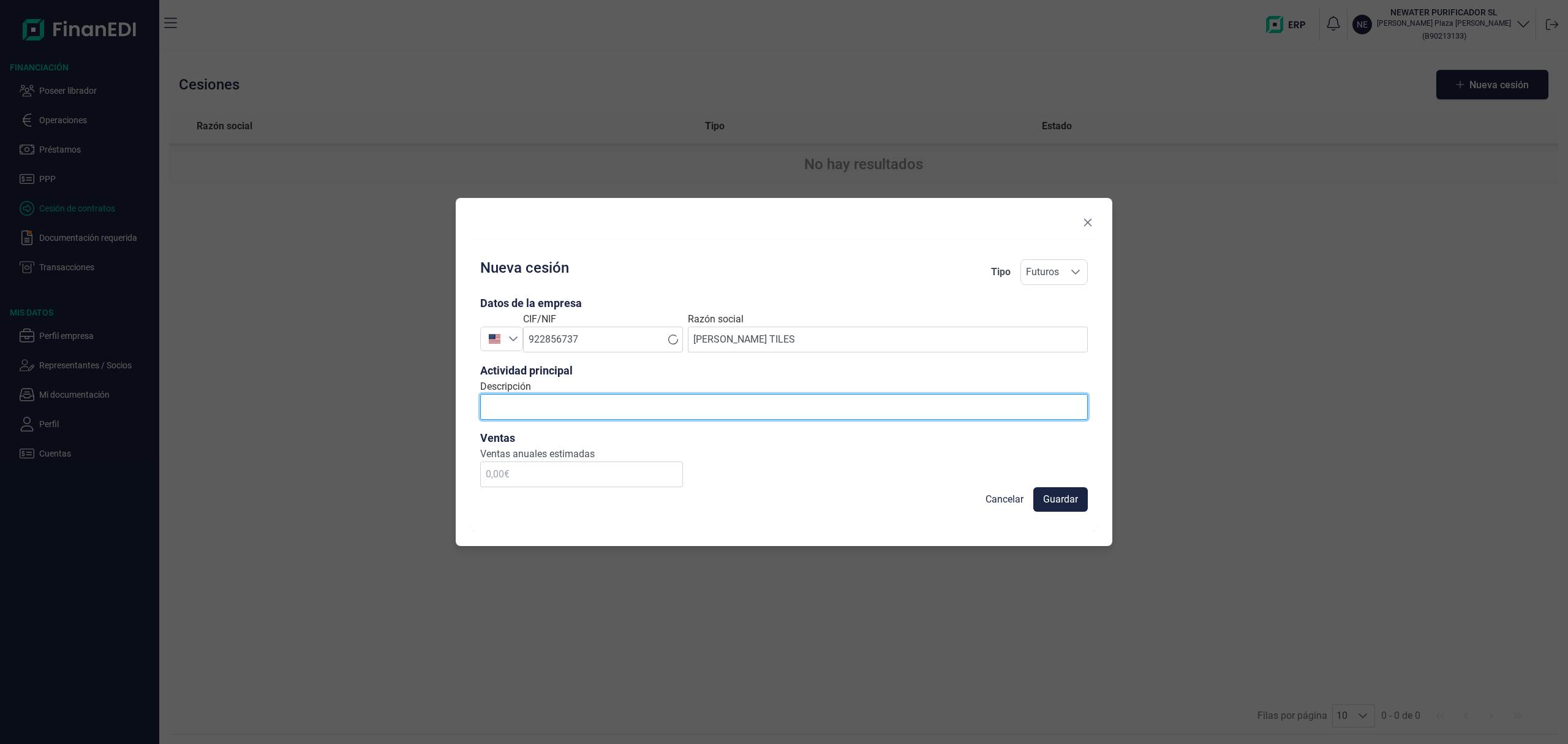
drag, startPoint x: 580, startPoint y: 406, endPoint x: 577, endPoint y: 400, distance: 6.7
click at [580, 406] on input "Descripción" at bounding box center [784, 407] width 608 height 26
type input "Suministro de piscinas prefabricadas"
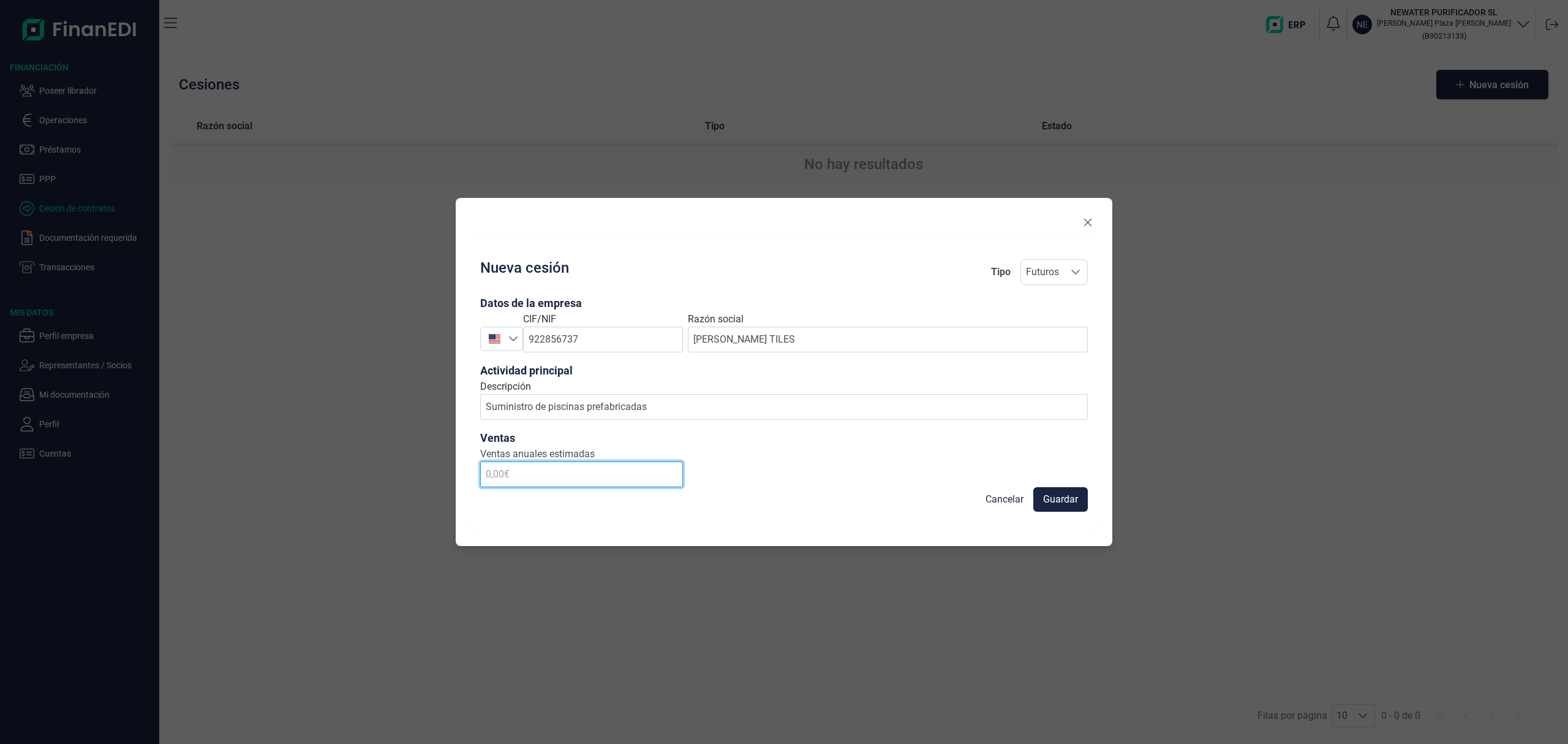
click at [508, 471] on input "text" at bounding box center [581, 474] width 202 height 26
type input "700.000,00 €"
click at [1081, 506] on button "Guardar" at bounding box center [1060, 500] width 54 height 25
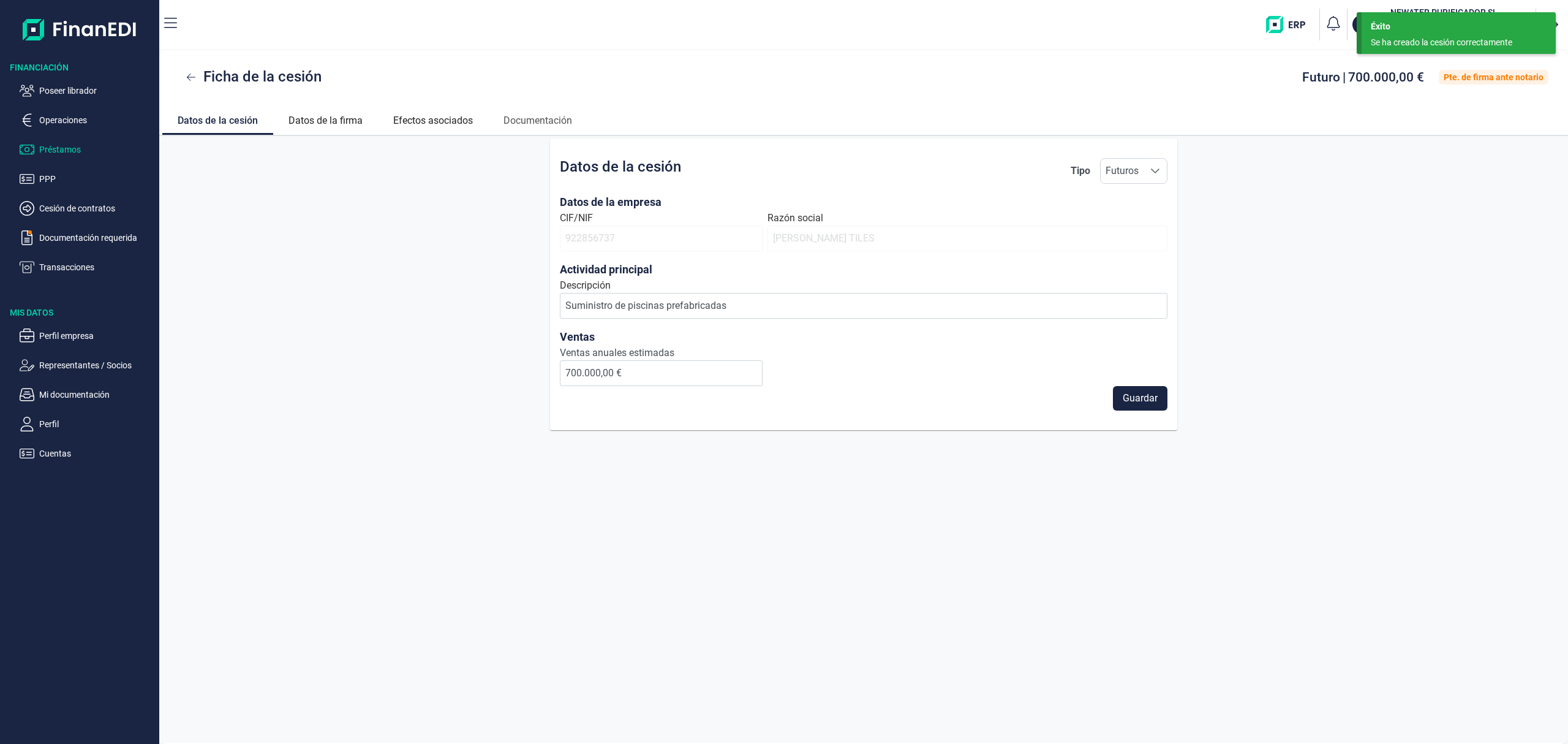
click at [61, 147] on p "Préstamos" at bounding box center [97, 149] width 115 height 15
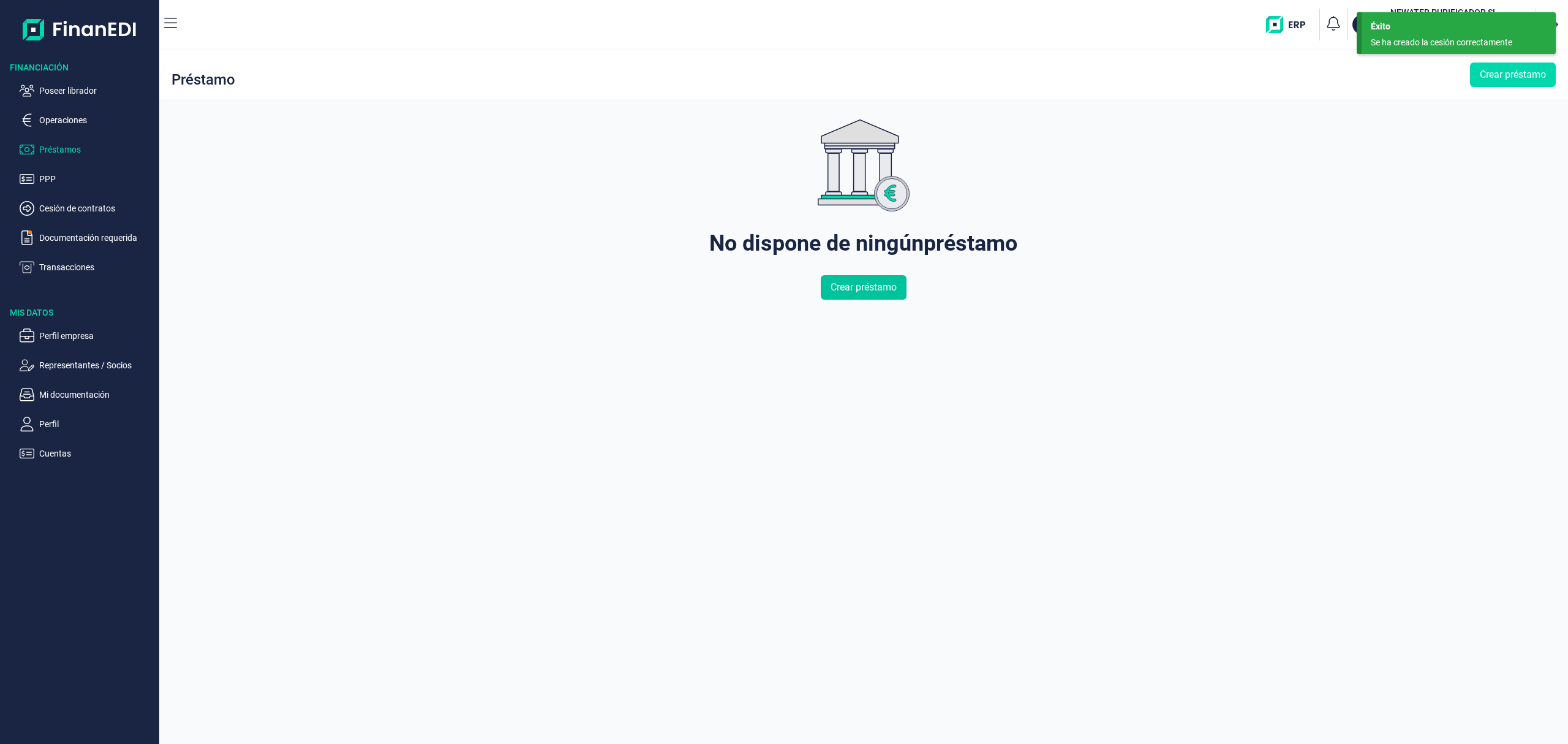
click at [894, 286] on span "Crear préstamo" at bounding box center [863, 287] width 67 height 15
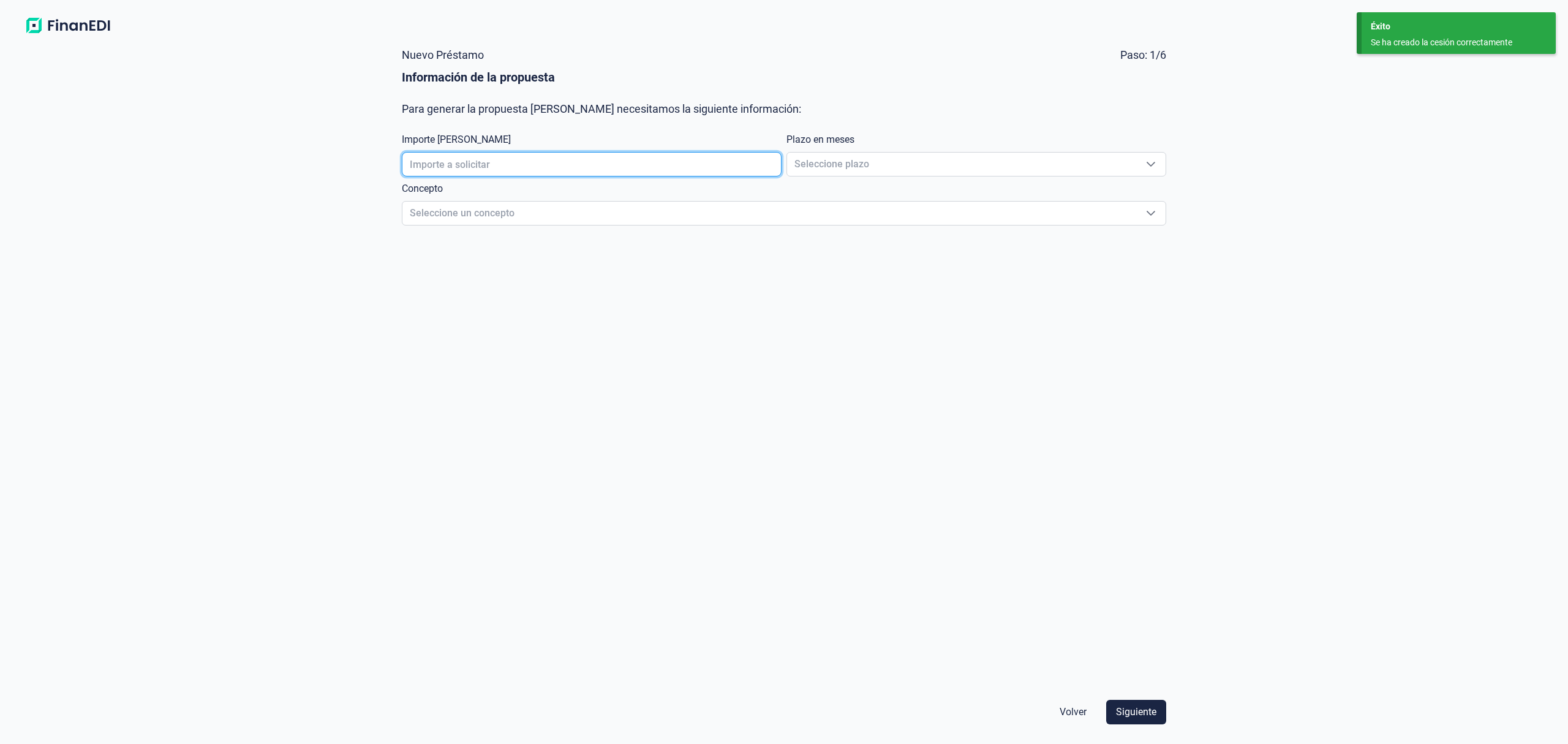
click at [599, 165] on input "text" at bounding box center [592, 164] width 380 height 25
type input "400.000,00 €"
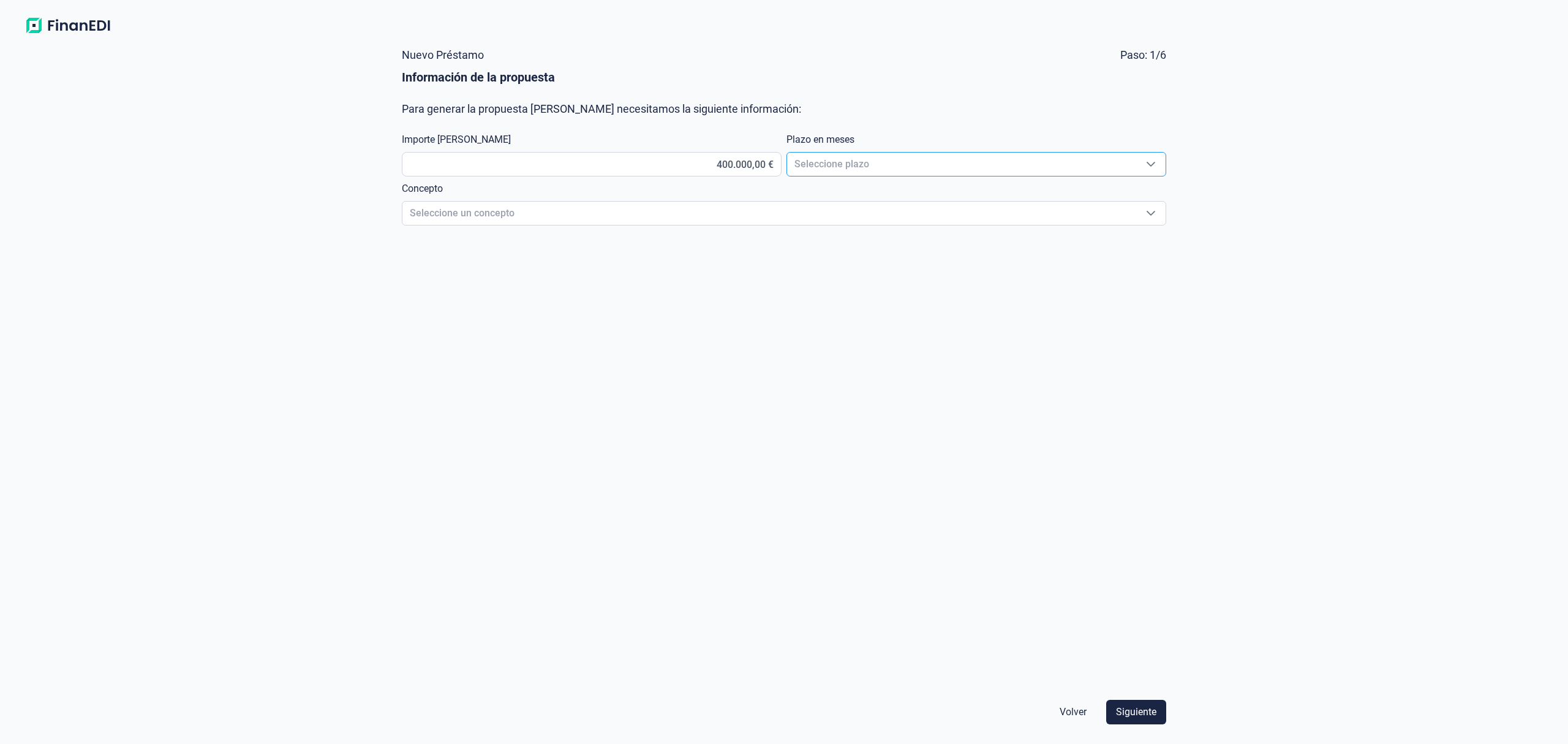
click at [830, 153] on span "Seleccione plazo" at bounding box center [961, 164] width 349 height 23
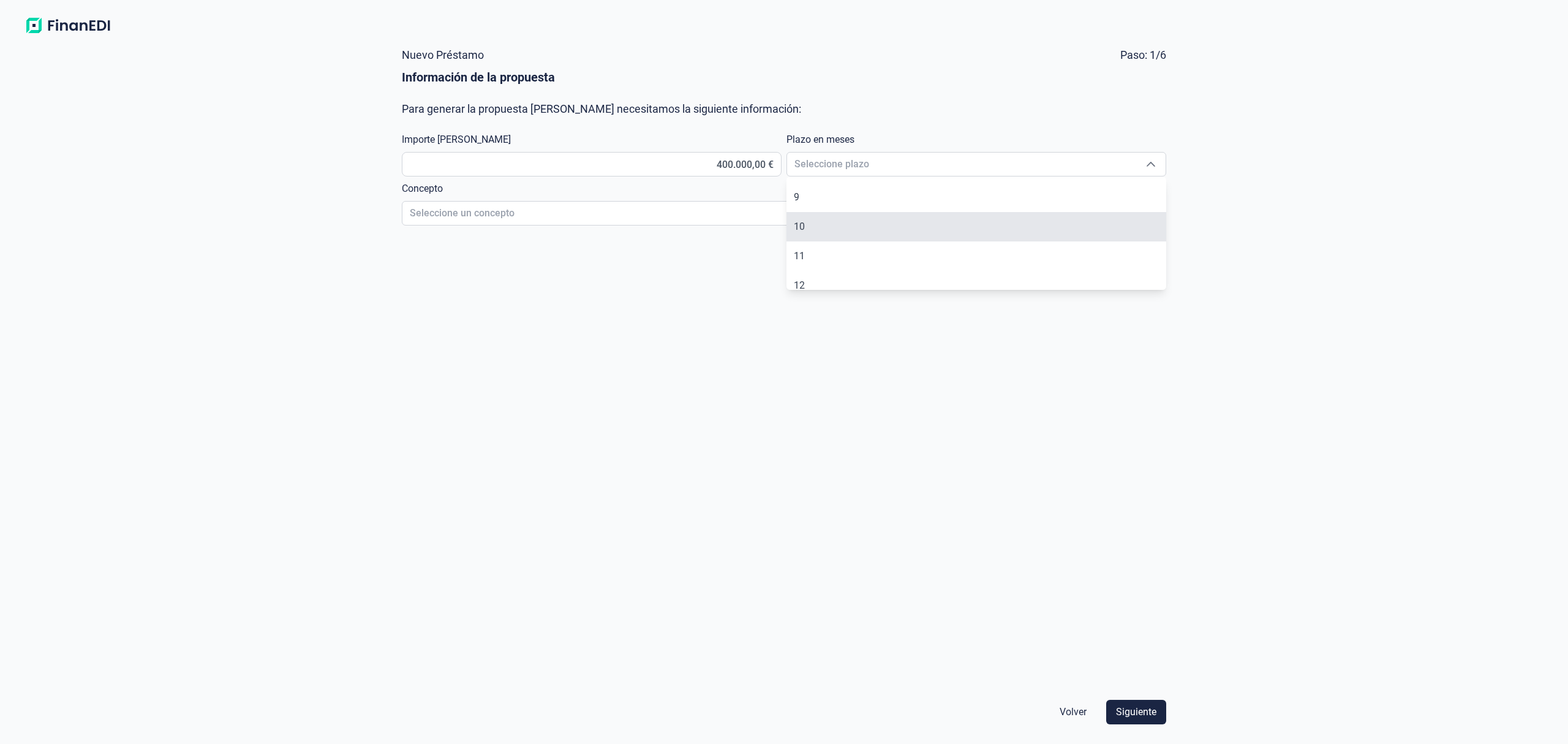
scroll to position [239, 0]
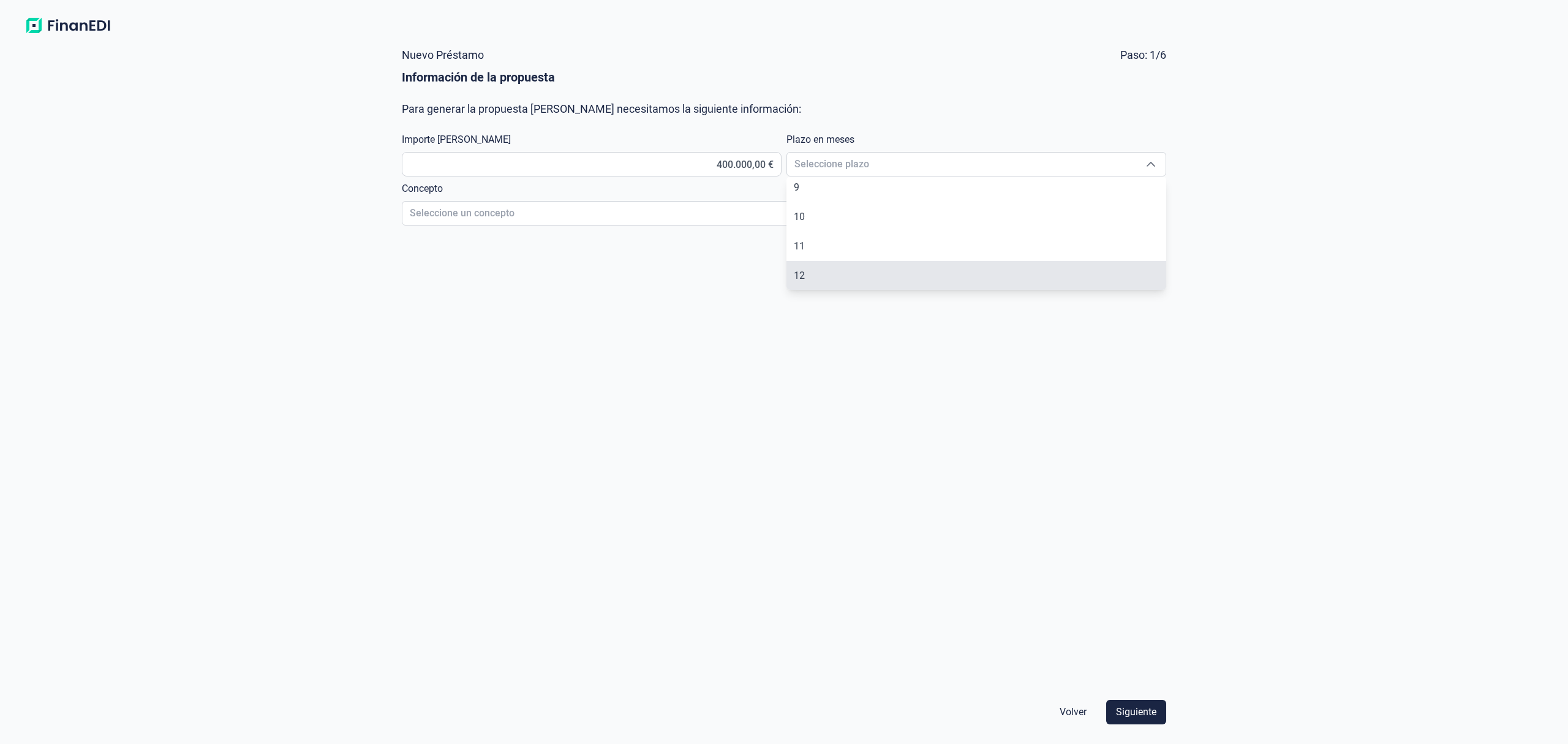
click at [808, 275] on li "12" at bounding box center [976, 275] width 380 height 29
type input "12"
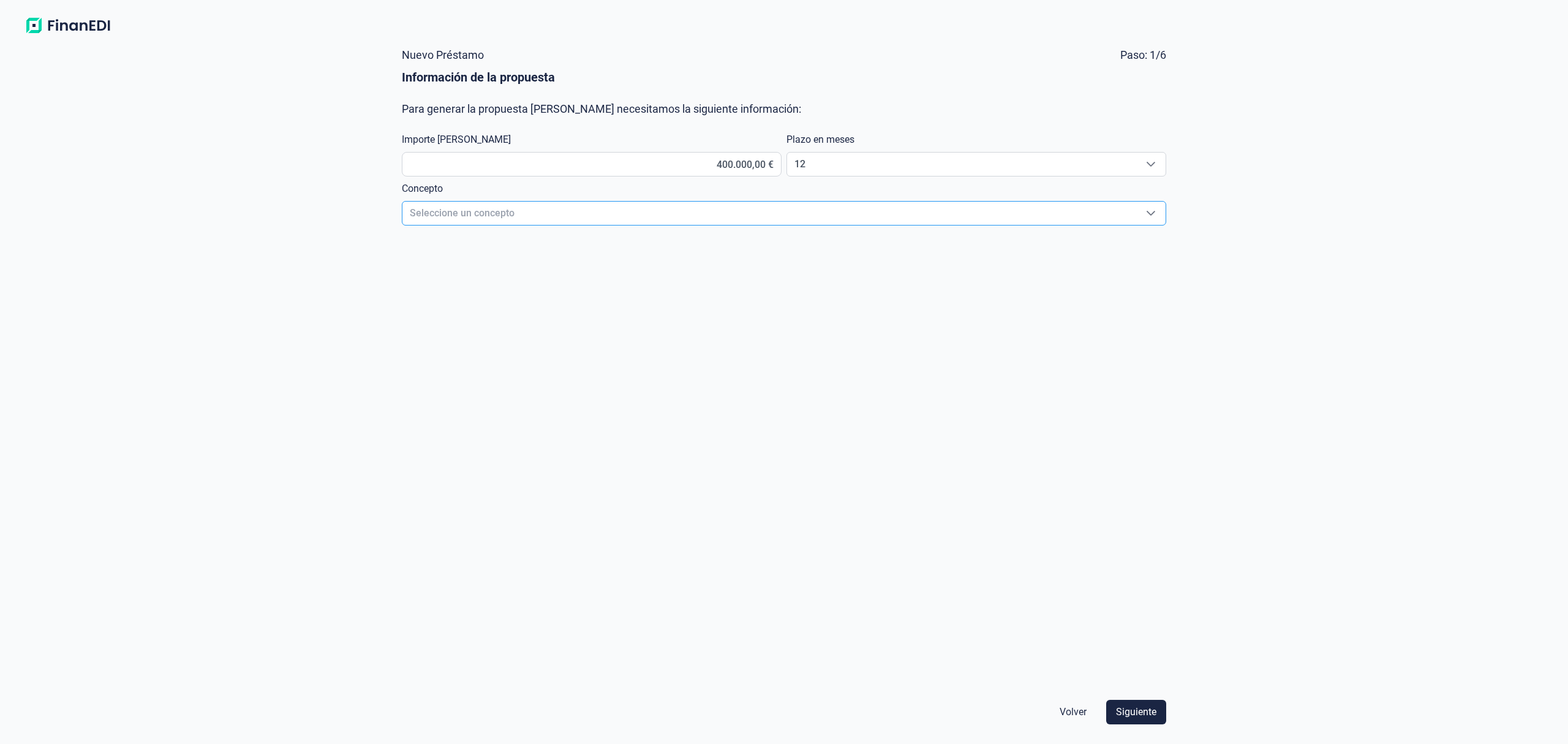
click at [626, 210] on span "Seleccione un concepto" at bounding box center [768, 213] width 734 height 23
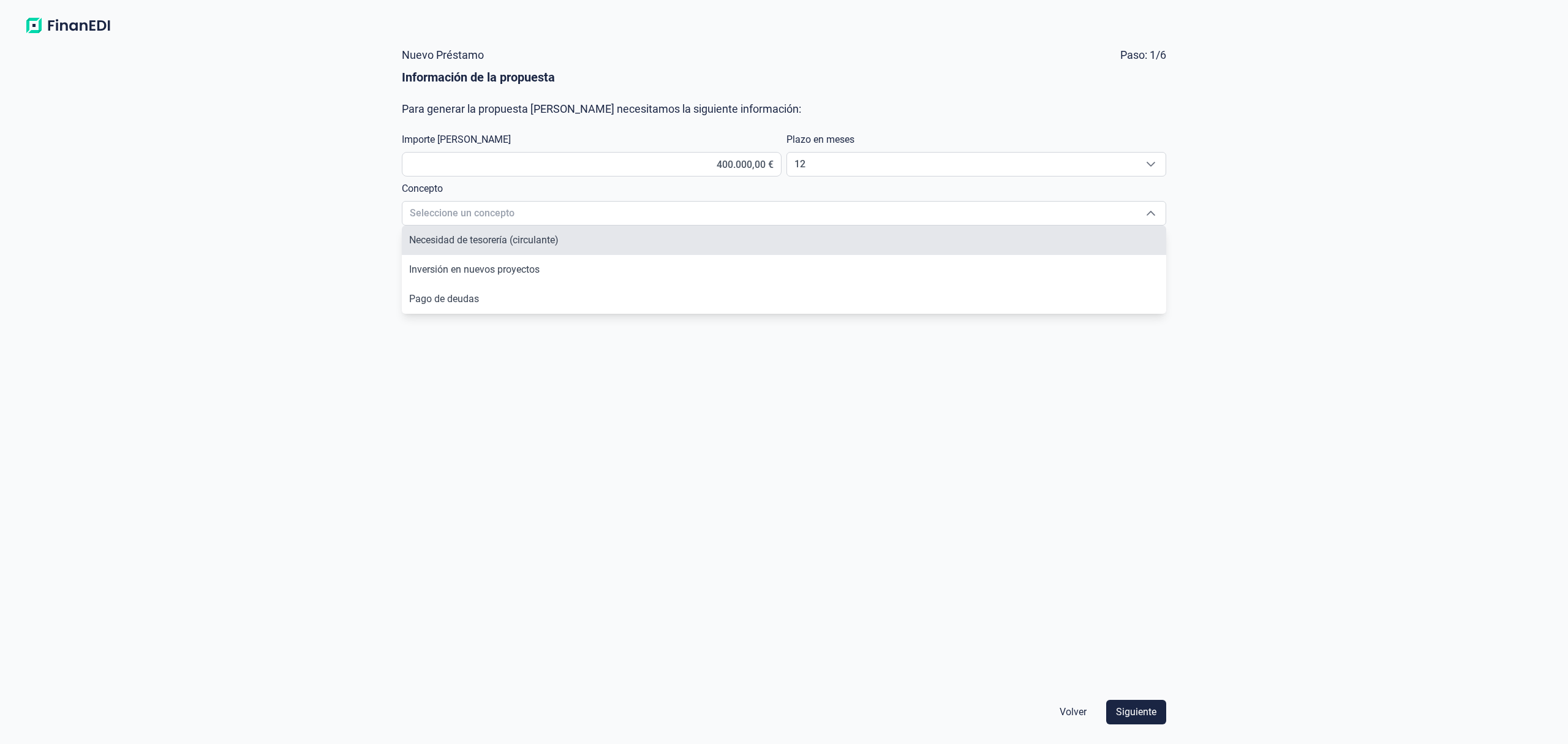
click at [539, 239] on span "Necesidad de tesorería (circulante)" at bounding box center [484, 240] width 149 height 12
type input "Necesidad de tesorería (circulante)"
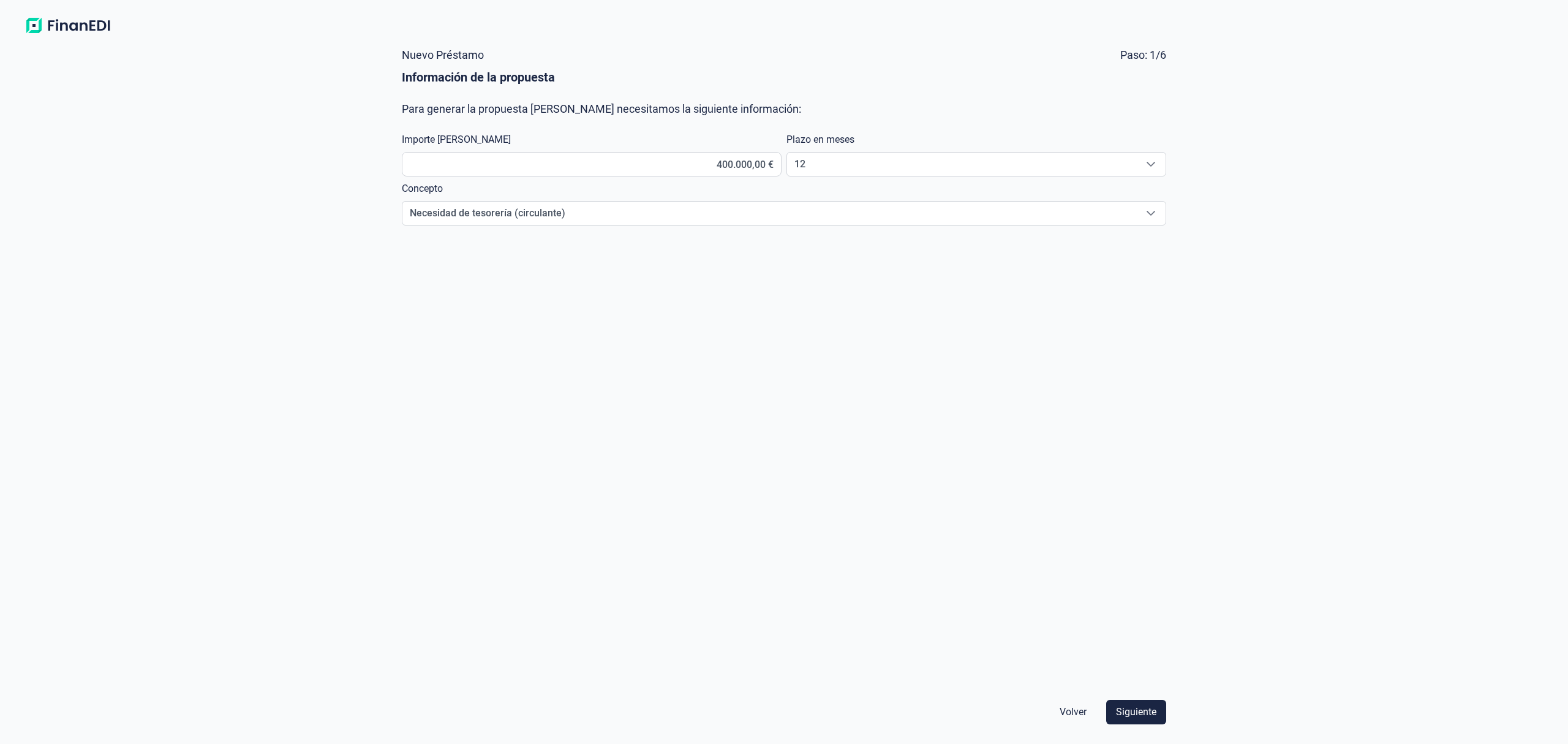
click at [1133, 711] on span "Siguiente" at bounding box center [1137, 712] width 41 height 15
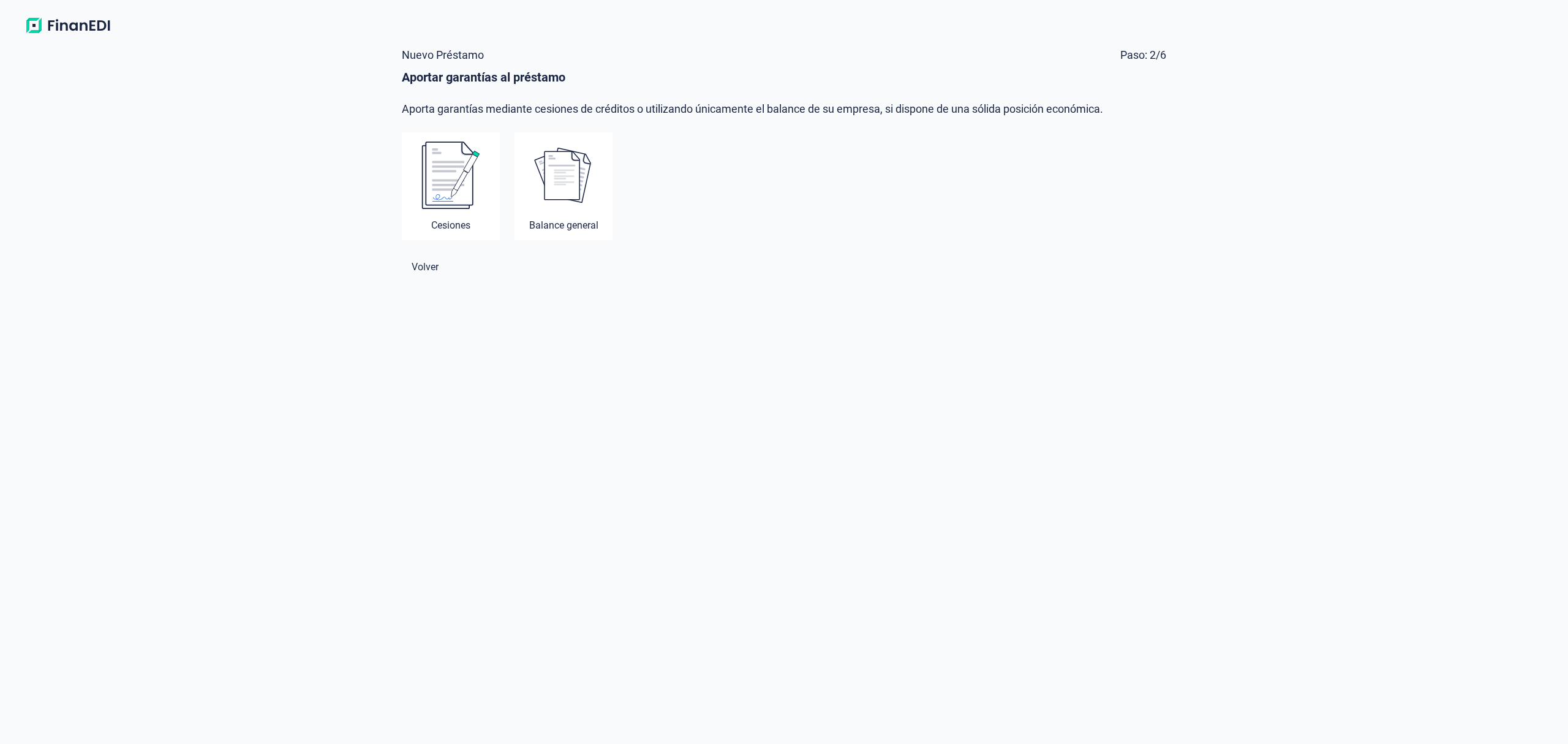
click at [456, 165] on img at bounding box center [451, 175] width 59 height 68
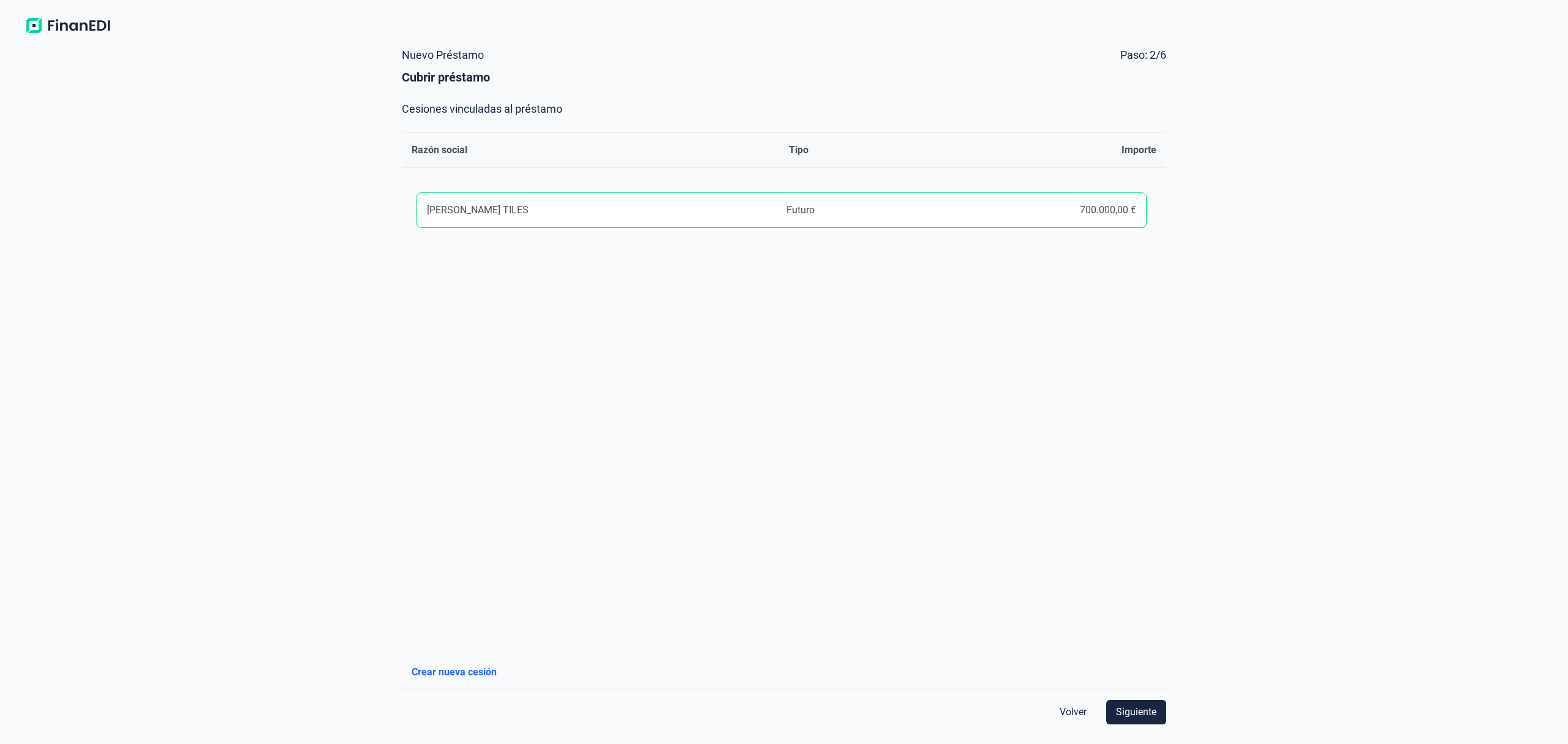
click at [532, 209] on div "BENIGNI TILES" at bounding box center [602, 210] width 350 height 12
click at [1149, 724] on div "Volver Siguiente" at bounding box center [784, 712] width 774 height 35
click at [1152, 708] on span "Siguiente" at bounding box center [1137, 712] width 41 height 15
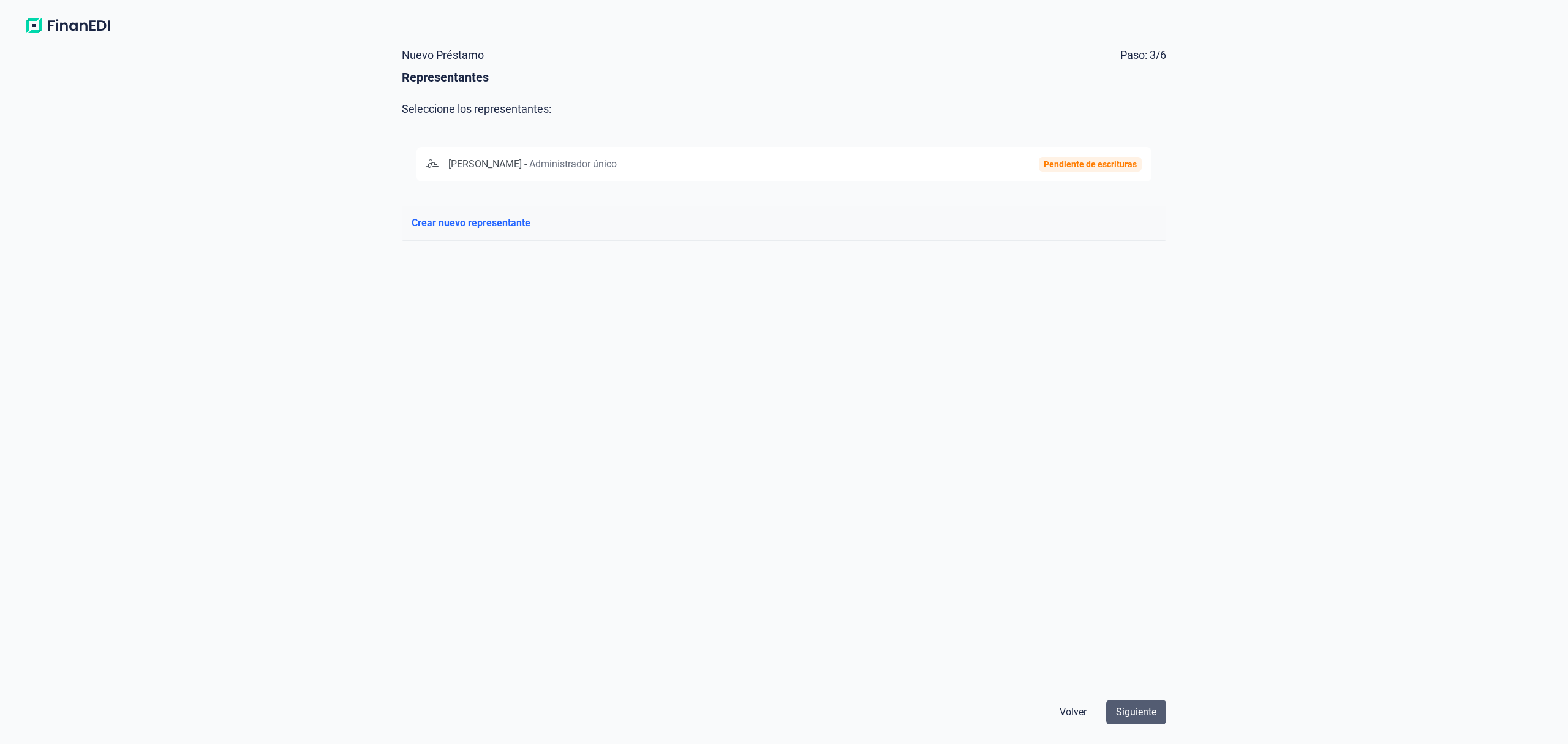
click at [1149, 709] on span "Siguiente" at bounding box center [1137, 712] width 41 height 15
click at [1154, 715] on span "Siguiente" at bounding box center [1137, 712] width 41 height 15
click at [515, 164] on span "ANGEL JURADO GARCIA" at bounding box center [485, 163] width 74 height 12
click at [1139, 703] on button "Siguiente" at bounding box center [1137, 712] width 60 height 25
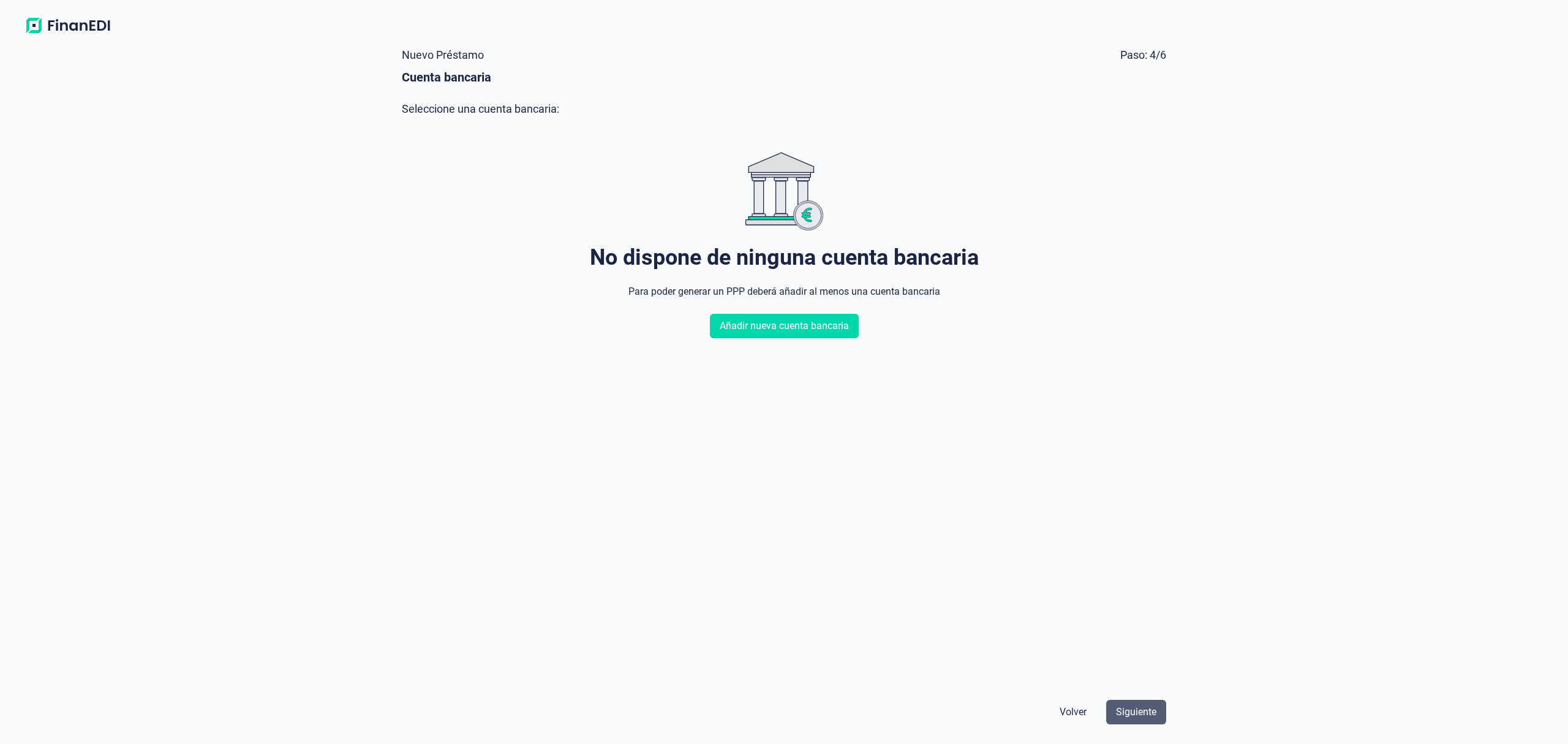
click at [1142, 709] on span "Siguiente" at bounding box center [1137, 712] width 41 height 15
click at [802, 328] on span "Añadir nueva cuenta bancaria" at bounding box center [784, 326] width 130 height 15
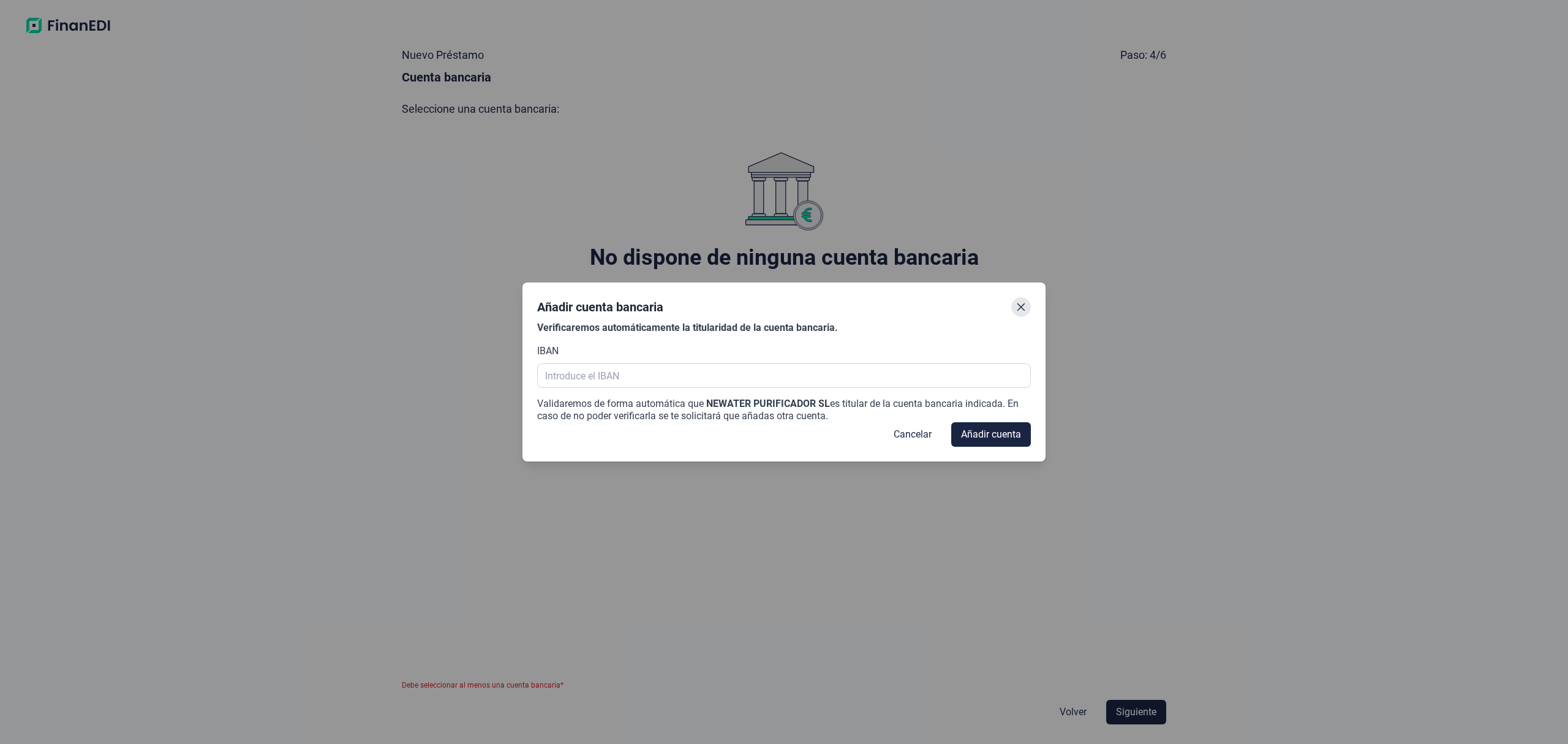
click at [1018, 305] on icon "Close" at bounding box center [1020, 306] width 10 height 10
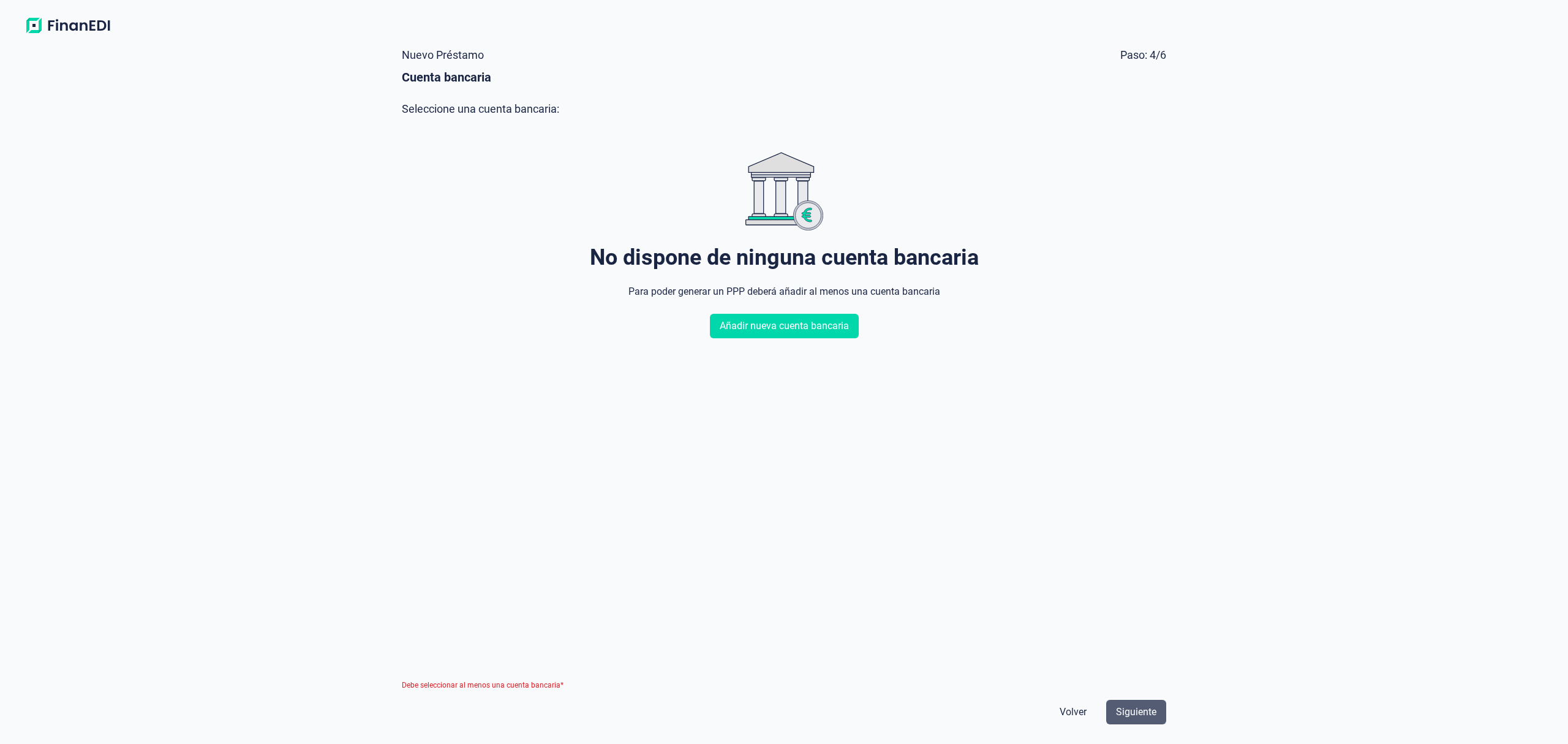
click at [1123, 711] on span "Siguiente" at bounding box center [1137, 712] width 41 height 15
click at [1063, 711] on span "Volver" at bounding box center [1073, 712] width 27 height 15
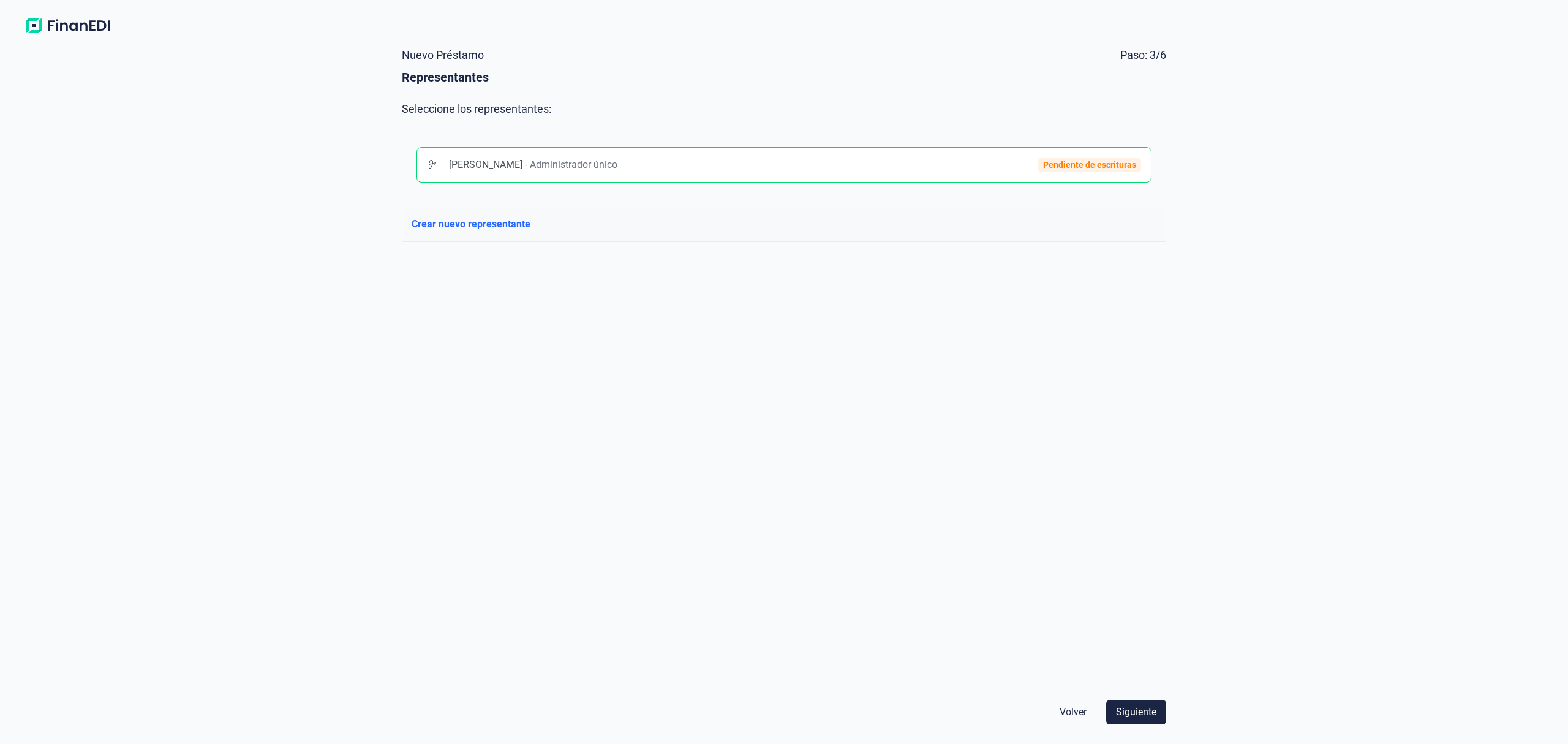
click at [1065, 711] on span "Volver" at bounding box center [1073, 712] width 27 height 15
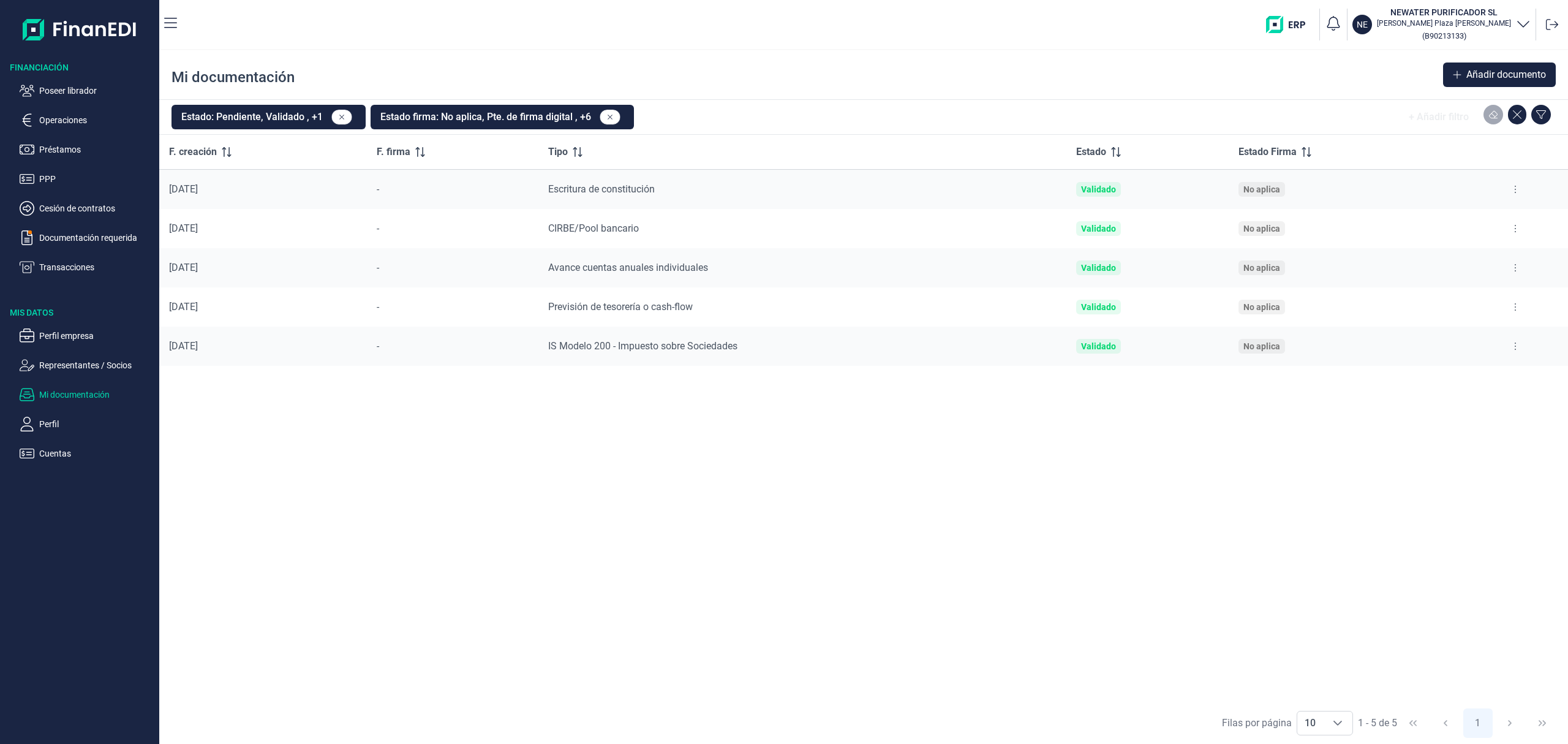
click at [1512, 232] on button at bounding box center [1515, 228] width 22 height 20
click at [1480, 254] on li "Ver documento" at bounding box center [1456, 259] width 139 height 22
click at [1456, 257] on span "Ver documento" at bounding box center [1440, 260] width 59 height 12
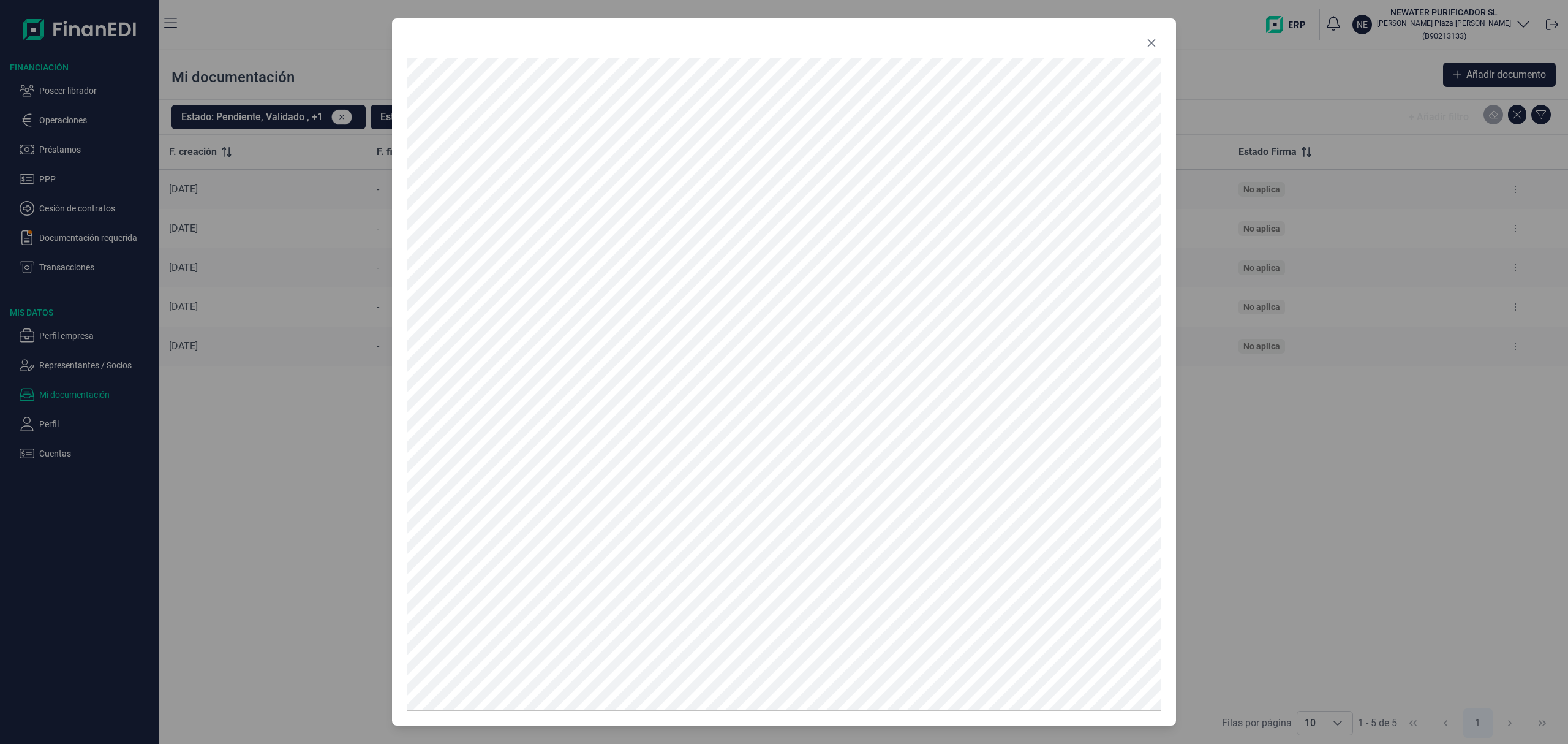
click at [1155, 42] on button "Close" at bounding box center [1152, 43] width 20 height 20
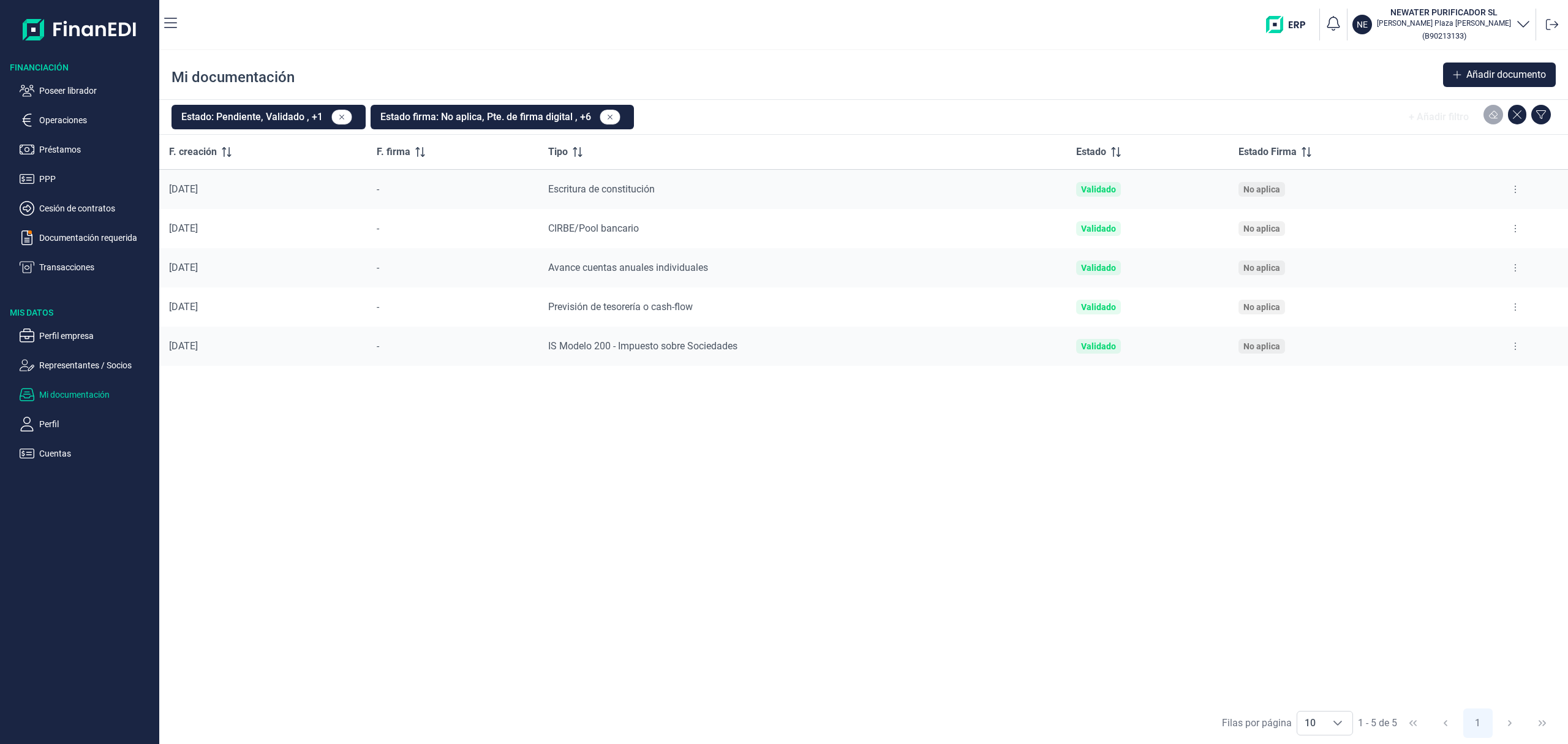
click at [1514, 345] on icon at bounding box center [1515, 345] width 3 height 10
click at [1504, 381] on li "Ver documento" at bounding box center [1456, 377] width 139 height 22
click at [1501, 376] on li "Ver documento" at bounding box center [1456, 377] width 139 height 22
click at [1442, 373] on span "Ver documento" at bounding box center [1440, 377] width 59 height 12
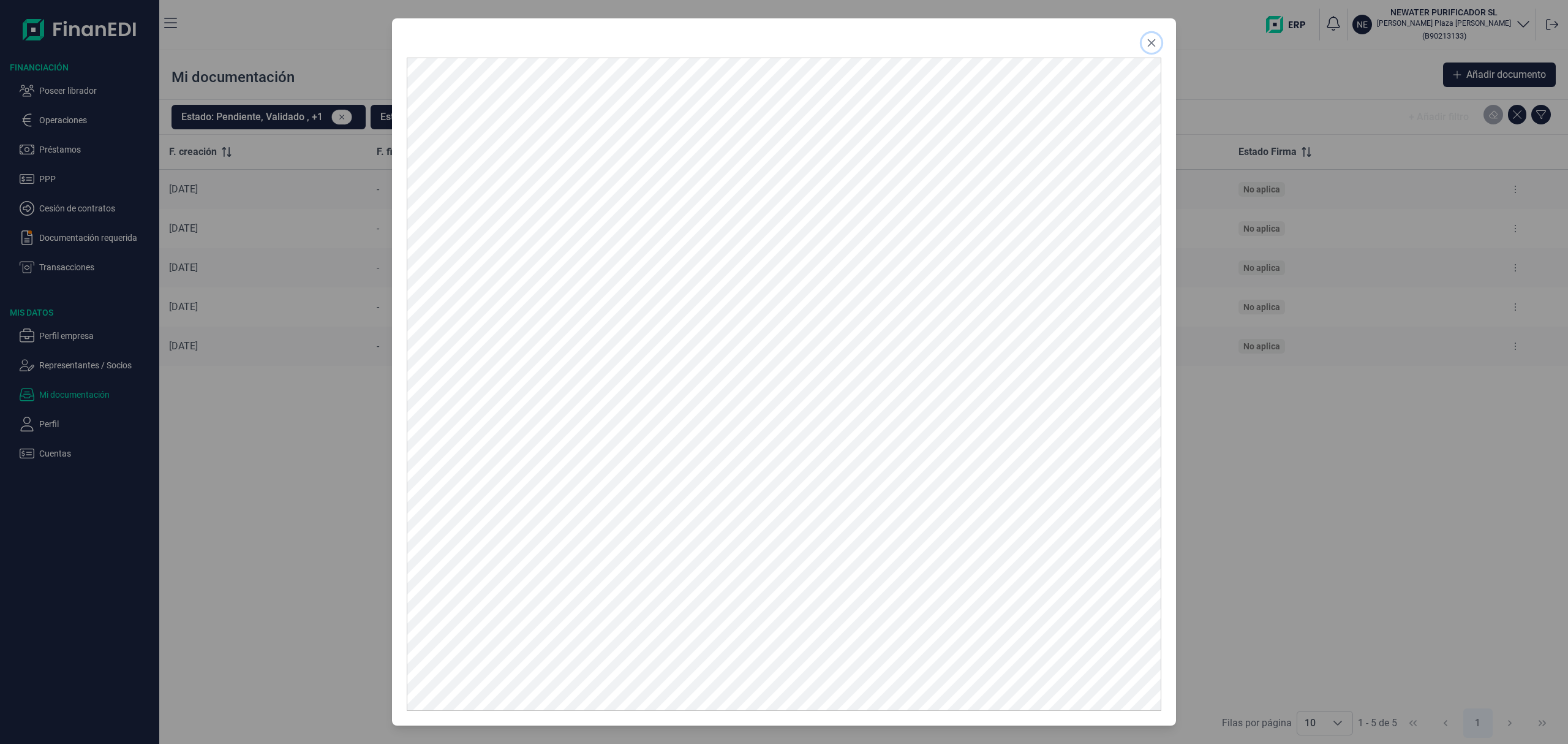
click at [1150, 33] on button "Close" at bounding box center [1152, 43] width 20 height 20
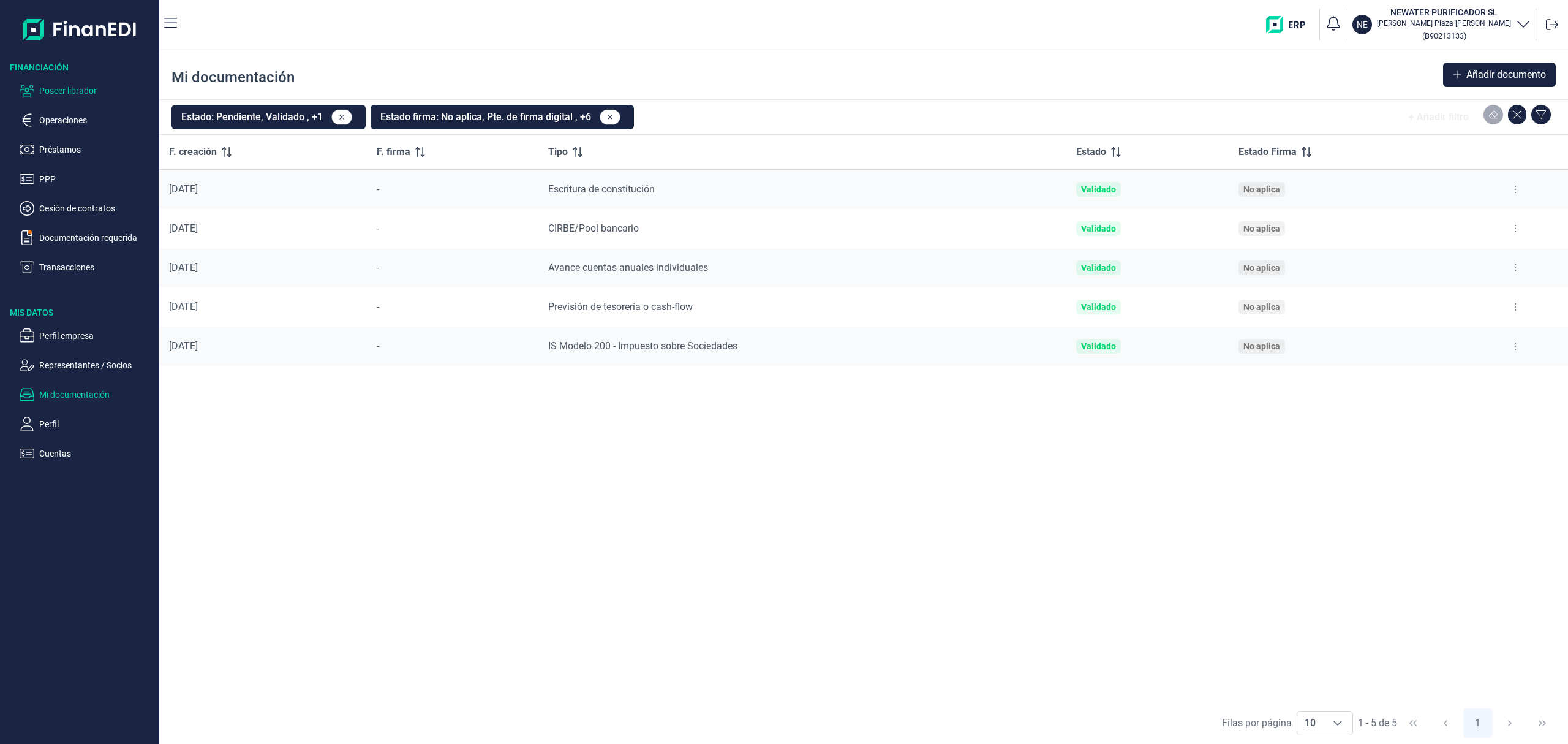
drag, startPoint x: 67, startPoint y: 88, endPoint x: 83, endPoint y: 94, distance: 17.1
click at [67, 88] on p "Poseer librador" at bounding box center [97, 91] width 115 height 15
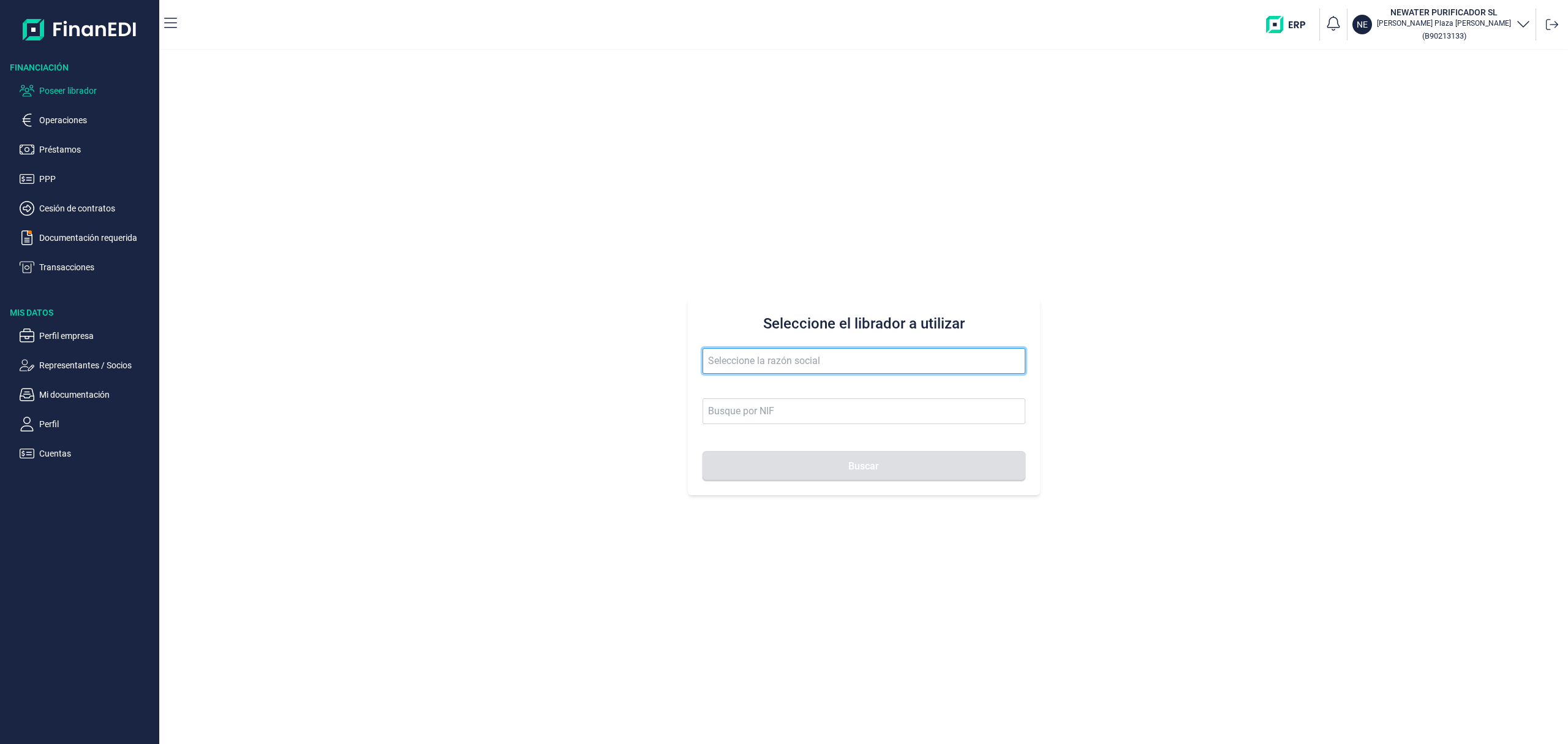
click at [863, 358] on input "text" at bounding box center [864, 360] width 323 height 26
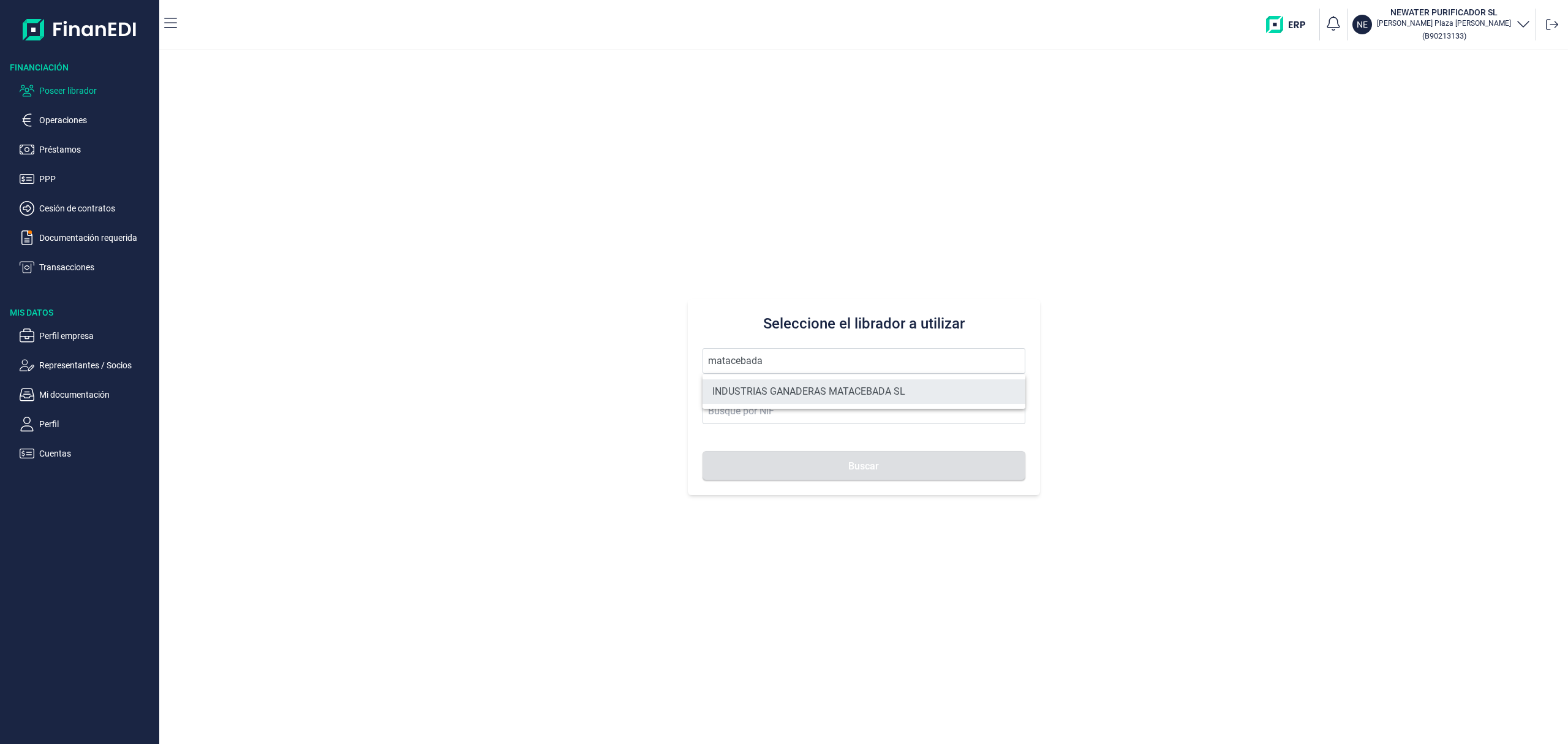
click at [792, 387] on li "INDUSTRIAS GANADERAS MATACEBADA SL" at bounding box center [864, 392] width 323 height 25
type input "INDUSTRIAS GANADERAS MATACEBADA SL"
type input "B19684141"
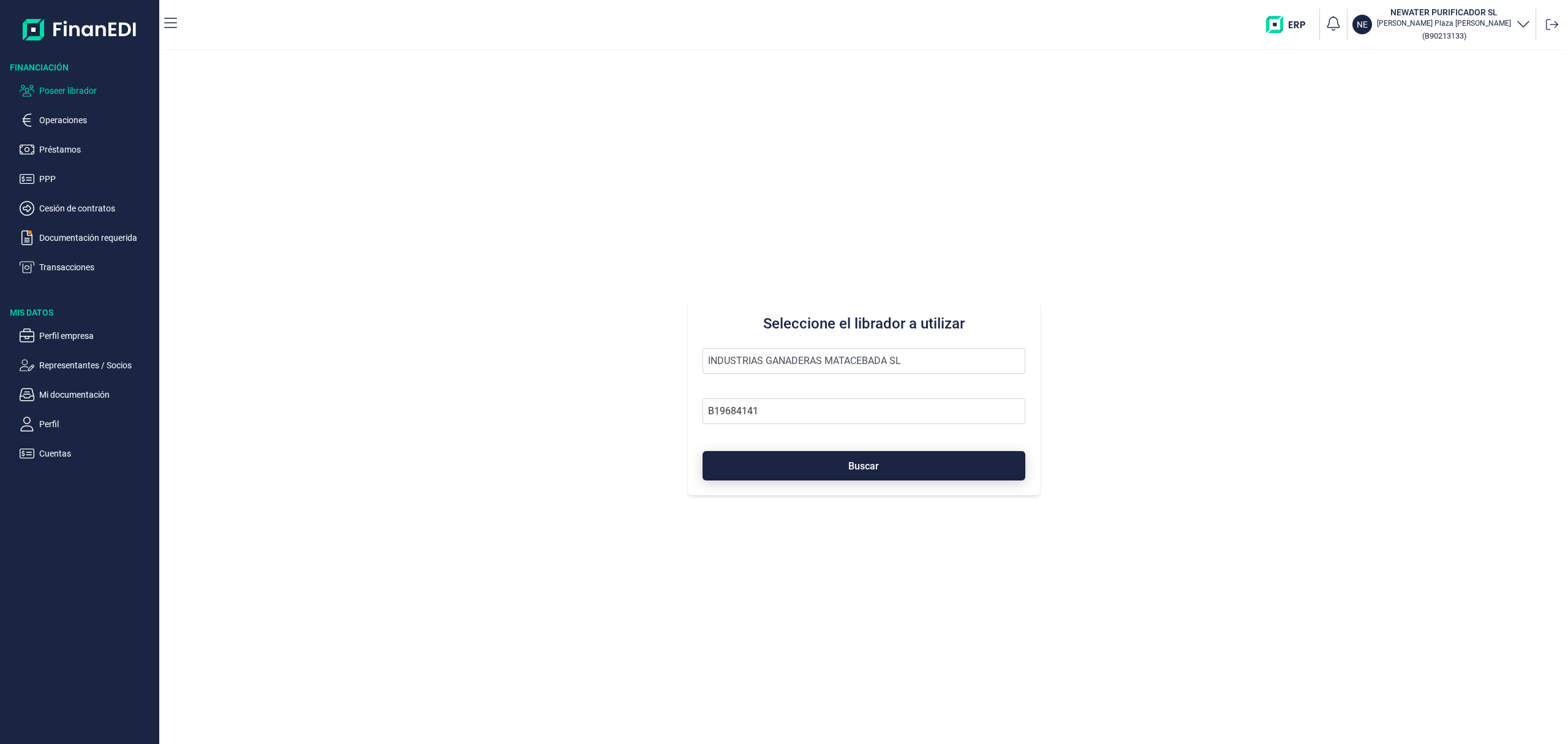
click at [827, 471] on button "Buscar" at bounding box center [864, 465] width 323 height 29
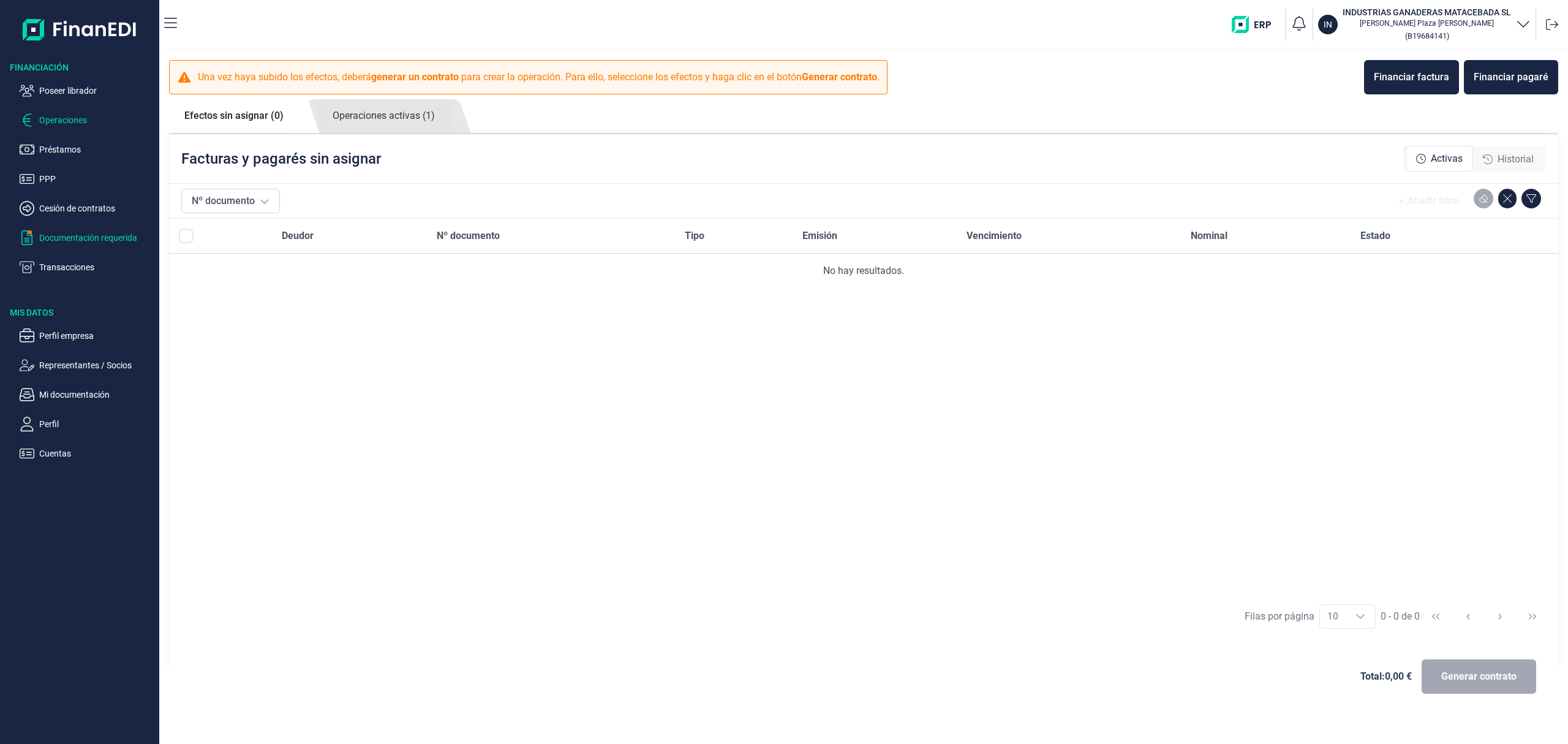
click at [72, 238] on p "Documentación requerida" at bounding box center [97, 238] width 115 height 15
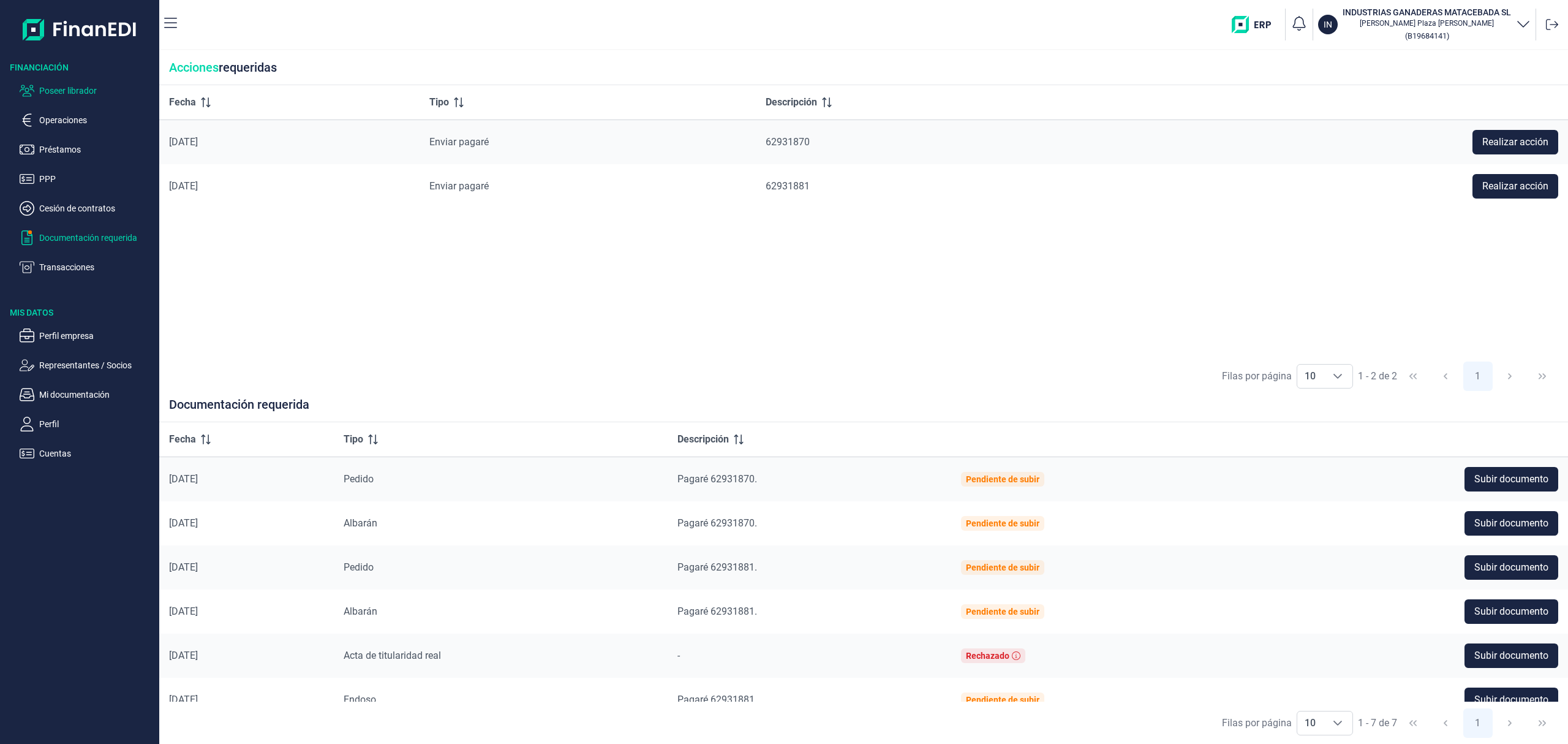
click at [76, 91] on p "Poseer librador" at bounding box center [97, 91] width 115 height 15
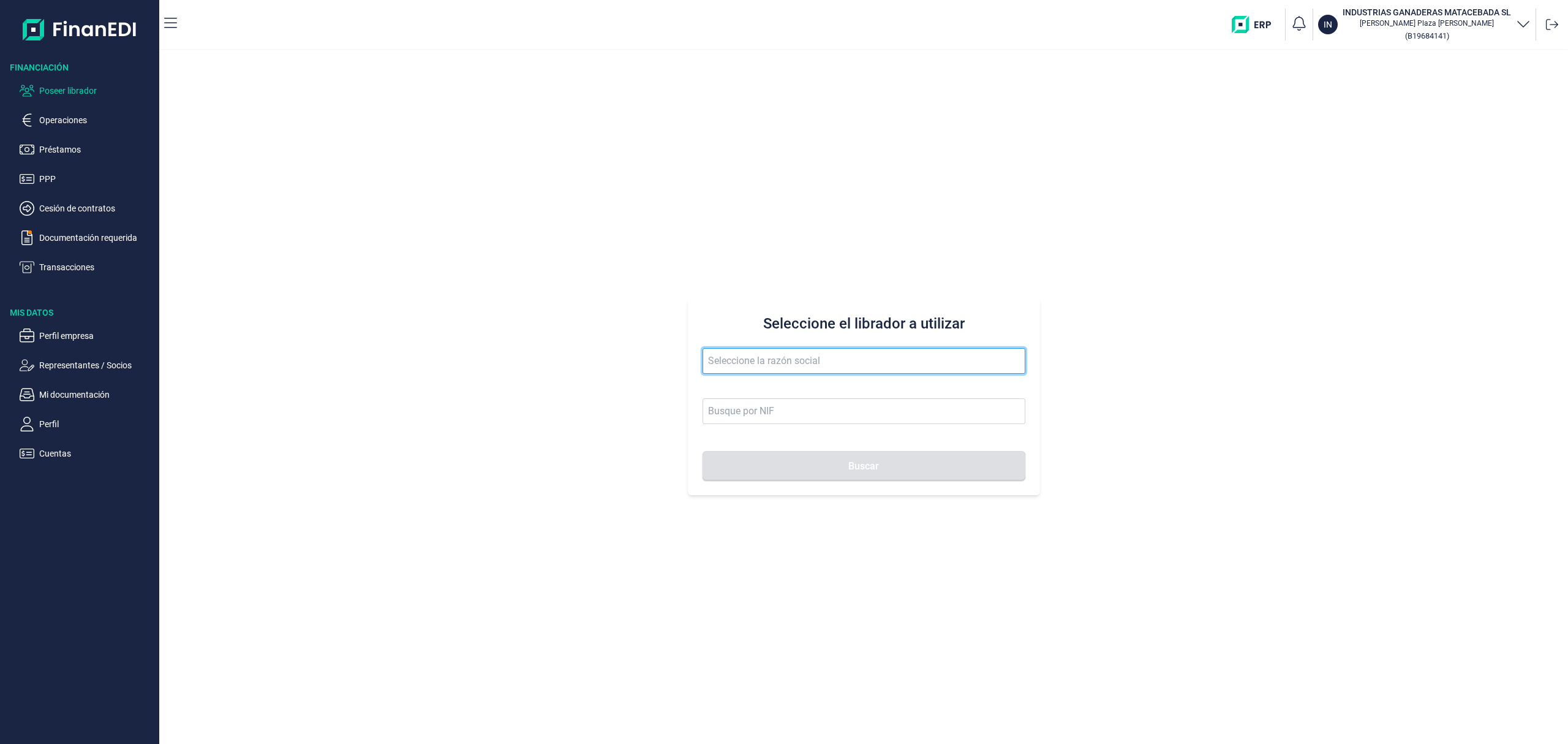
drag, startPoint x: 725, startPoint y: 363, endPoint x: 722, endPoint y: 349, distance: 14.3
click at [723, 361] on input "text" at bounding box center [864, 360] width 323 height 26
click at [703, 451] on button "Buscar" at bounding box center [864, 465] width 323 height 29
drag, startPoint x: 827, startPoint y: 355, endPoint x: 529, endPoint y: 318, distance: 300.3
click at [530, 318] on div "Seleccione el librador a utilizar corral gallardo Buscar" at bounding box center [863, 397] width 1409 height 693
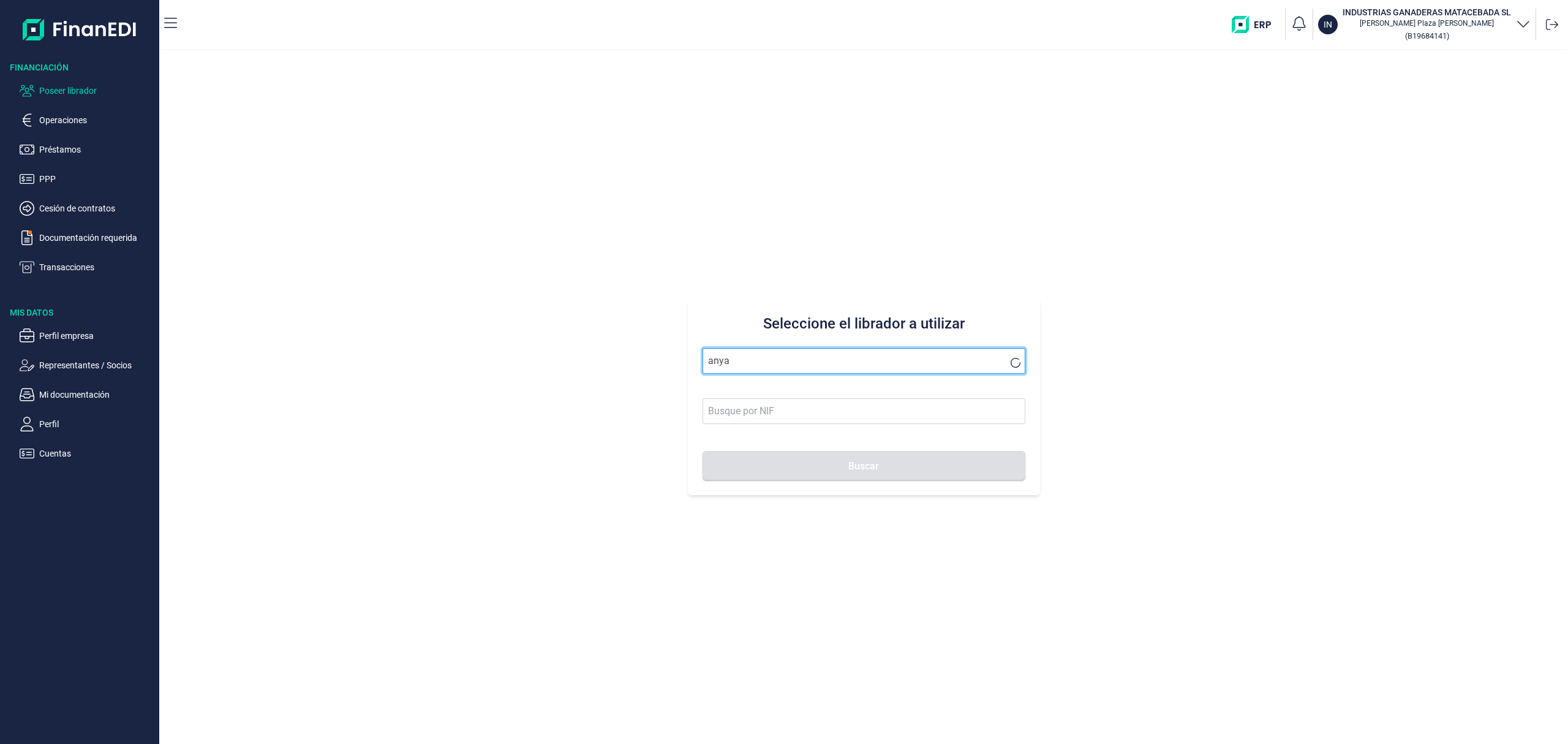
type input "anya"
